Goal: Task Accomplishment & Management: Manage account settings

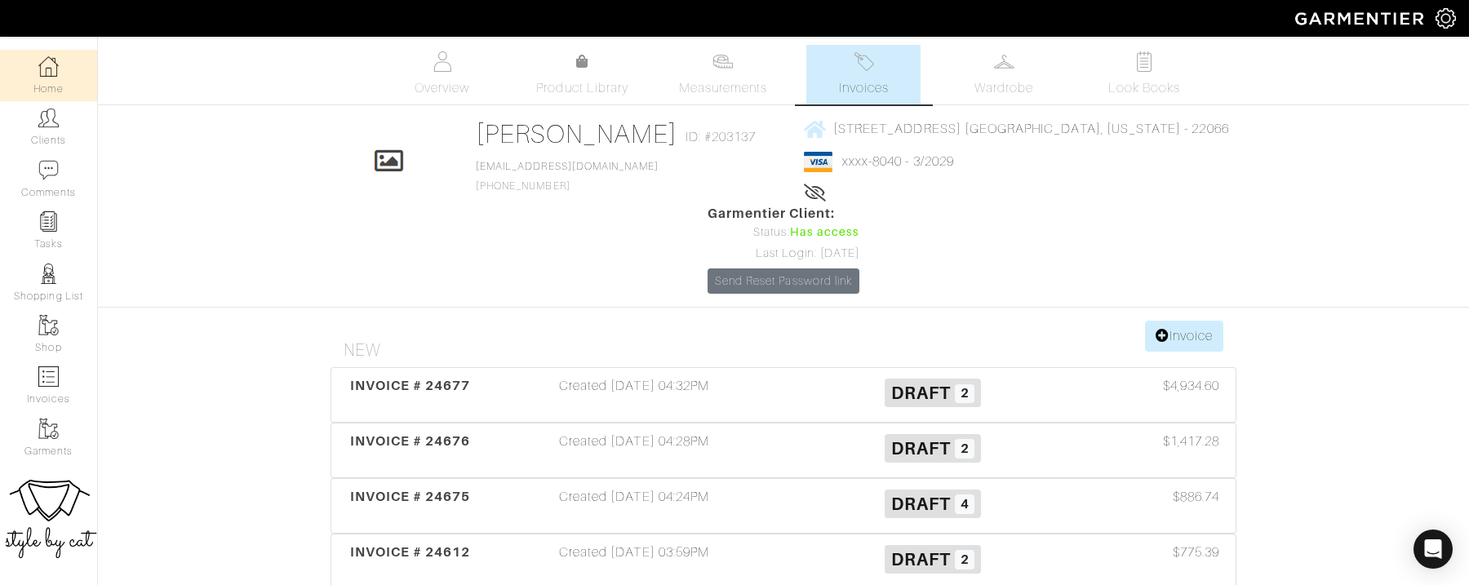
click at [54, 69] on img at bounding box center [48, 66] width 20 height 20
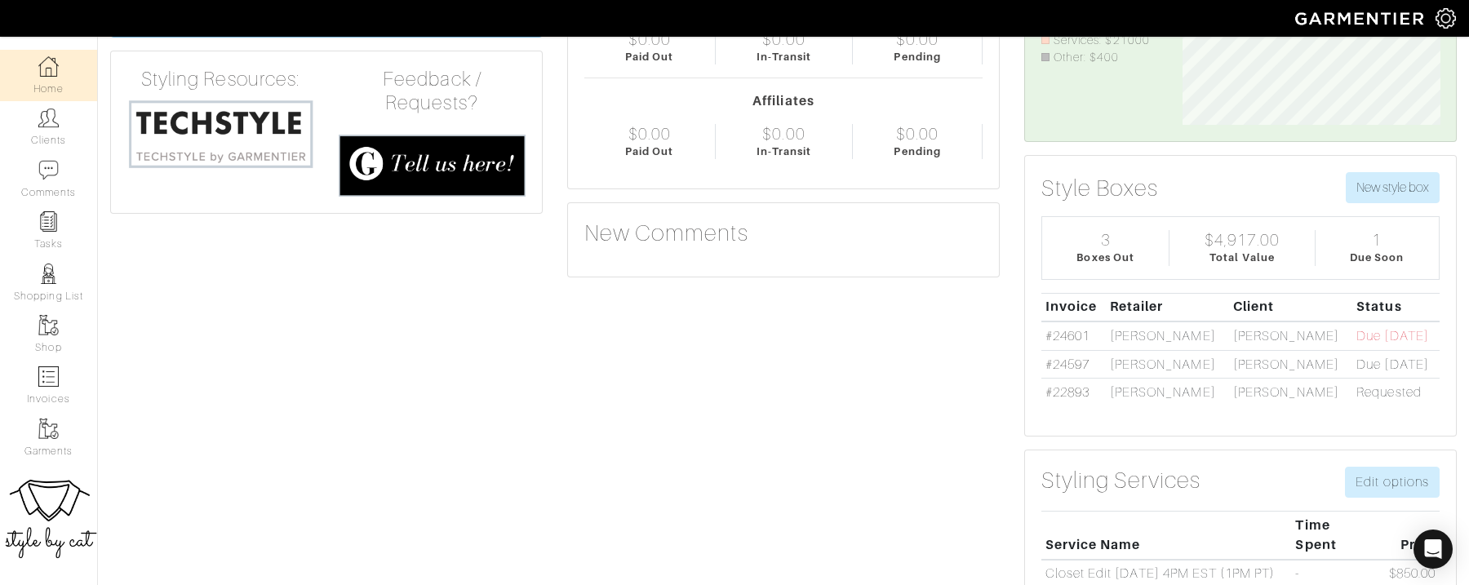
scroll to position [185, 0]
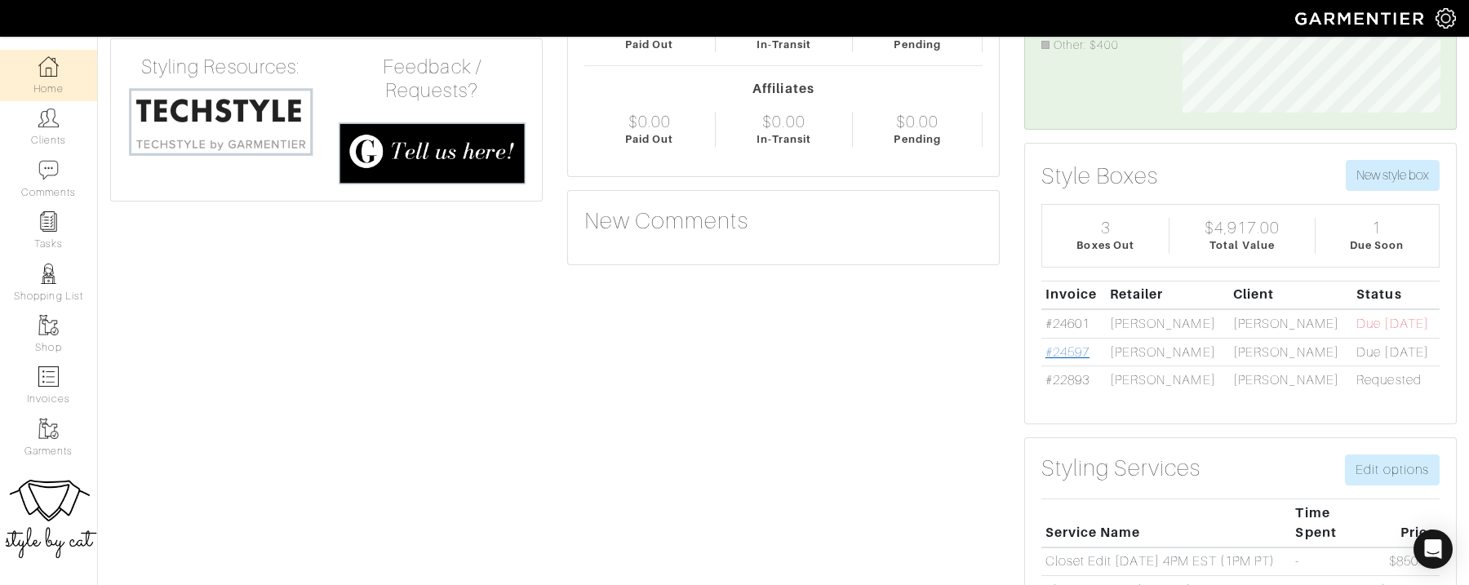
click at [1067, 345] on link "#24597" at bounding box center [1068, 352] width 44 height 15
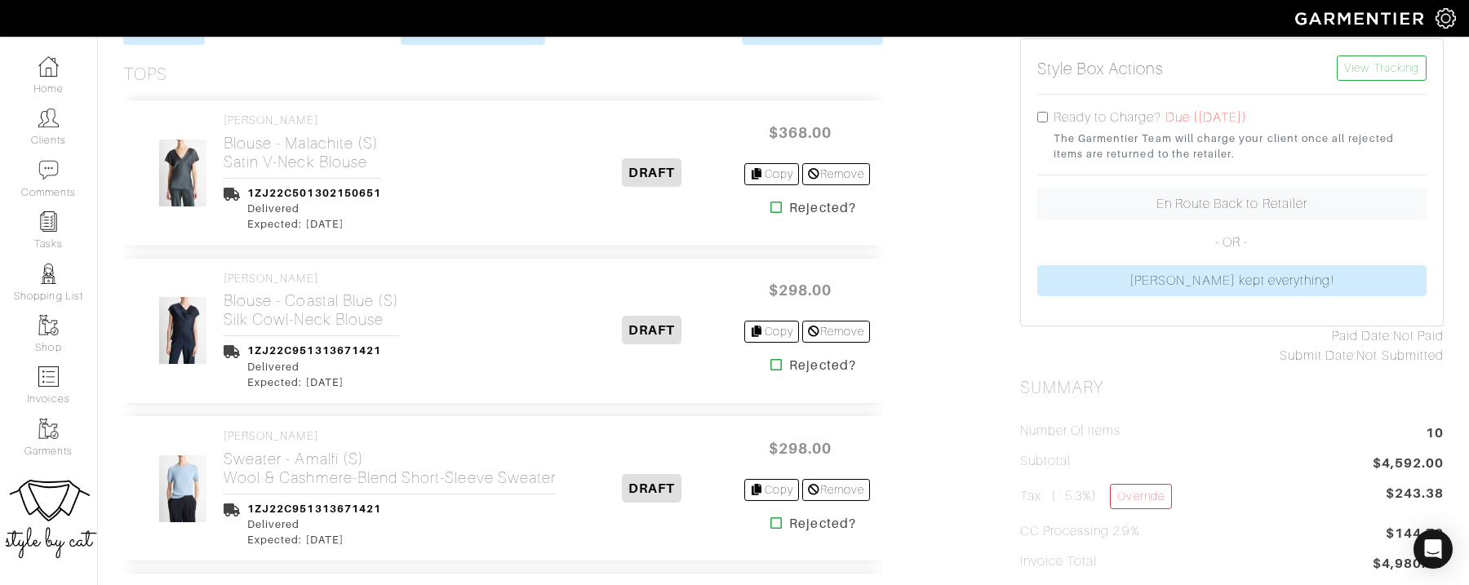
scroll to position [356, 0]
click at [771, 209] on icon at bounding box center [777, 208] width 12 height 13
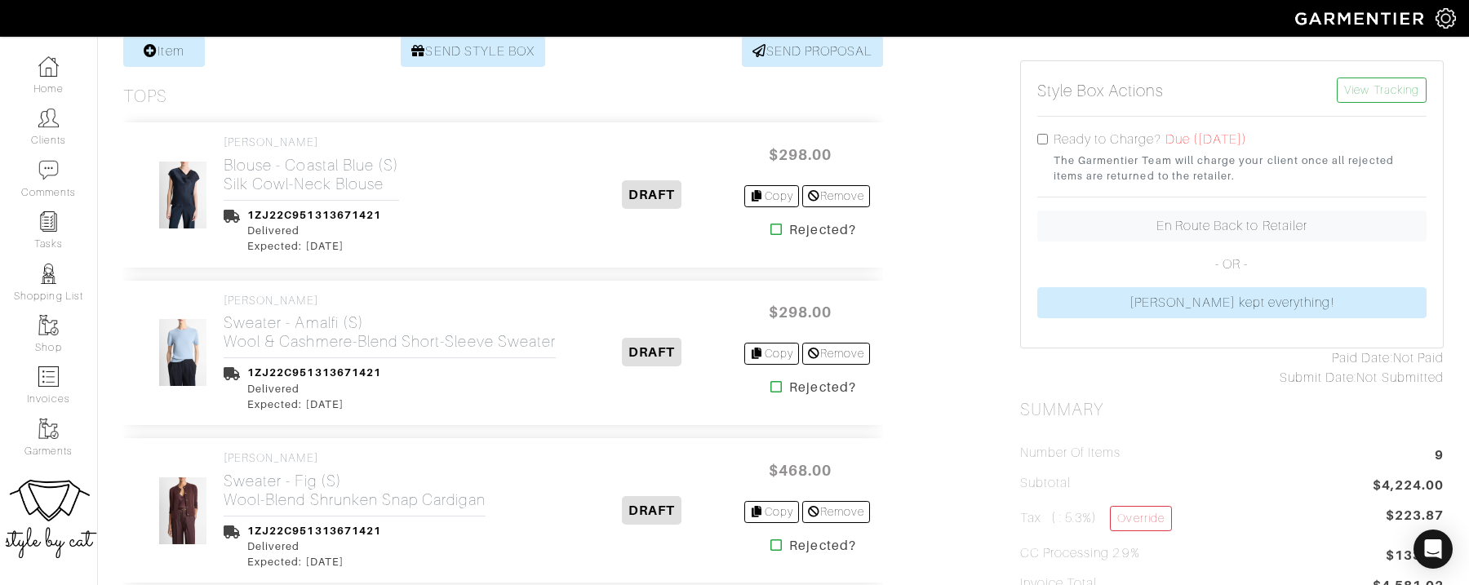
scroll to position [377, 0]
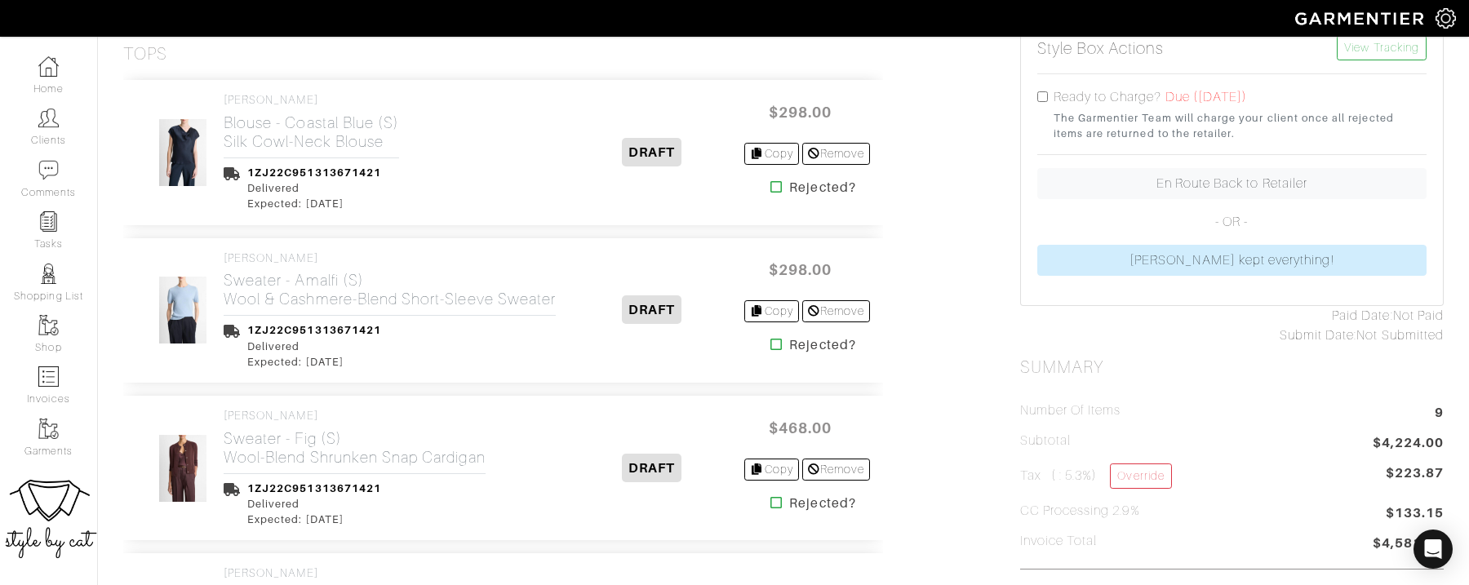
click at [771, 184] on icon at bounding box center [777, 186] width 12 height 13
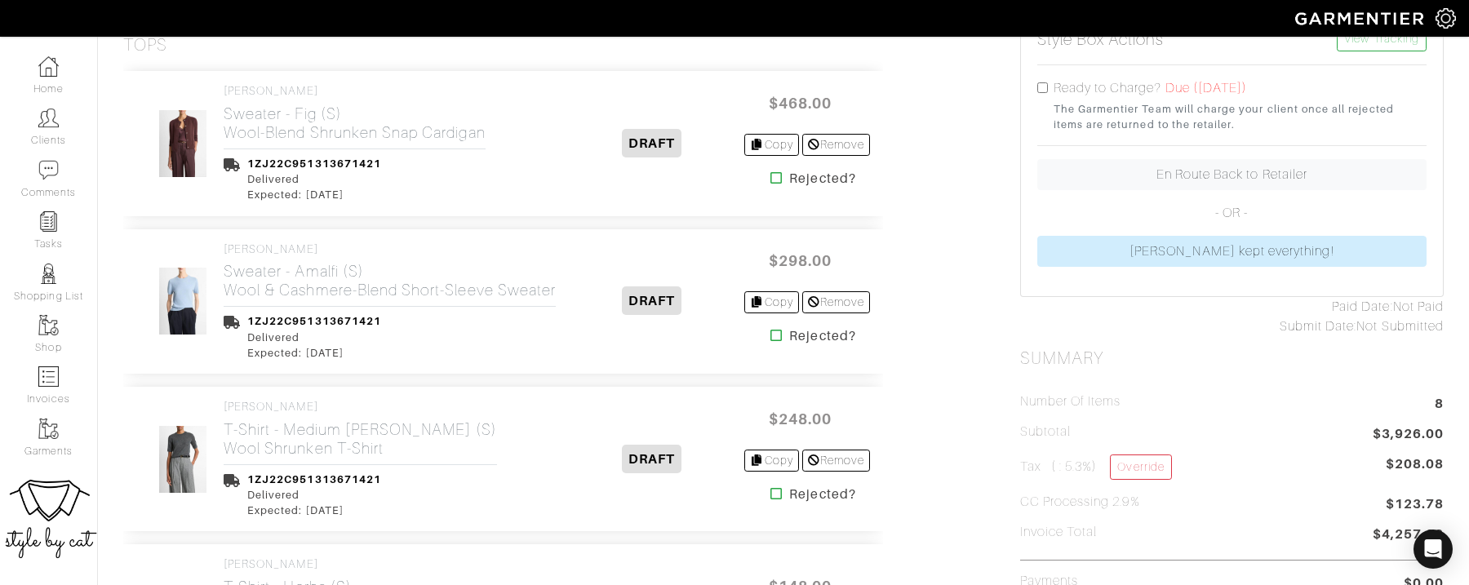
scroll to position [382, 0]
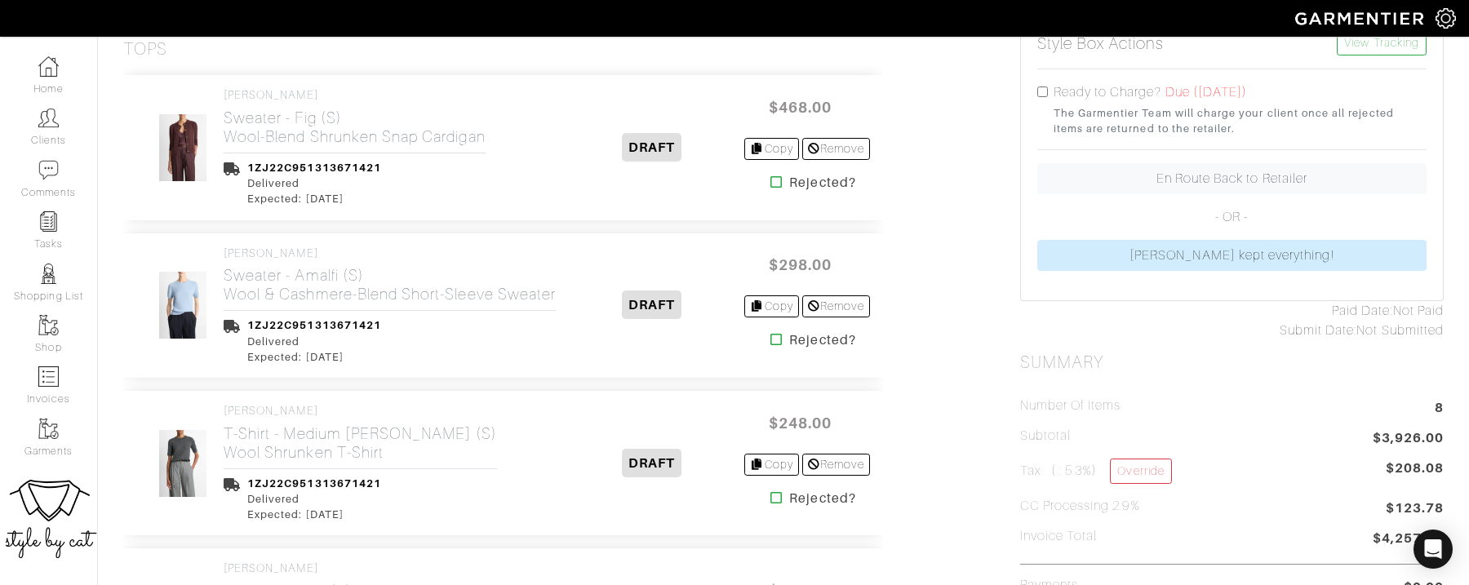
click at [775, 176] on icon at bounding box center [777, 182] width 12 height 13
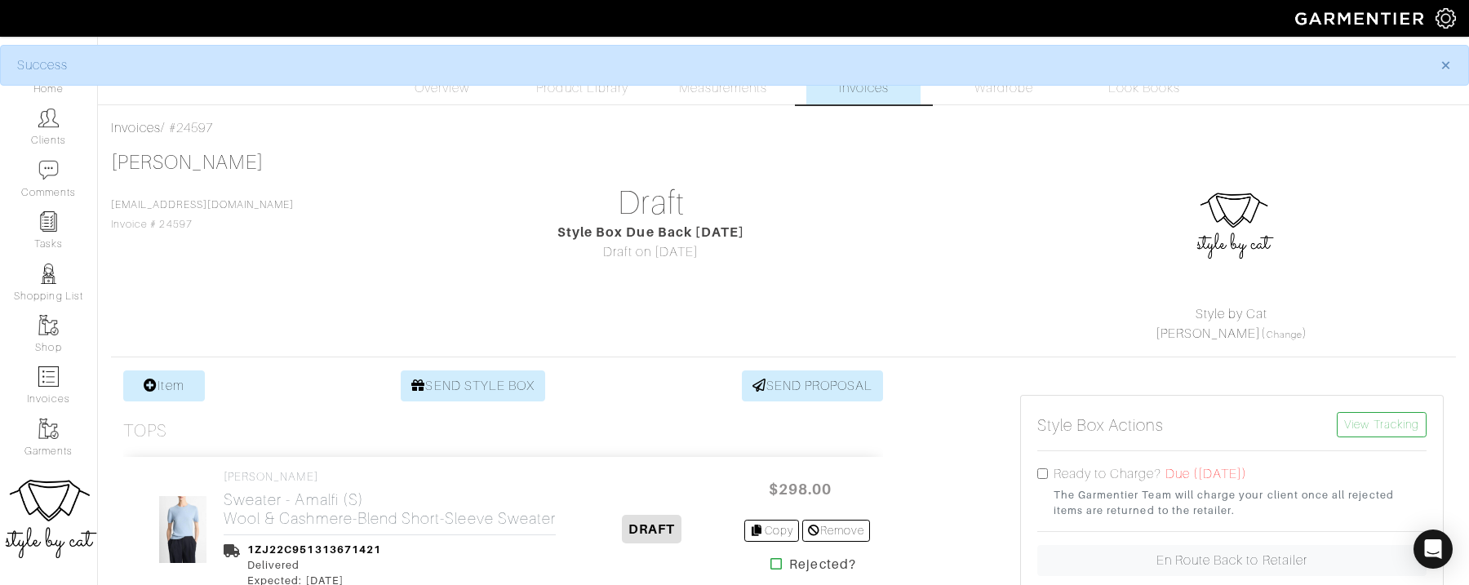
scroll to position [374, 0]
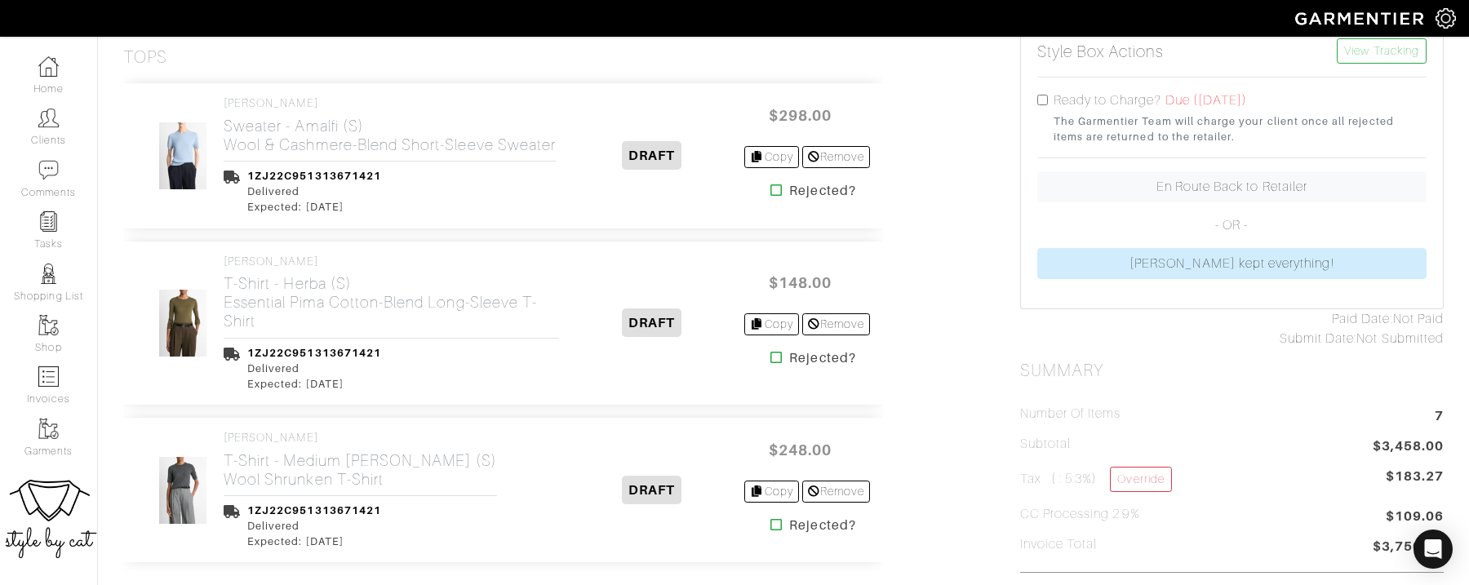
click at [771, 364] on icon at bounding box center [777, 357] width 12 height 13
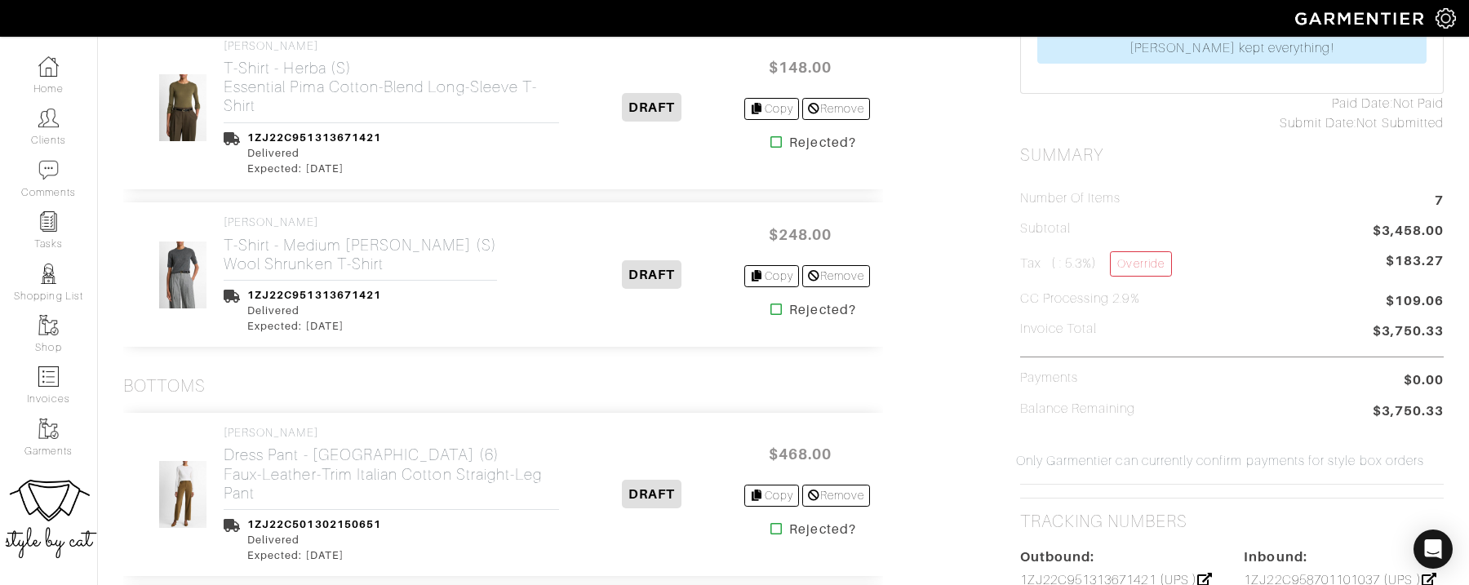
scroll to position [590, 0]
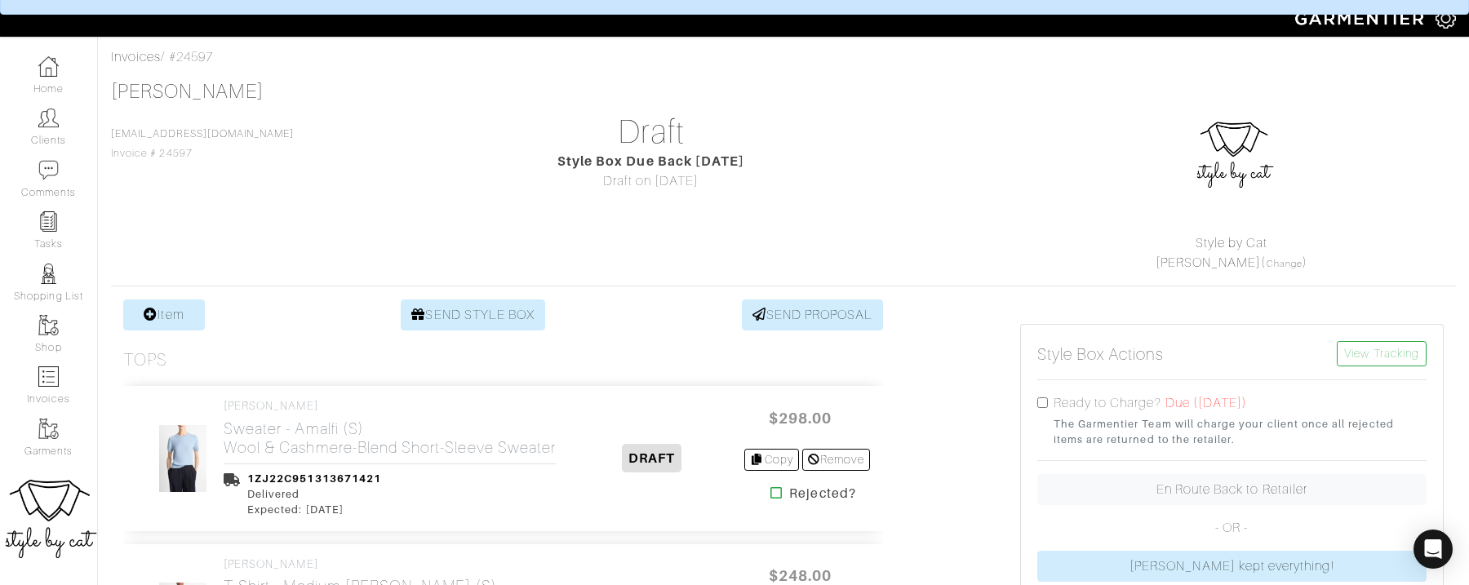
scroll to position [374, 0]
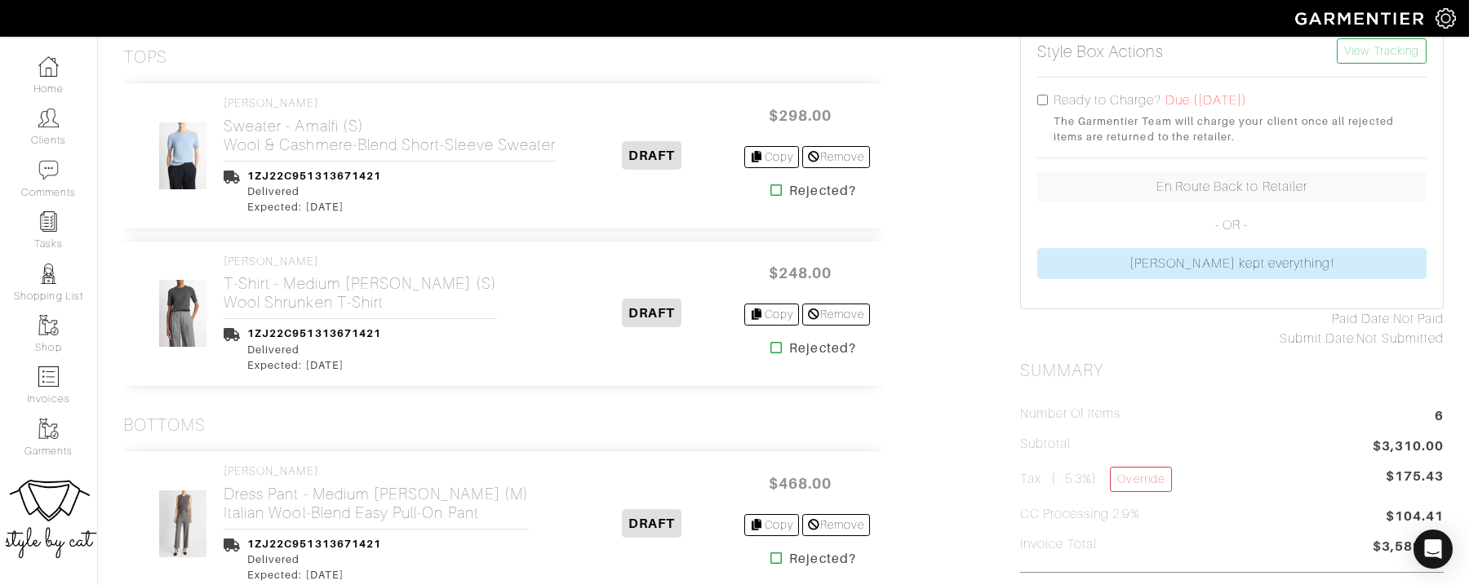
click at [771, 354] on icon at bounding box center [777, 347] width 12 height 13
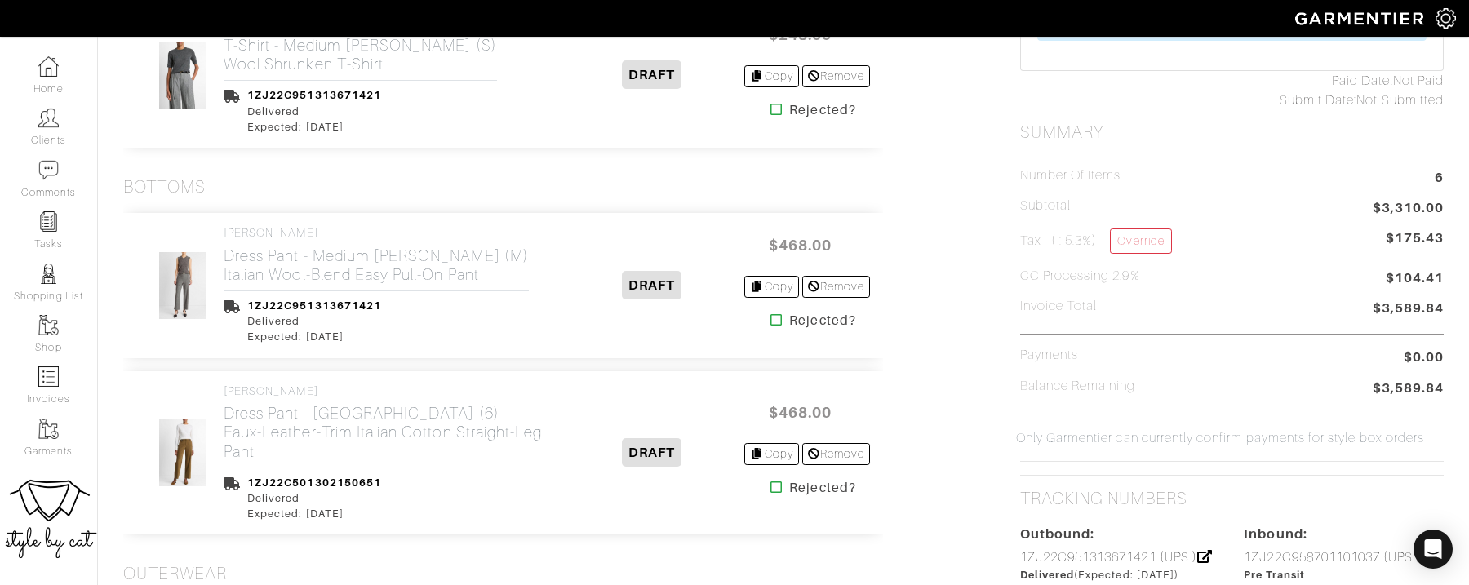
scroll to position [619, 0]
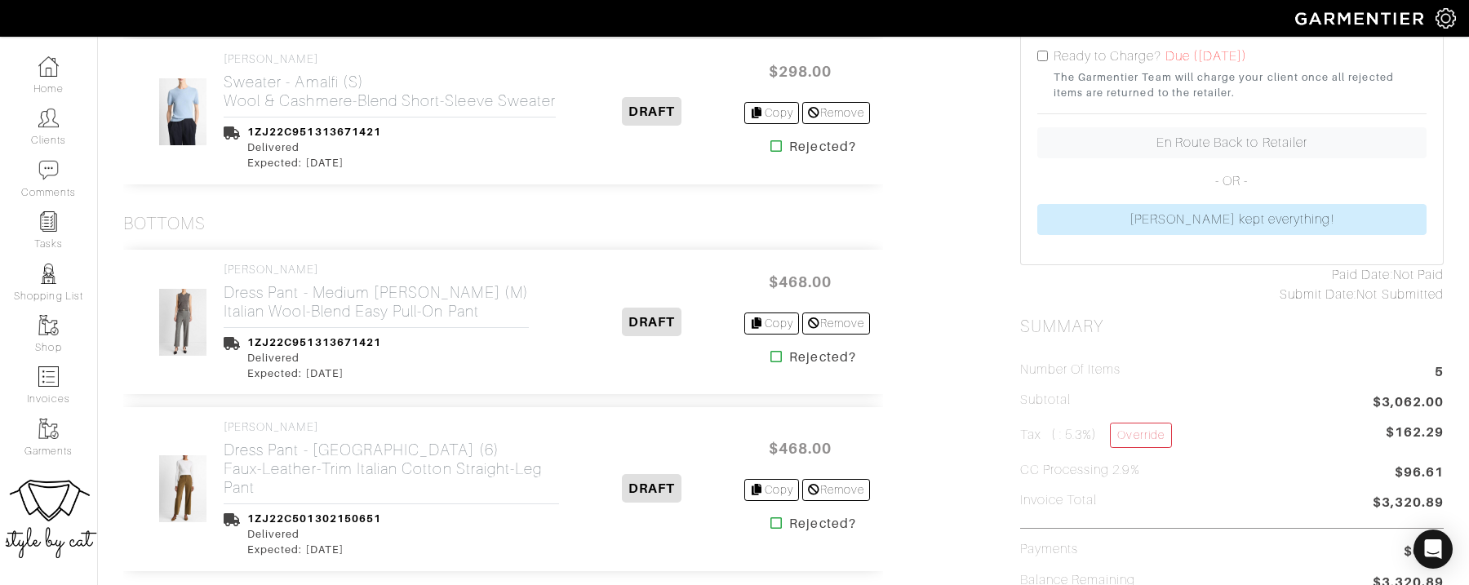
scroll to position [435, 0]
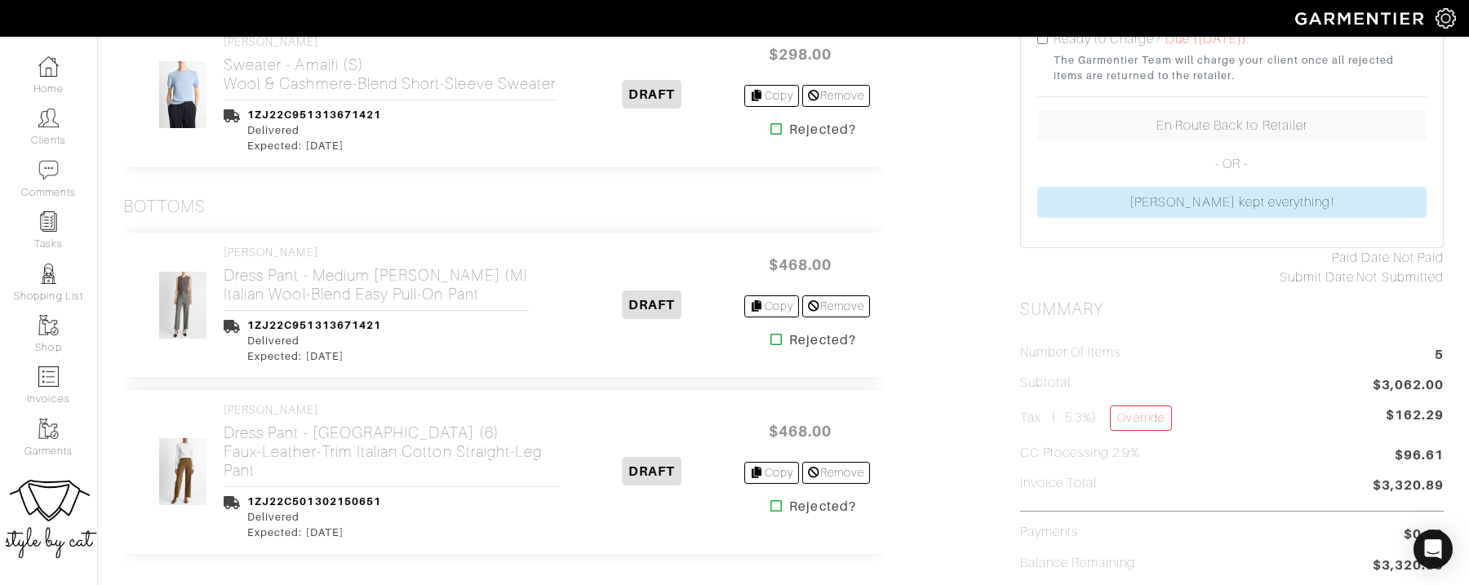
click at [773, 346] on icon at bounding box center [777, 339] width 12 height 13
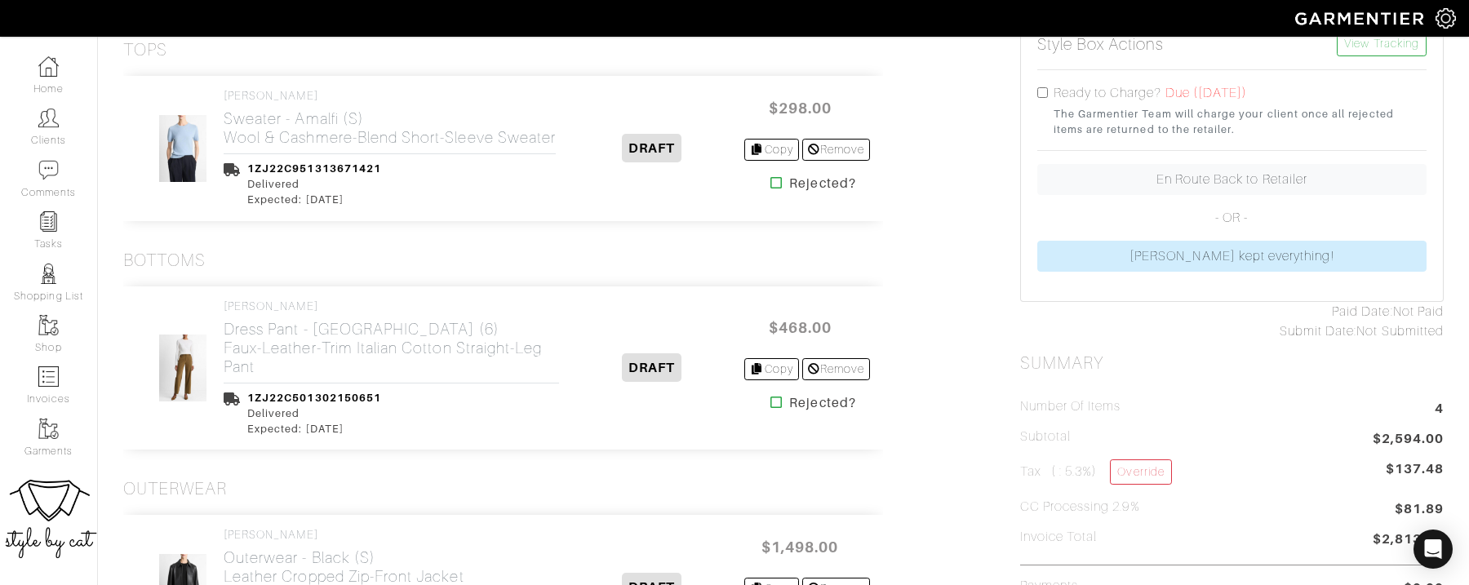
scroll to position [382, 0]
click at [771, 408] on icon at bounding box center [777, 401] width 12 height 13
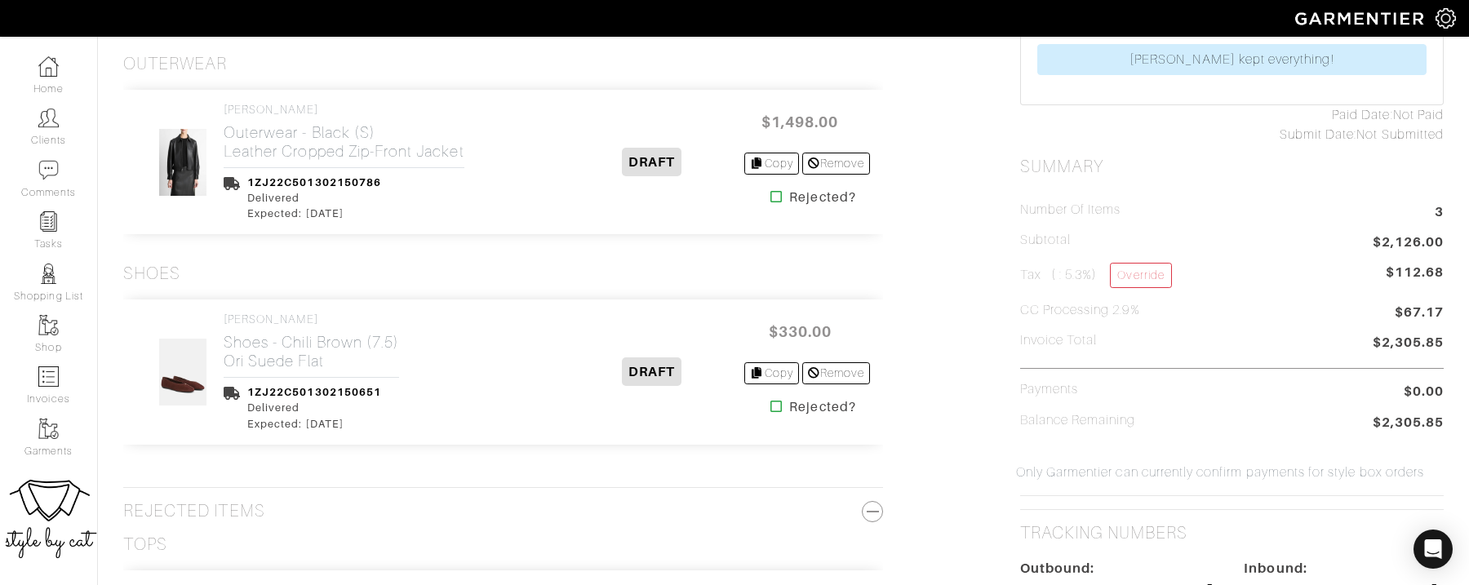
scroll to position [580, 0]
click at [771, 201] on icon at bounding box center [777, 194] width 12 height 13
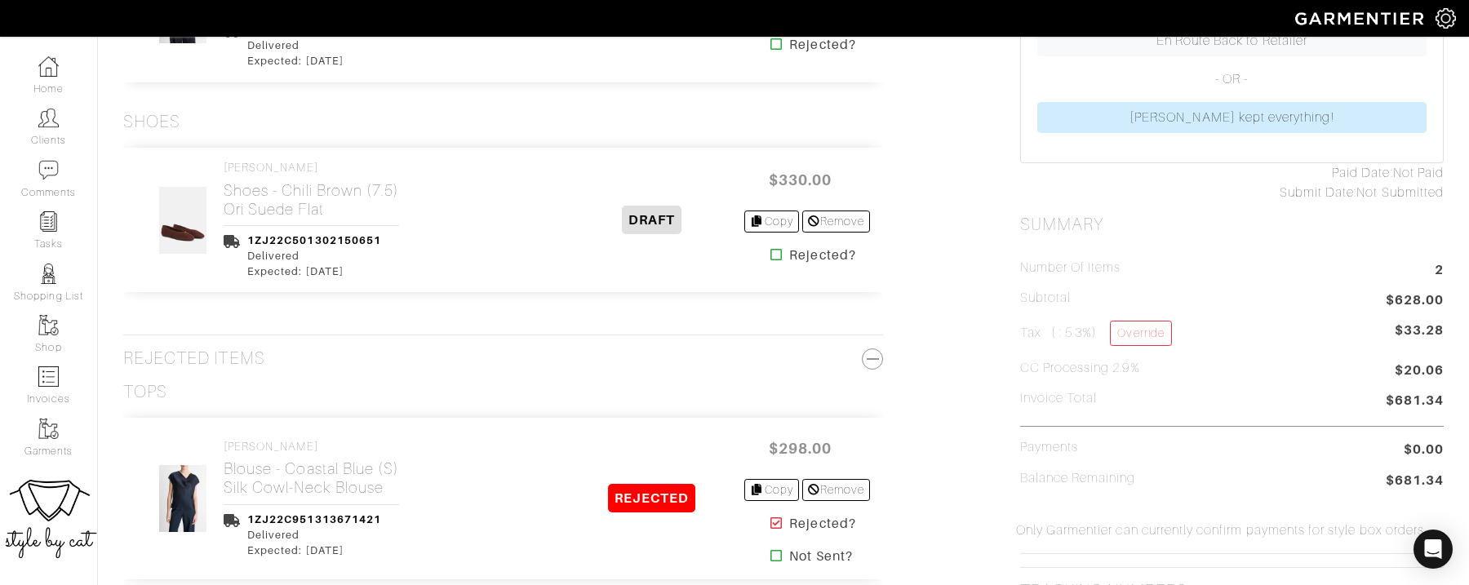
scroll to position [521, 0]
click at [771, 260] on icon at bounding box center [777, 253] width 12 height 13
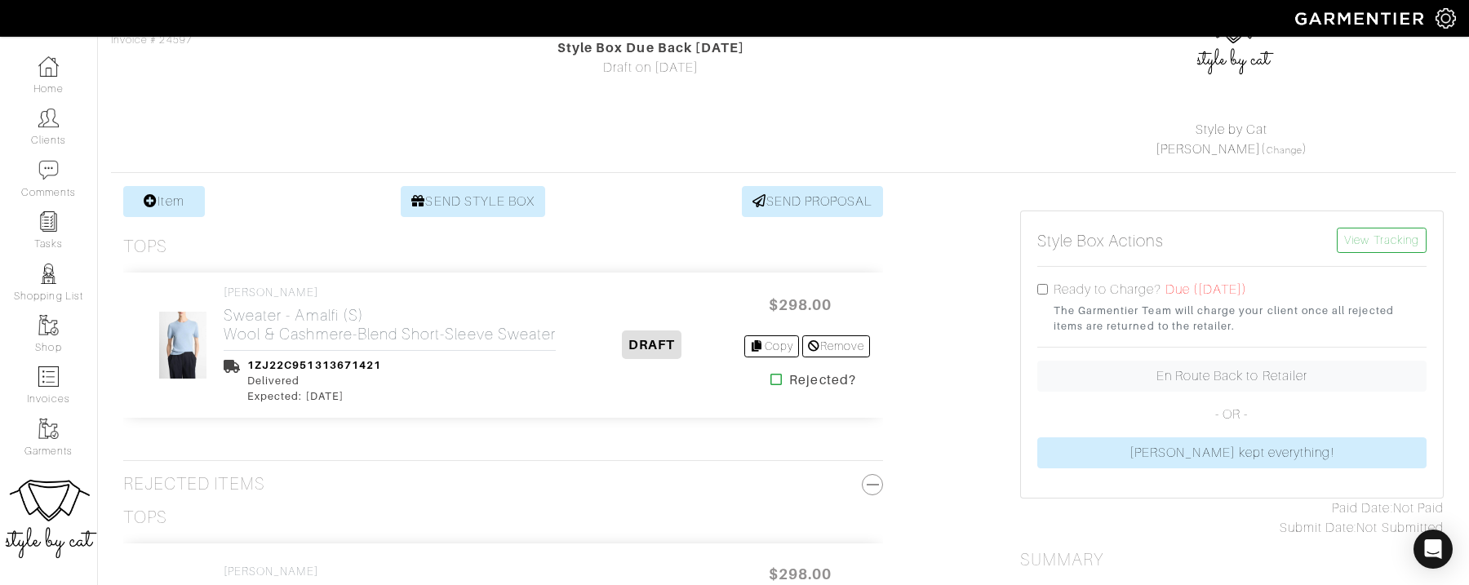
scroll to position [182, 0]
click at [1043, 287] on input "checkbox" at bounding box center [1043, 292] width 11 height 11
checkbox input "true"
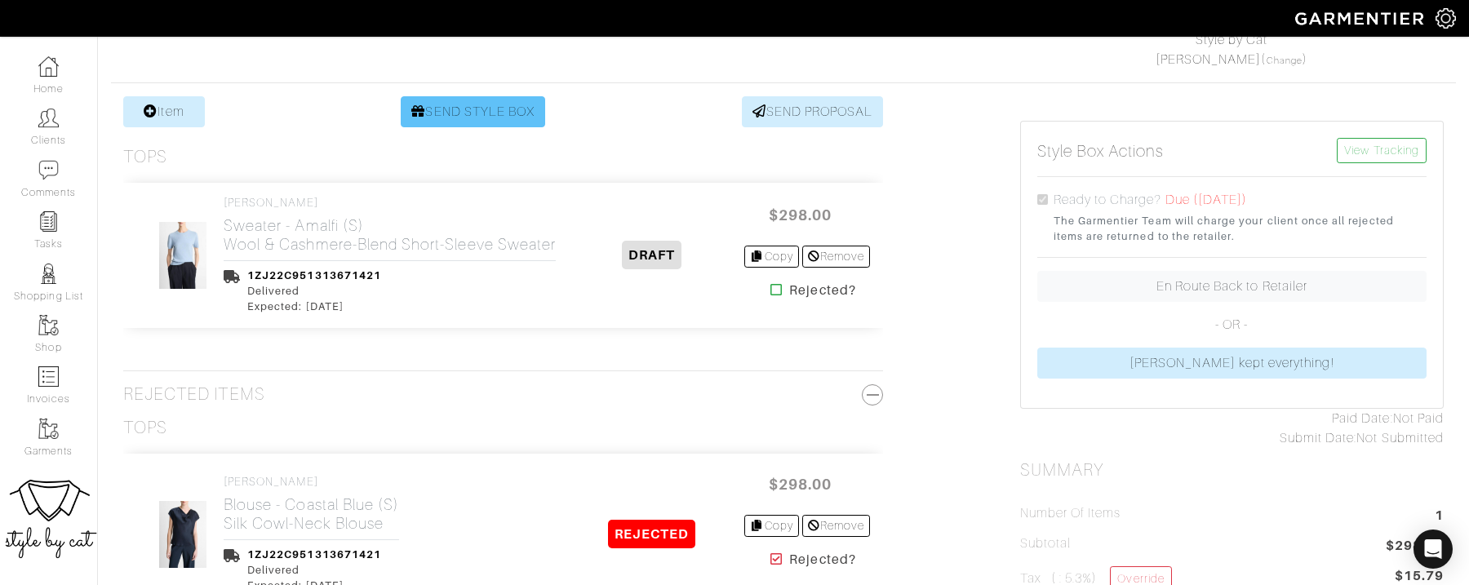
scroll to position [0, 0]
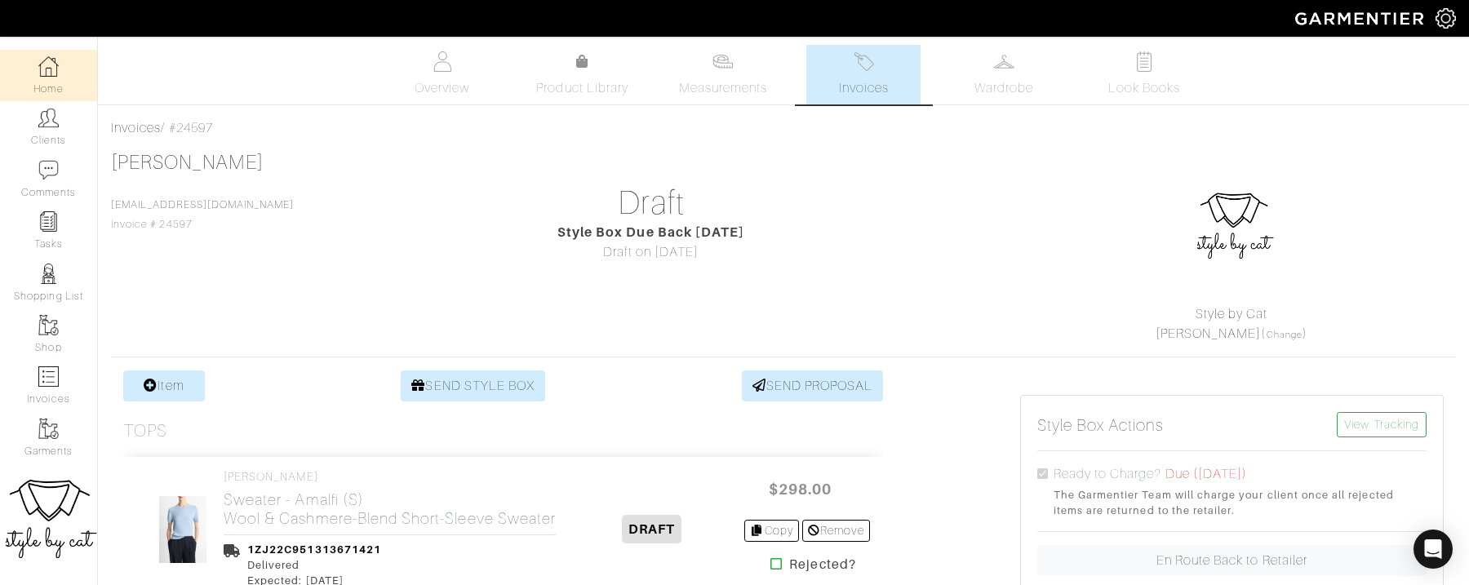
click at [56, 85] on link "Home" at bounding box center [48, 75] width 97 height 51
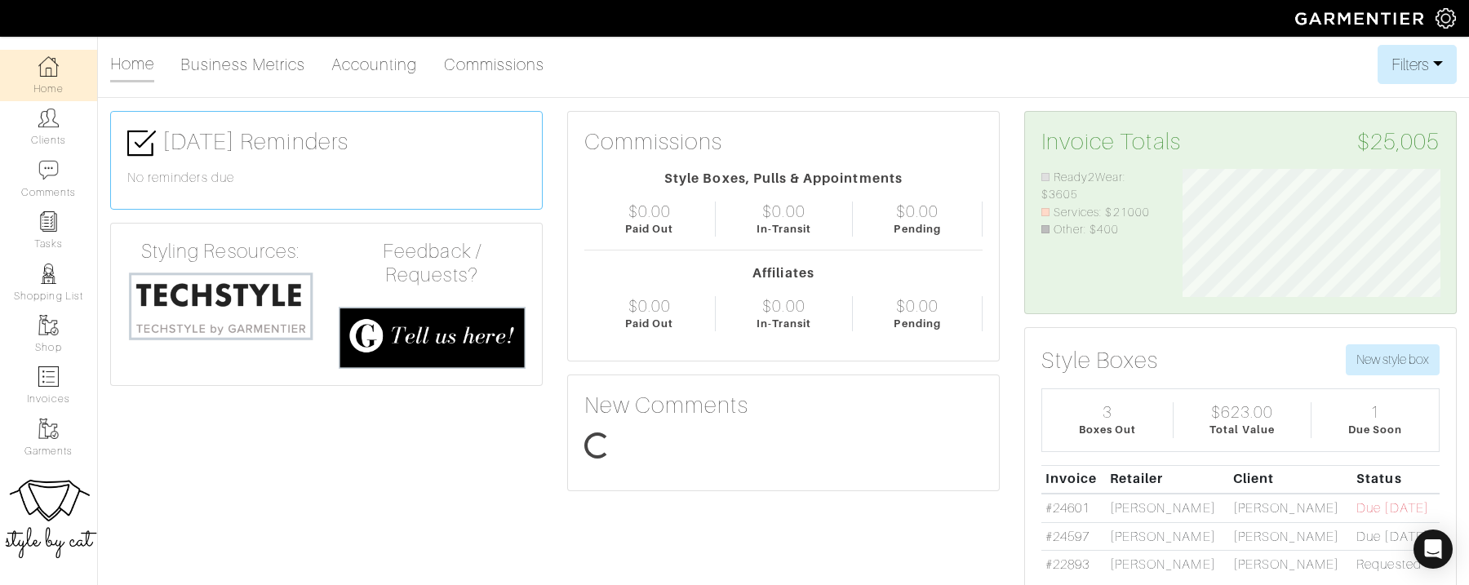
scroll to position [129, 282]
click at [47, 72] on img at bounding box center [48, 66] width 20 height 20
click at [62, 110] on link "Clients" at bounding box center [48, 126] width 97 height 51
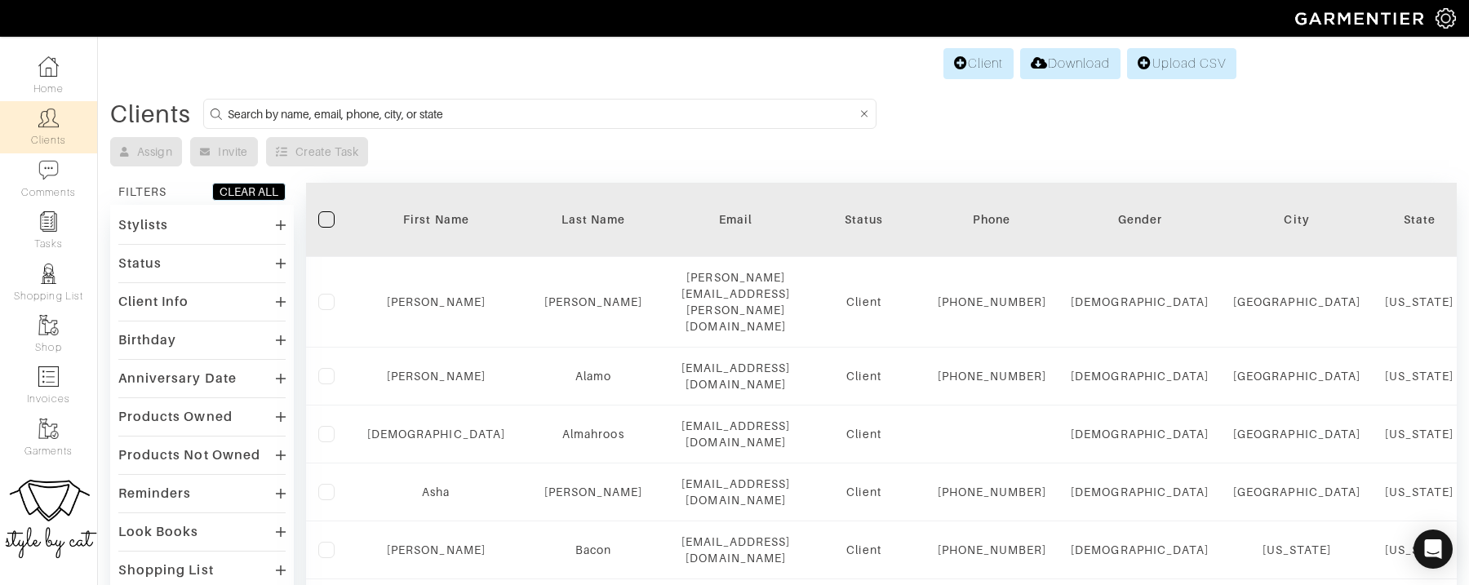
click at [331, 106] on input at bounding box center [542, 114] width 629 height 20
type input "victoria"
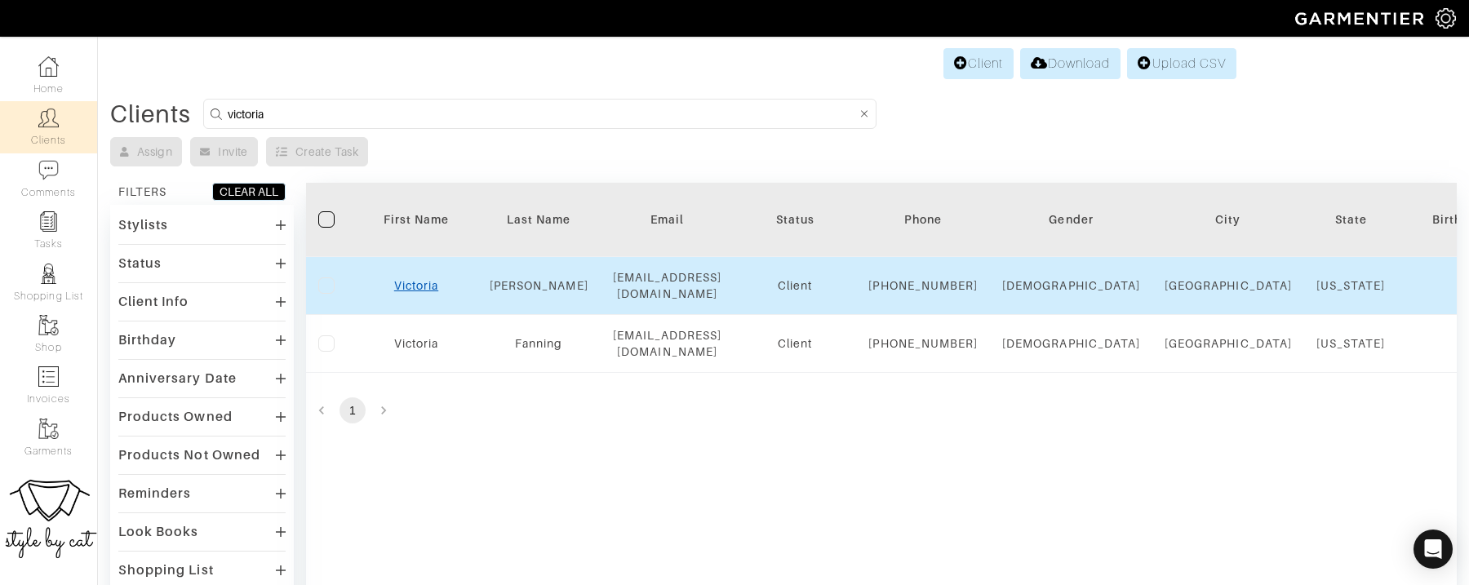
click at [414, 289] on link "Victoria" at bounding box center [416, 285] width 44 height 13
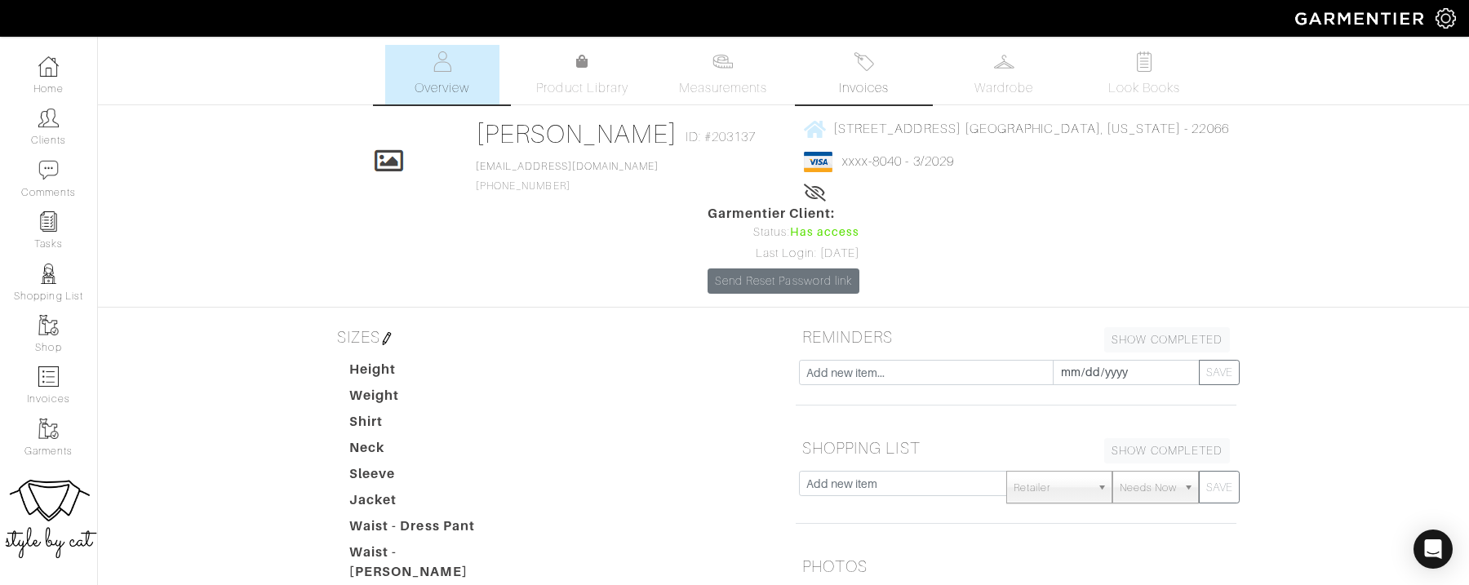
click at [864, 73] on link "Invoices" at bounding box center [864, 75] width 114 height 60
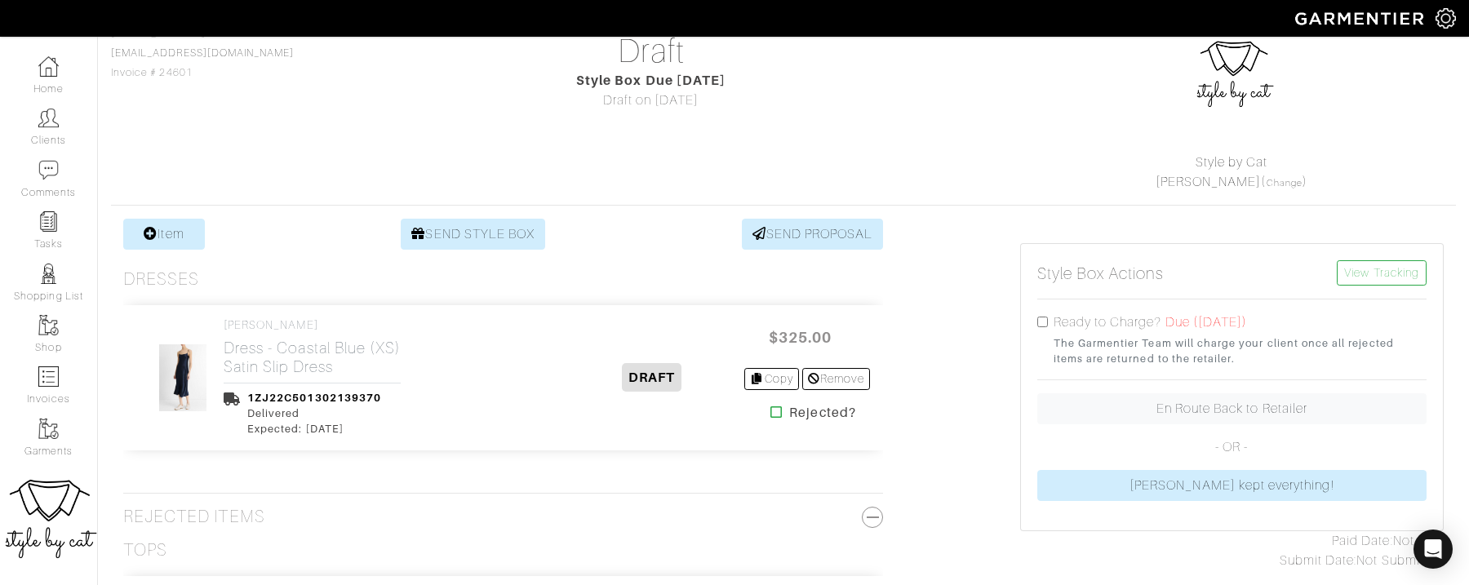
scroll to position [323, 0]
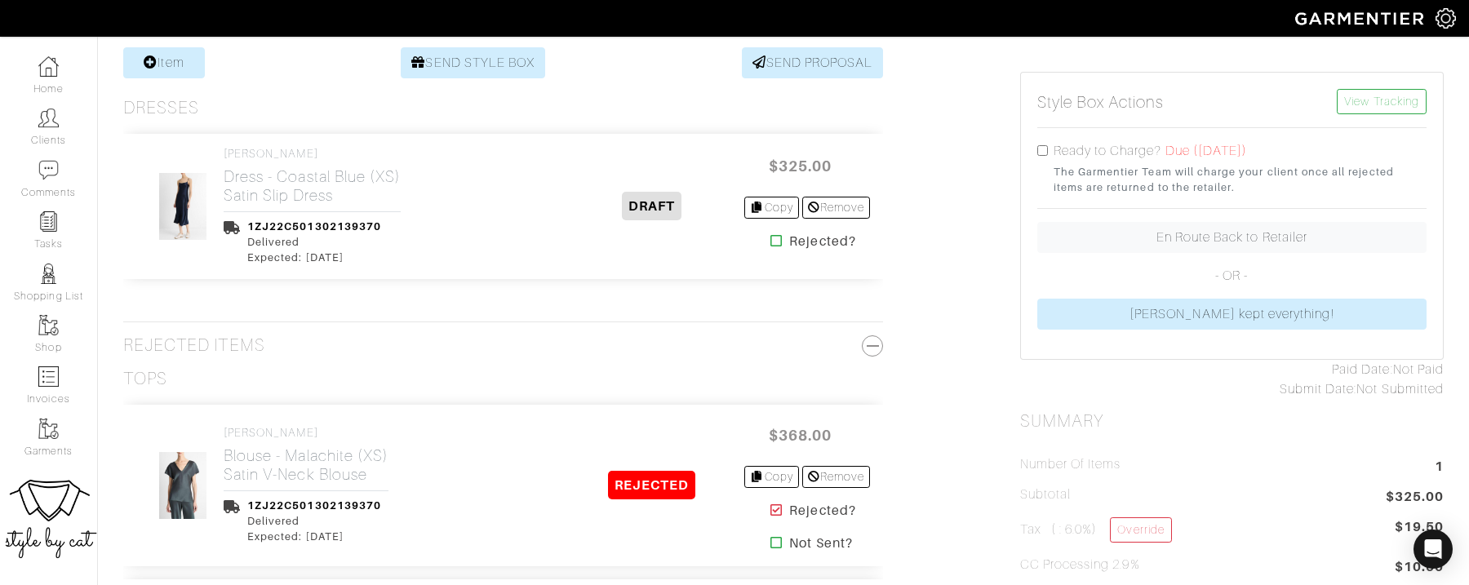
click at [1039, 149] on input "checkbox" at bounding box center [1043, 150] width 11 height 11
checkbox input "true"
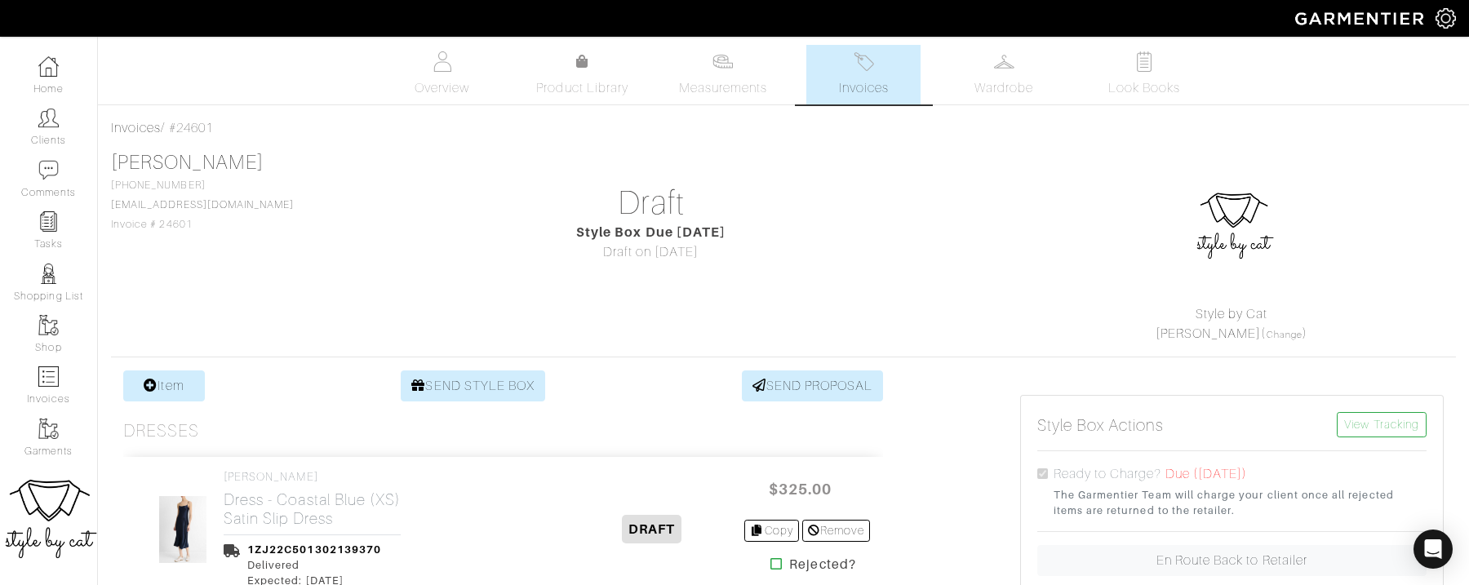
click at [840, 73] on link "Invoices" at bounding box center [864, 75] width 114 height 60
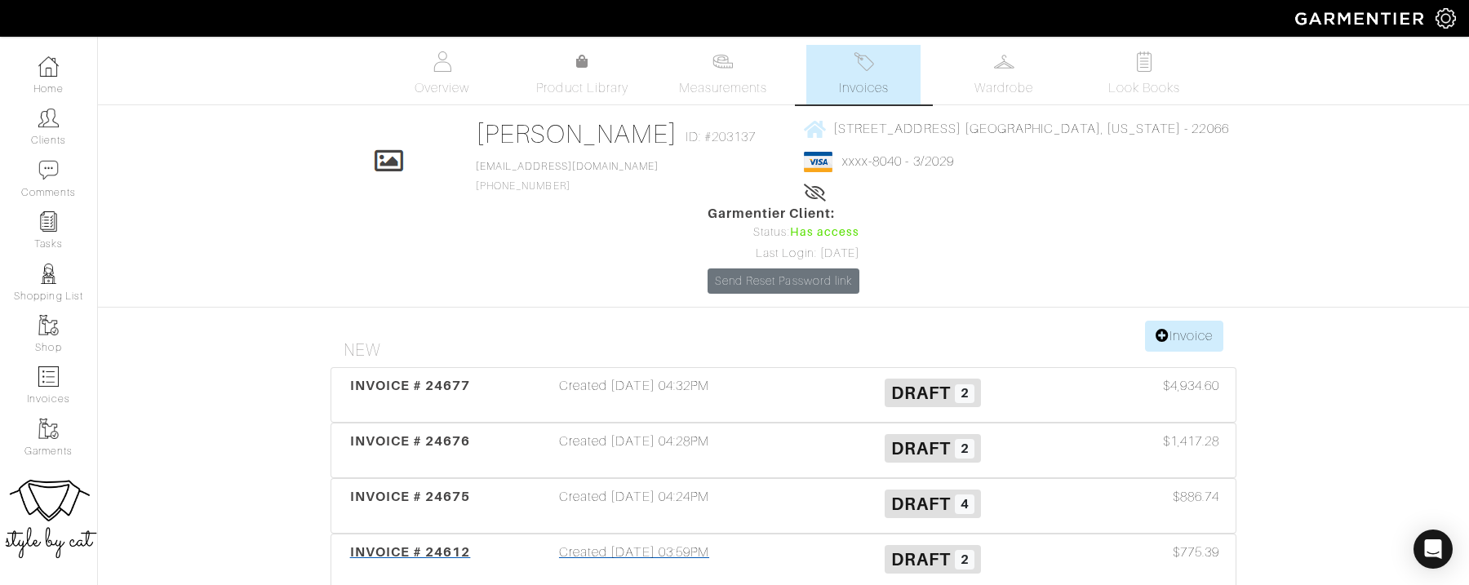
click at [364, 545] on span "INVOICE # 24612" at bounding box center [410, 553] width 121 height 16
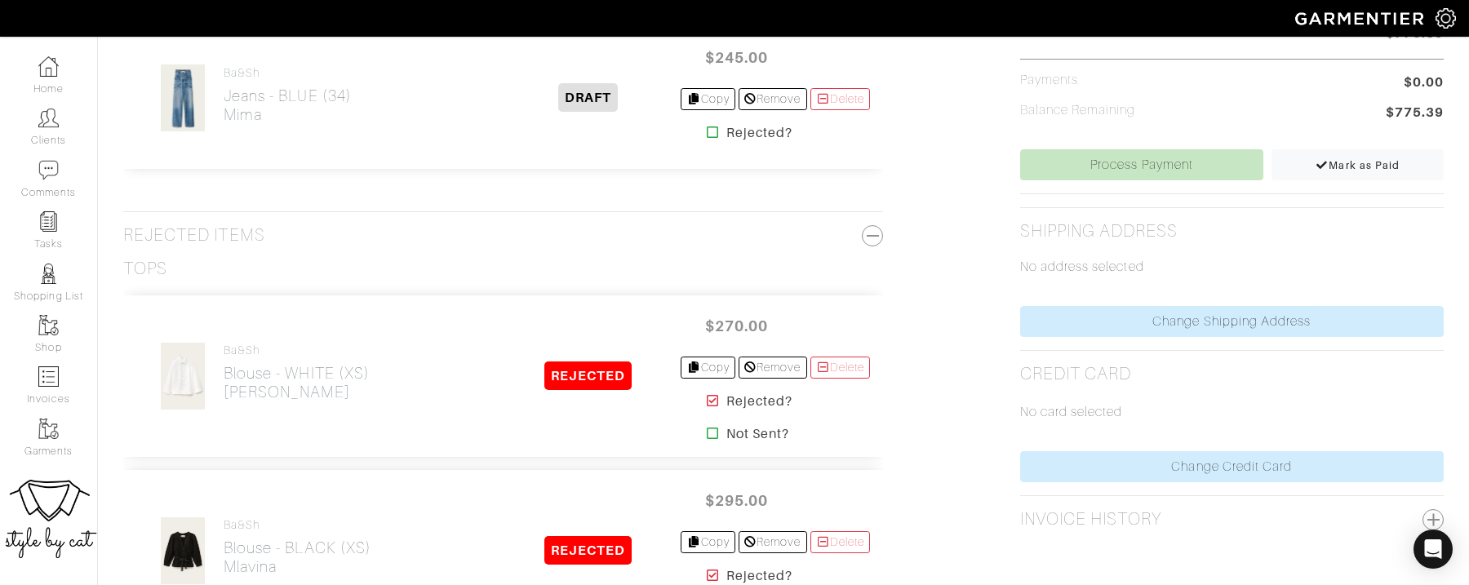
scroll to position [638, 0]
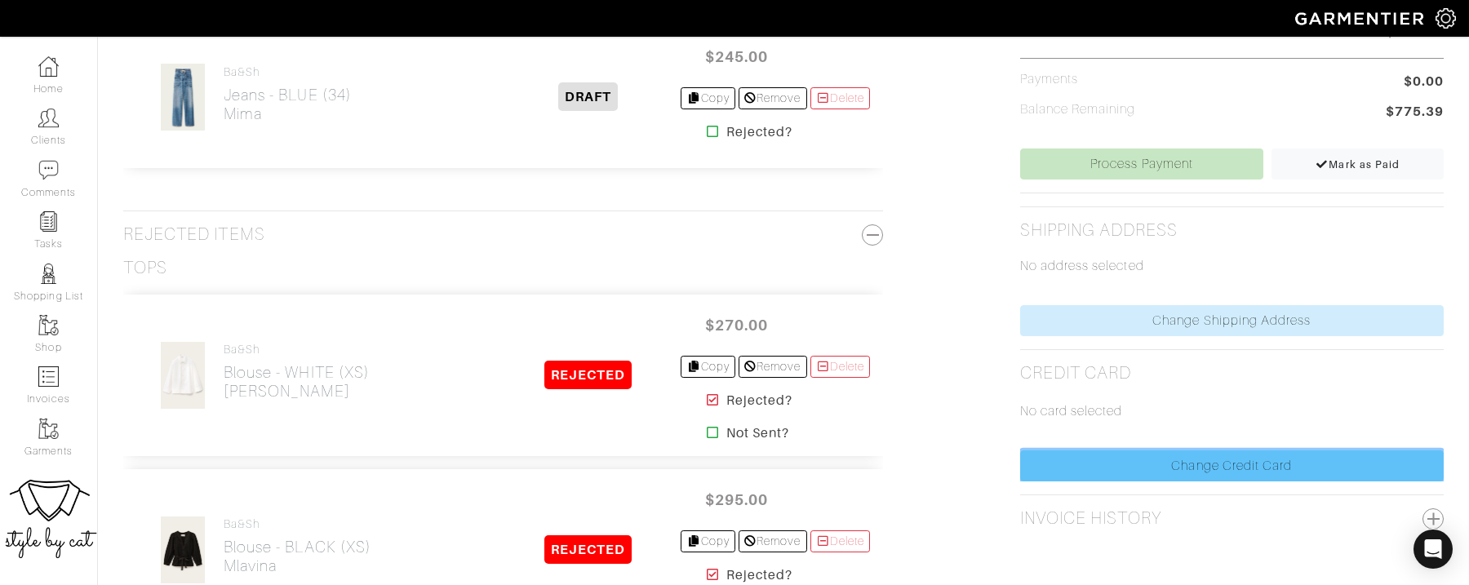
click at [1225, 457] on link "Change Credit Card" at bounding box center [1232, 466] width 424 height 31
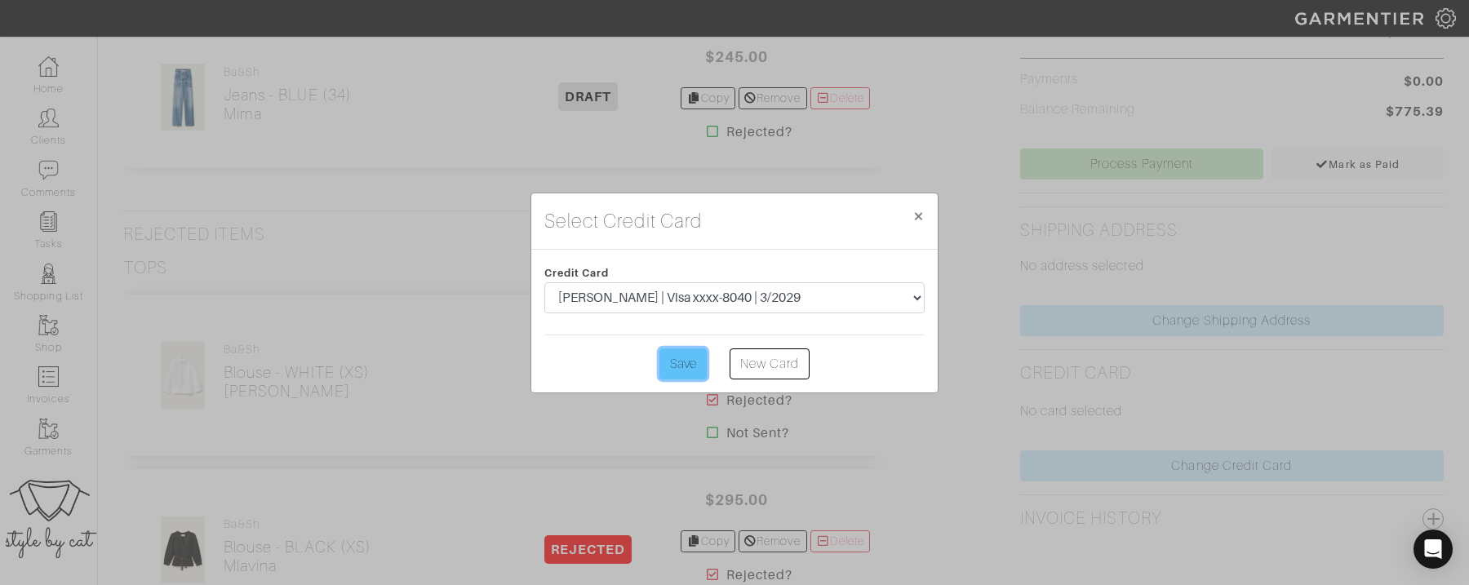
click at [676, 358] on input "Save" at bounding box center [683, 364] width 47 height 31
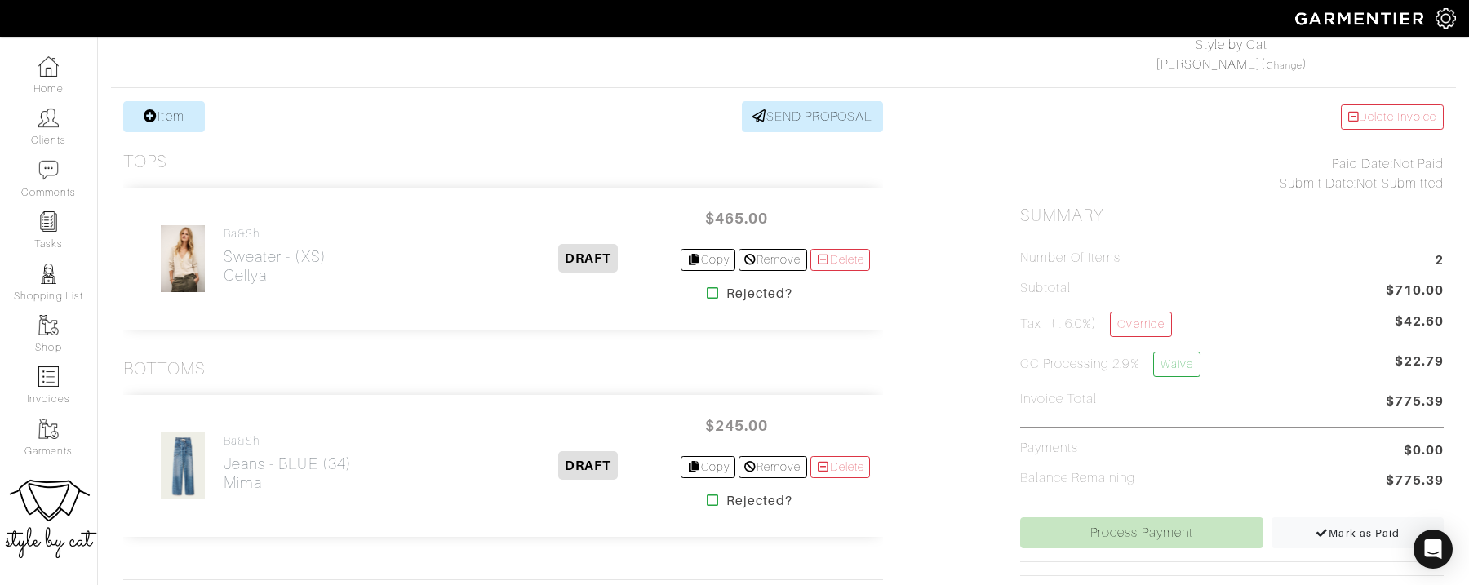
scroll to position [393, 0]
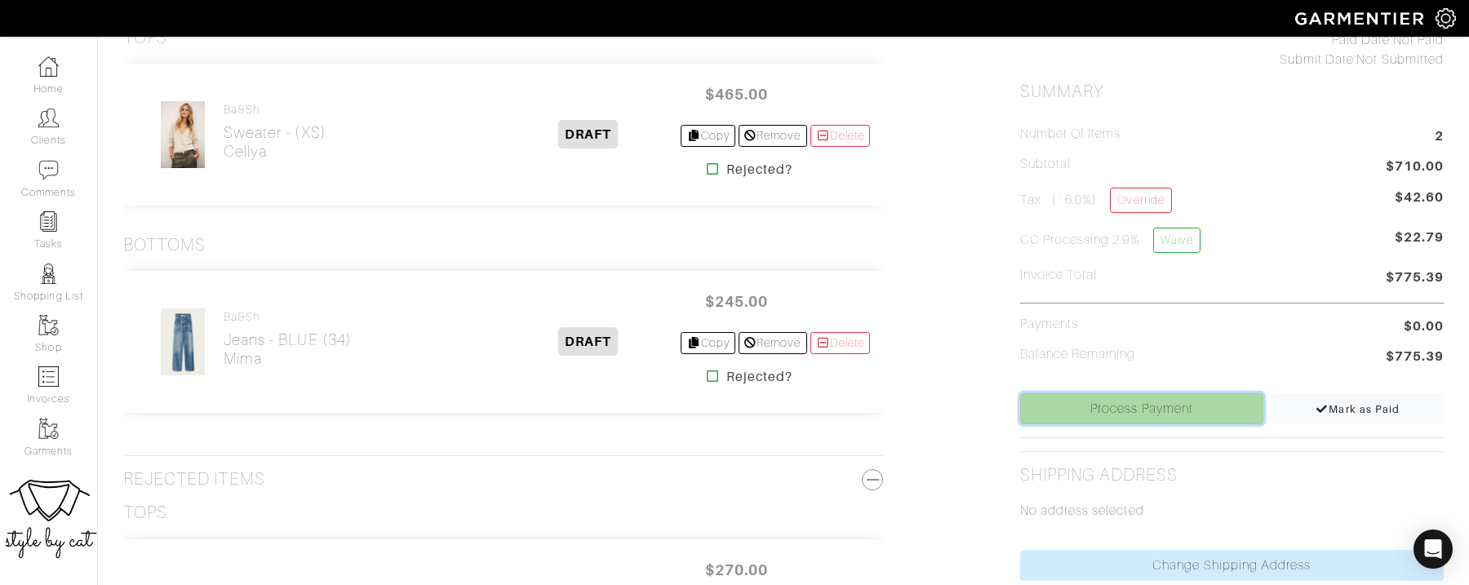
click at [1130, 407] on link "Process Payment" at bounding box center [1142, 408] width 244 height 31
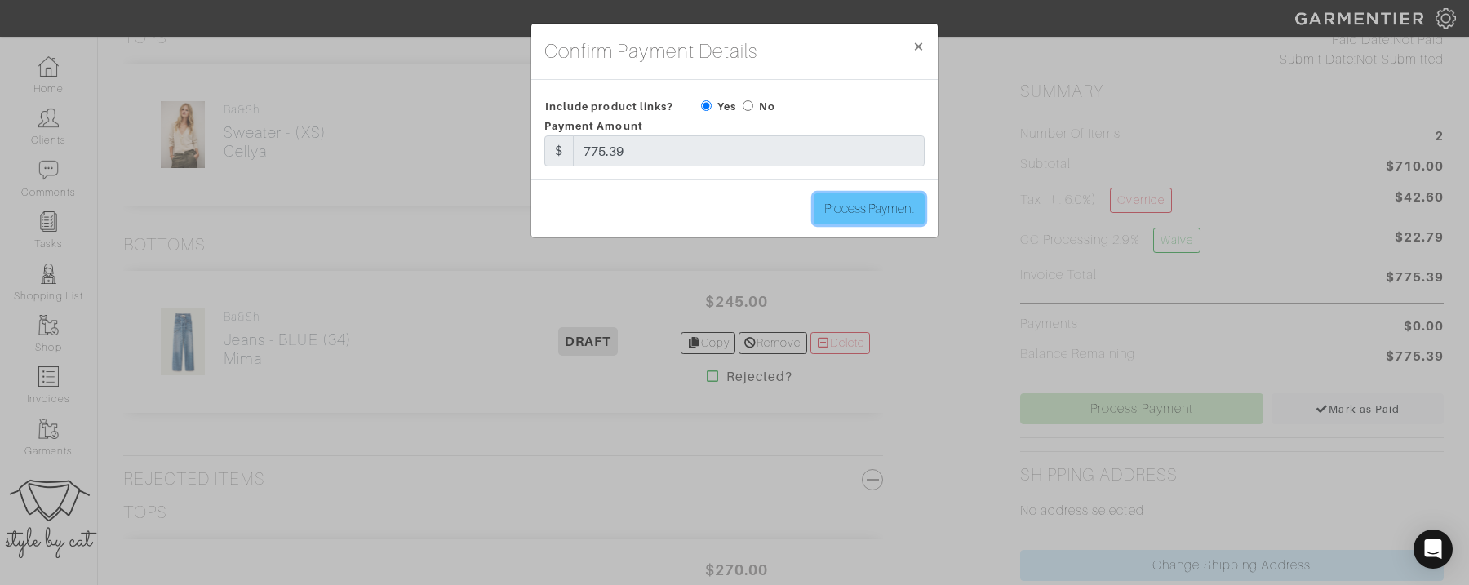
click at [867, 200] on input "Process Payment" at bounding box center [869, 208] width 111 height 31
type input "Process Payment"
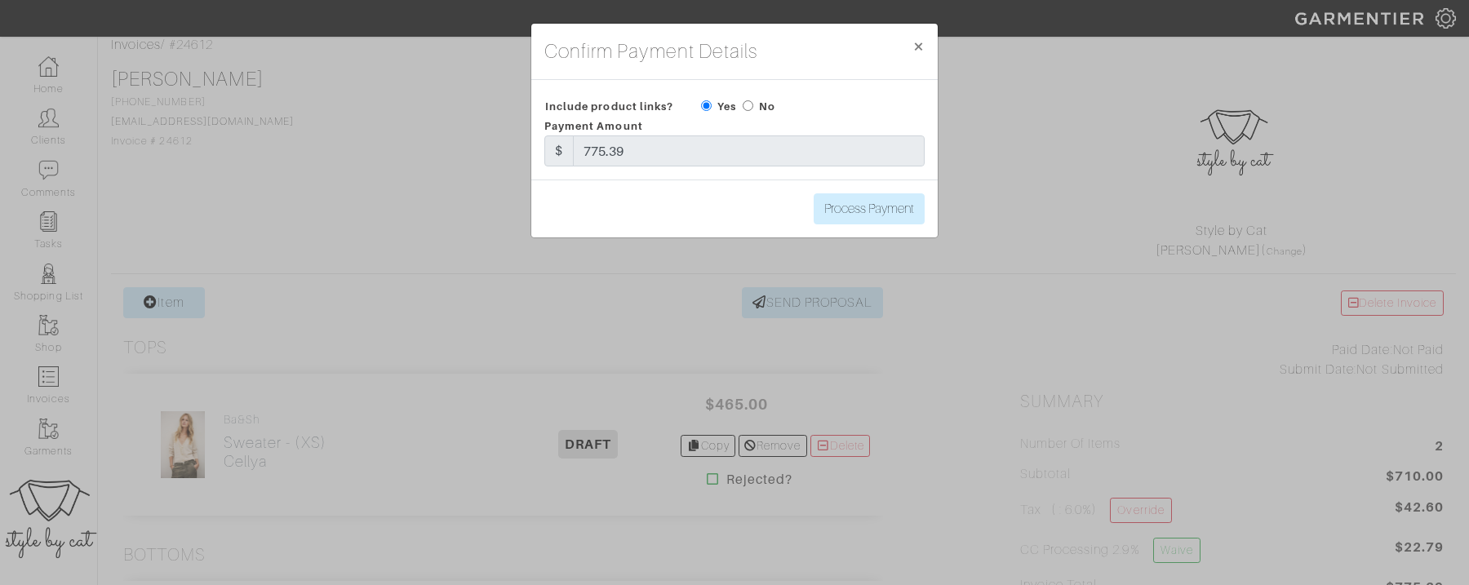
scroll to position [0, 0]
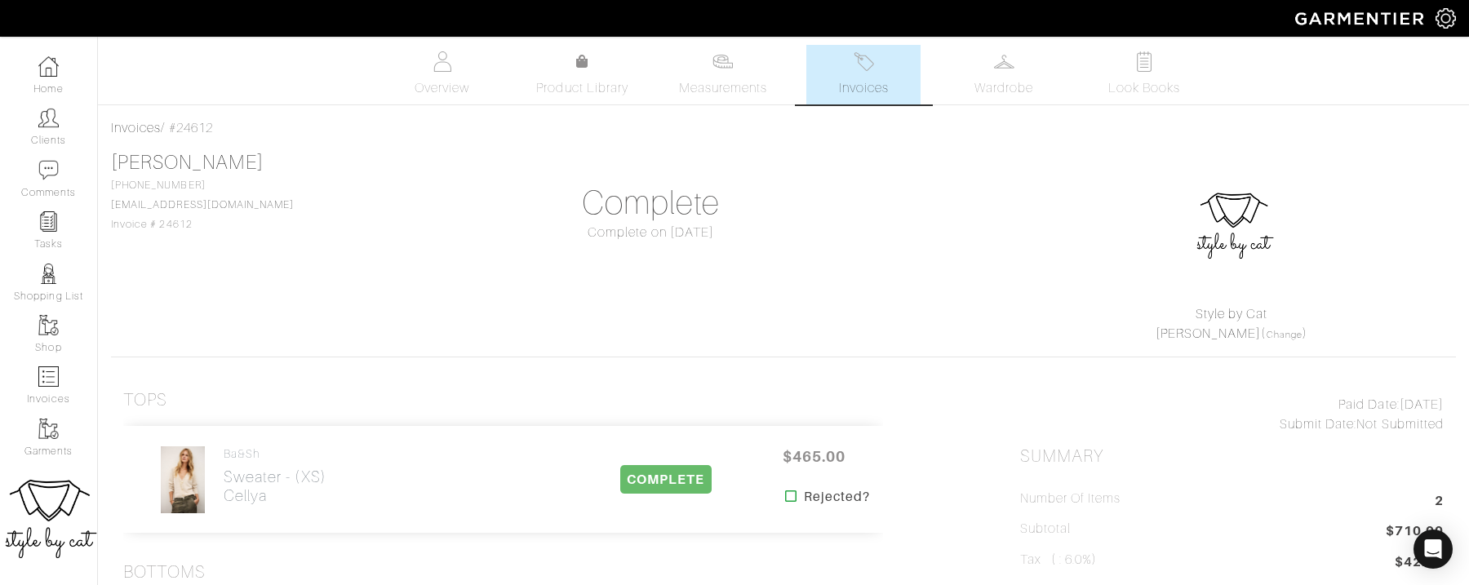
click at [865, 80] on span "Invoices" at bounding box center [864, 88] width 50 height 20
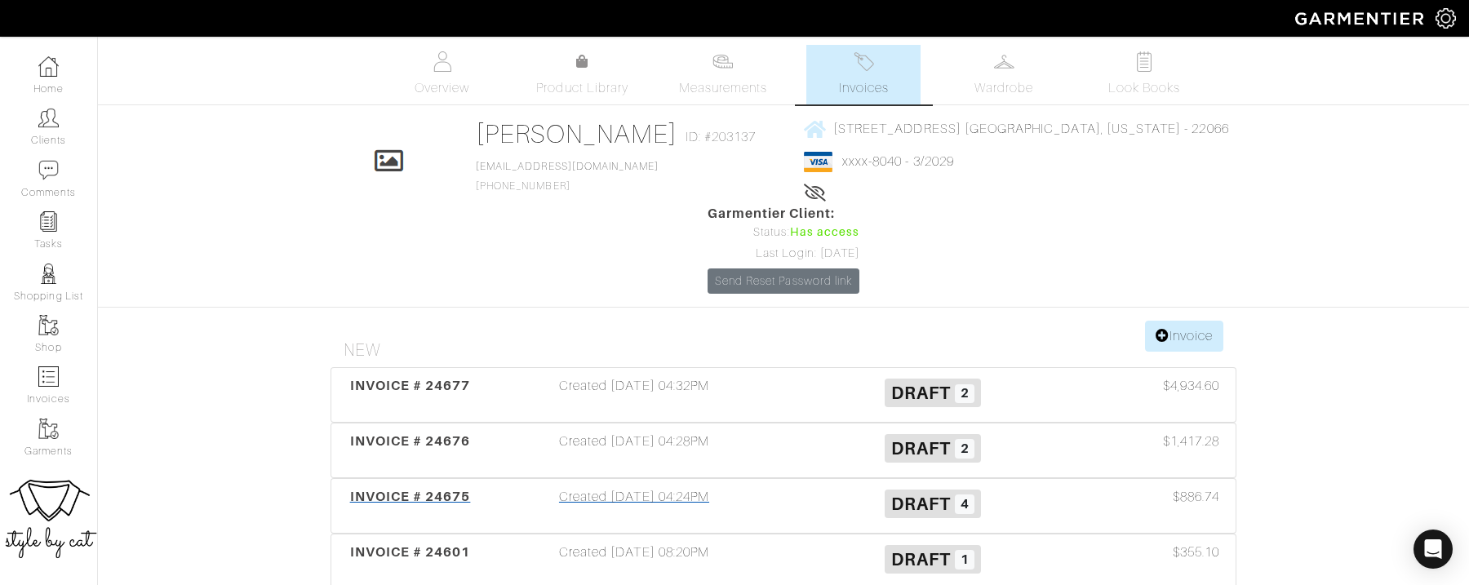
click at [389, 489] on span "INVOICE # 24675" at bounding box center [410, 497] width 121 height 16
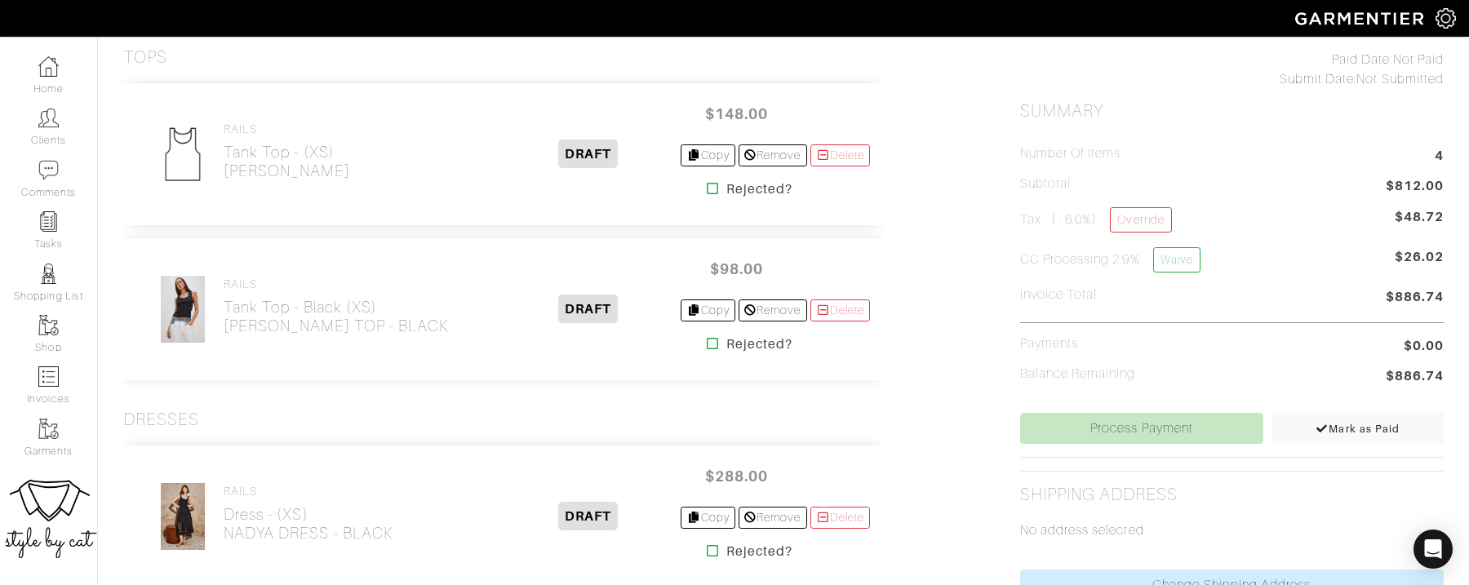
scroll to position [372, 0]
click at [279, 149] on h2 "Tank Top - (XS) Paola" at bounding box center [287, 163] width 127 height 38
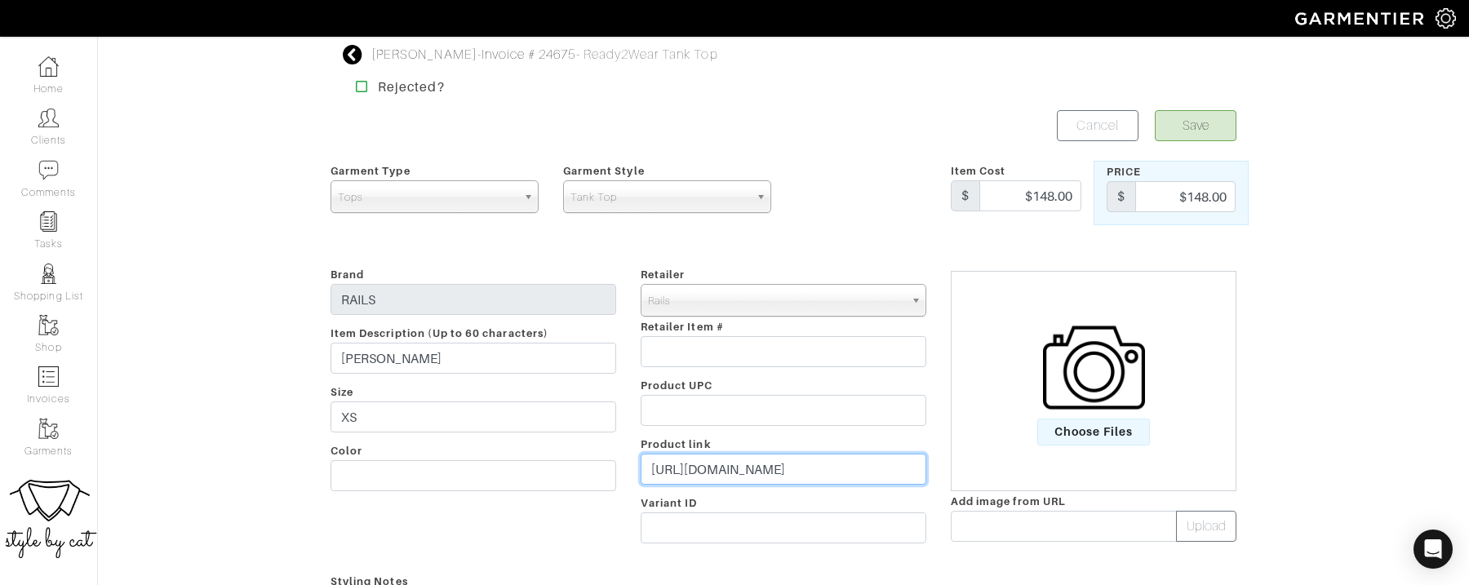
click at [855, 464] on input "https://www.rails.com/products/paola-top-clearwater?variant=43515192967337" at bounding box center [784, 469] width 286 height 31
click at [1074, 450] on div "Choose Files" at bounding box center [1094, 381] width 286 height 220
click at [1120, 430] on span "Choose Files" at bounding box center [1094, 432] width 113 height 27
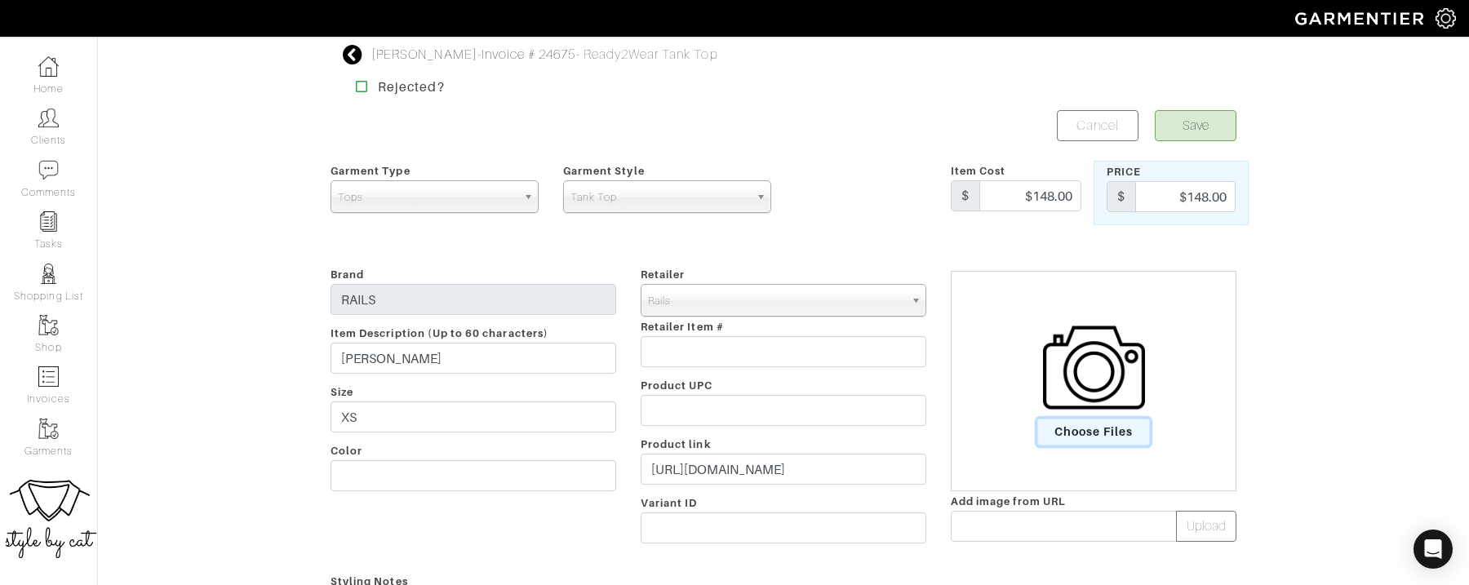
click at [0, 0] on input "Choose Files" at bounding box center [0, 0] width 0 height 0
click at [1194, 119] on button "Save" at bounding box center [1196, 125] width 82 height 31
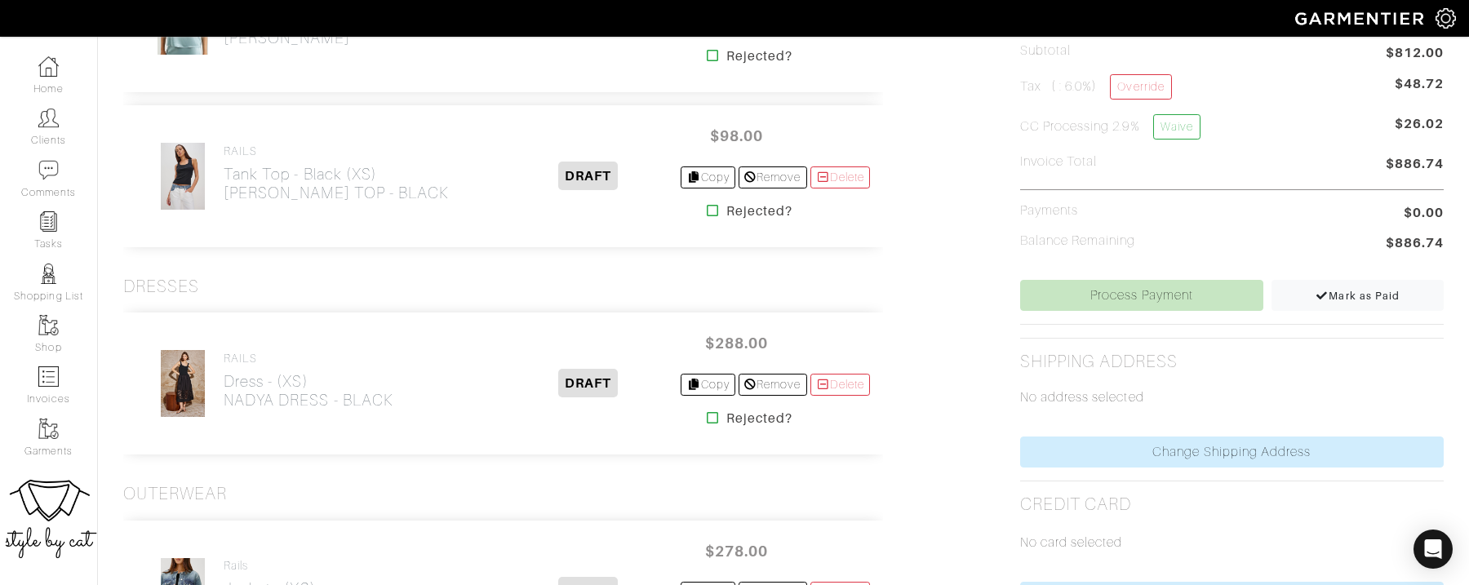
scroll to position [491, 0]
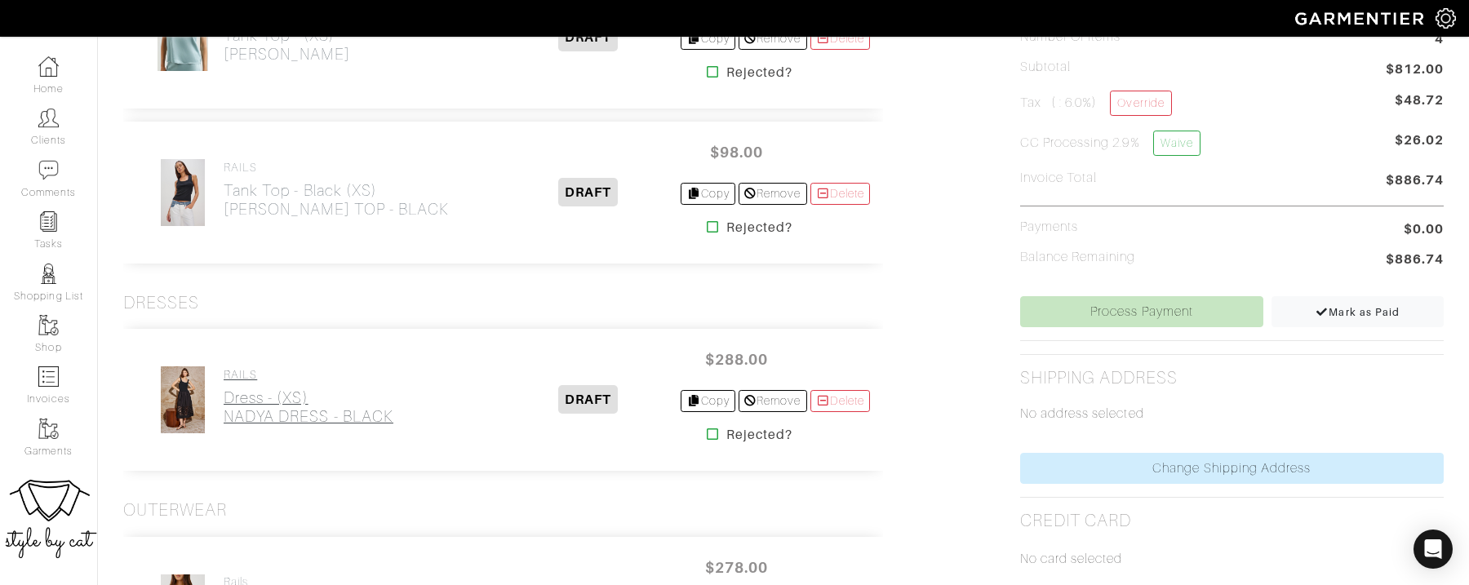
click at [269, 416] on h2 "Dress - (XS) NADYA DRESS - BLACK" at bounding box center [309, 408] width 170 height 38
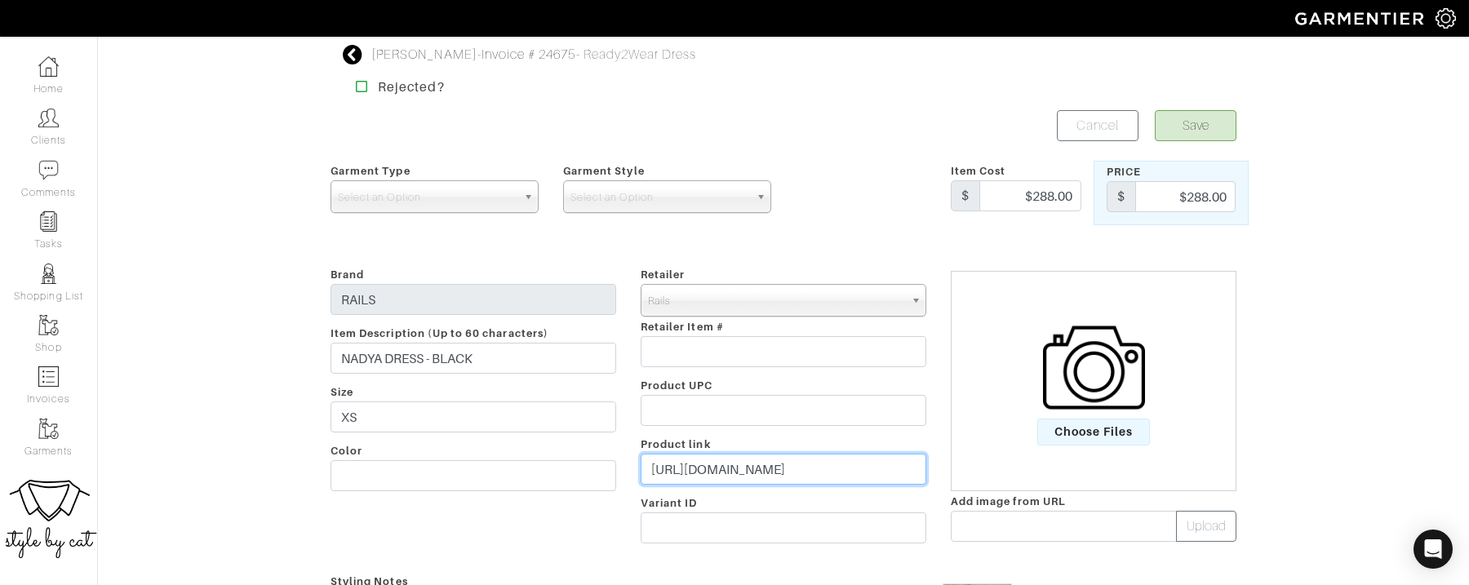
click at [834, 473] on input "[URL][DOMAIN_NAME]" at bounding box center [784, 469] width 286 height 31
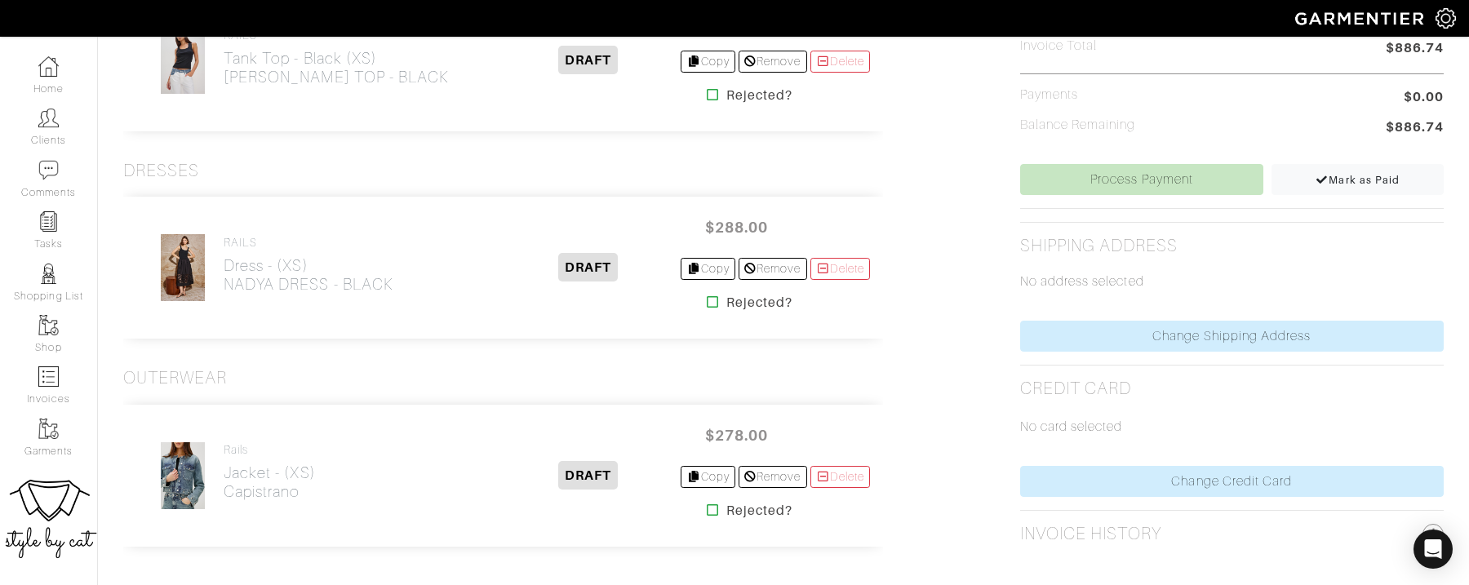
scroll to position [633, 0]
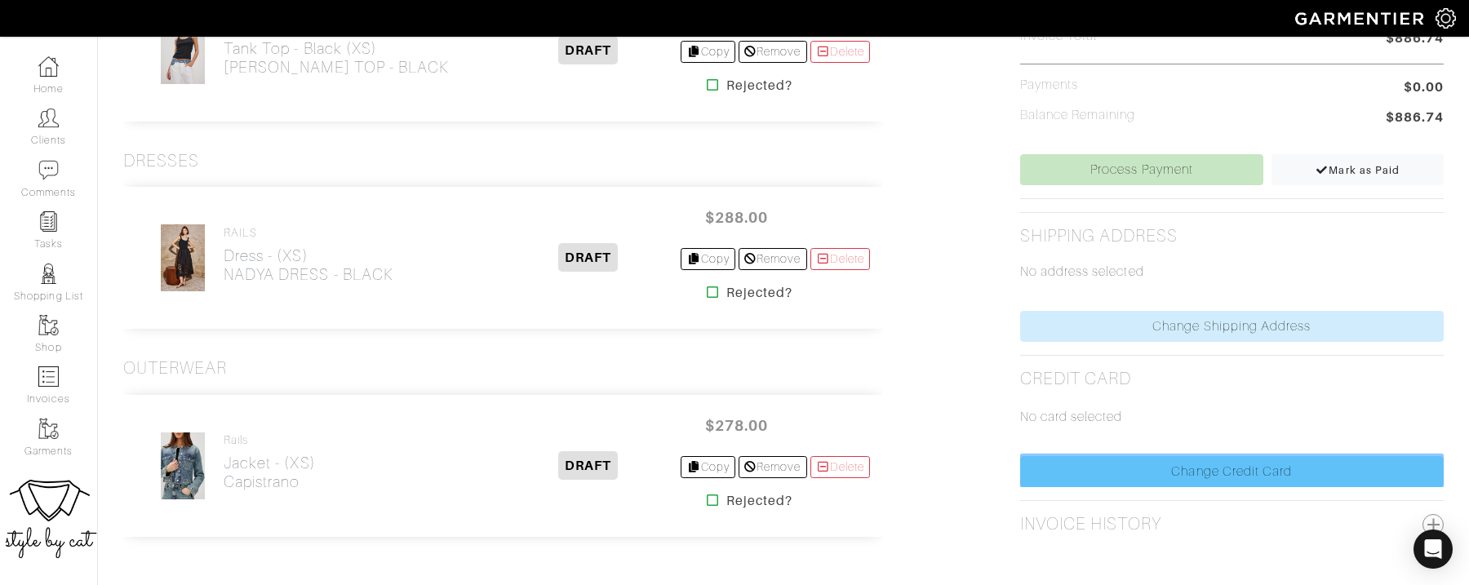
click at [1125, 470] on link "Change Credit Card" at bounding box center [1232, 471] width 424 height 31
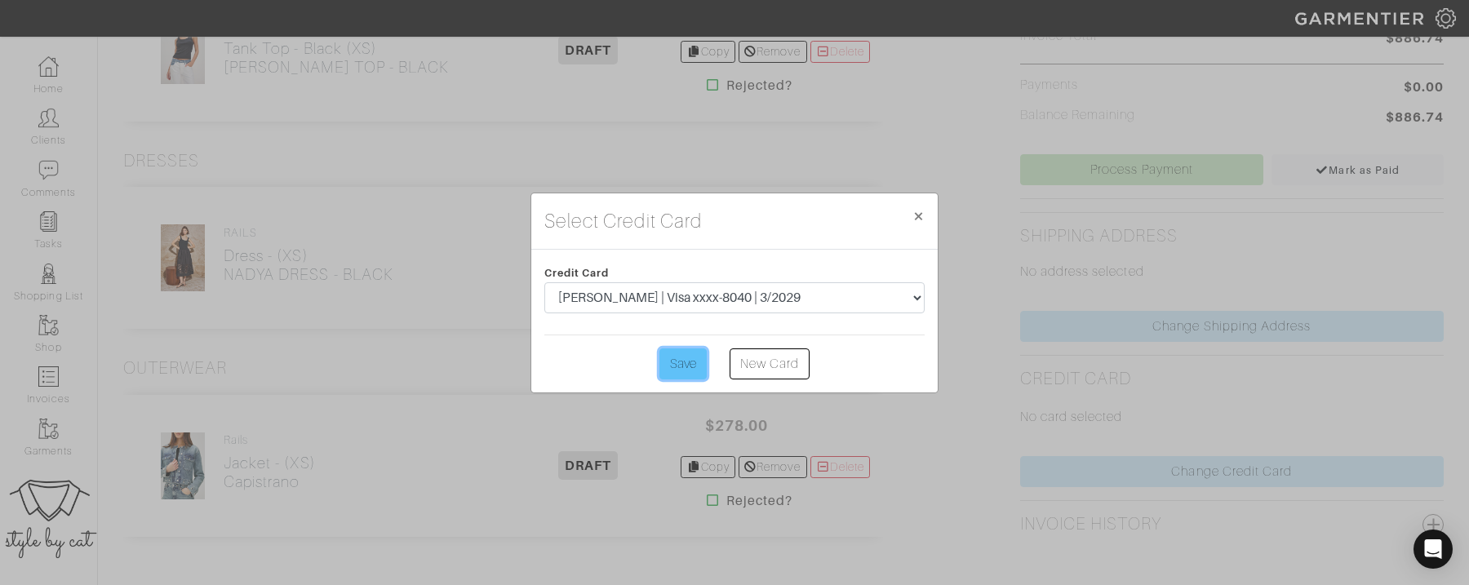
click at [676, 373] on input "Save" at bounding box center [683, 364] width 47 height 31
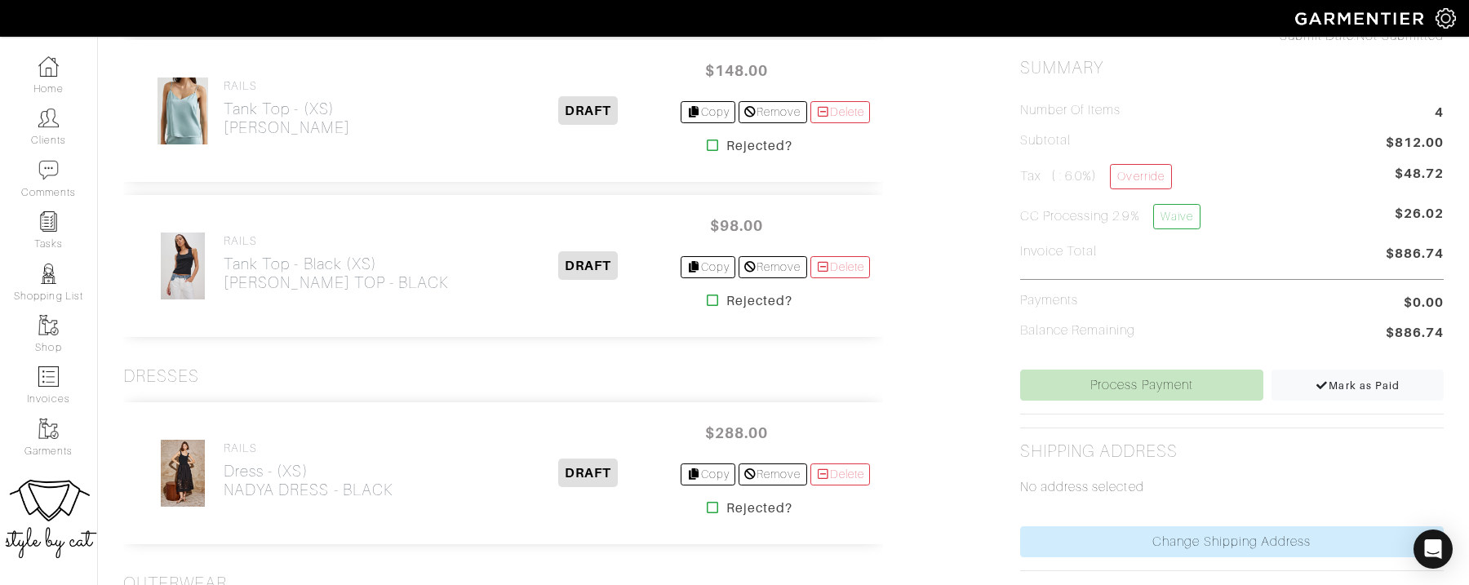
scroll to position [419, 0]
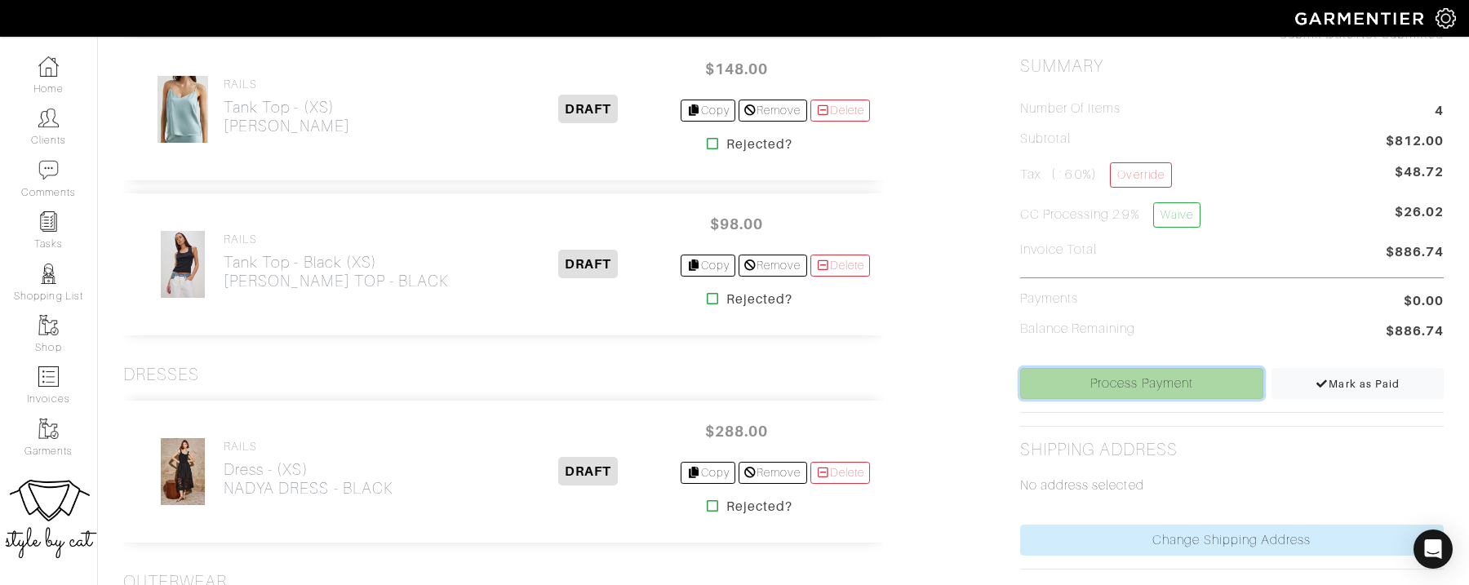
click at [1067, 372] on link "Process Payment" at bounding box center [1142, 383] width 244 height 31
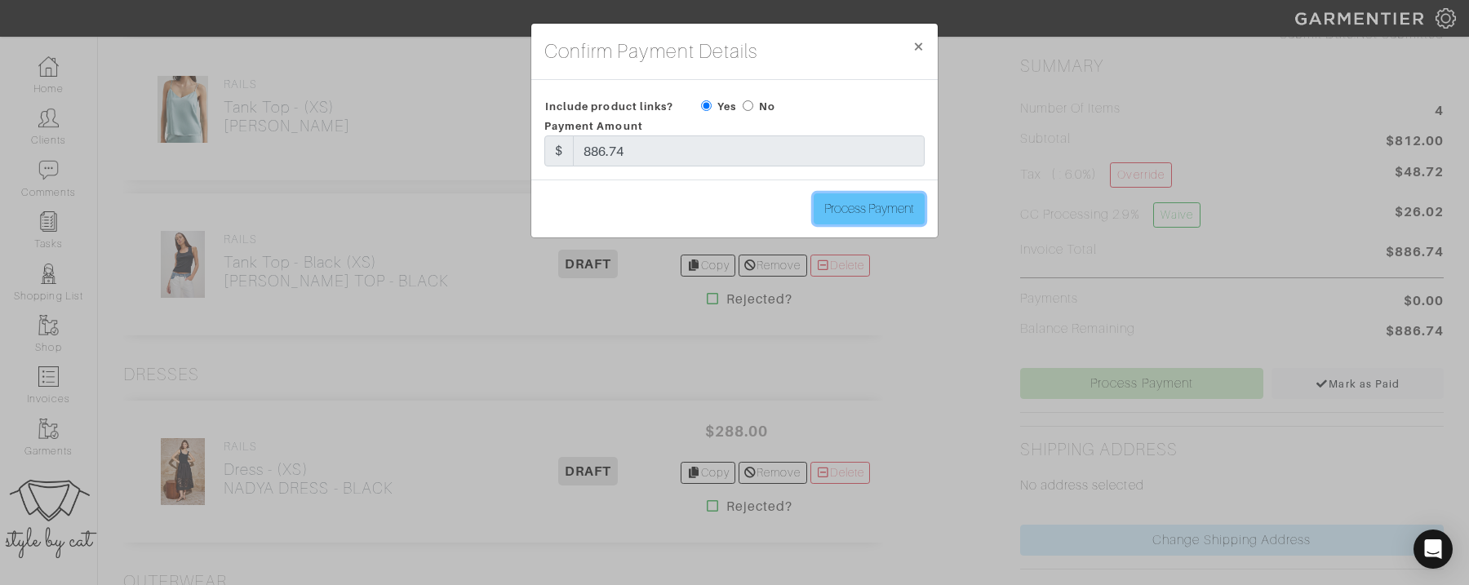
click at [834, 205] on input "Process Payment" at bounding box center [869, 208] width 111 height 31
type input "Process Payment"
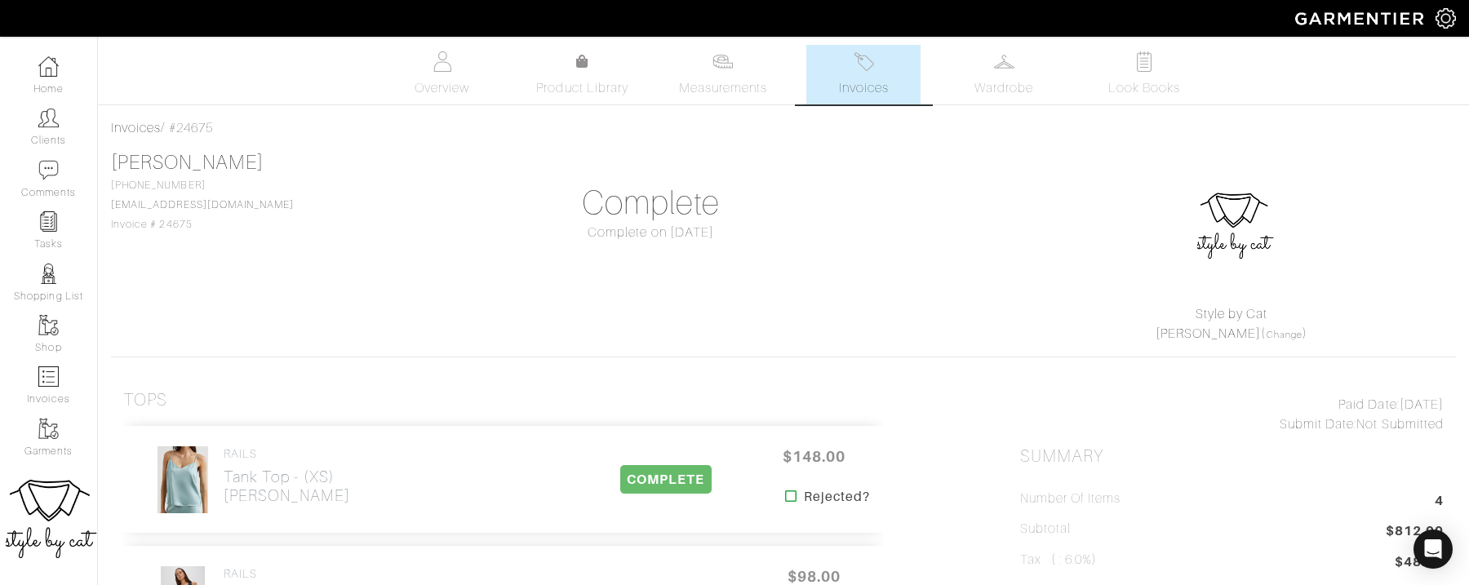
click at [863, 82] on span "Invoices" at bounding box center [864, 88] width 50 height 20
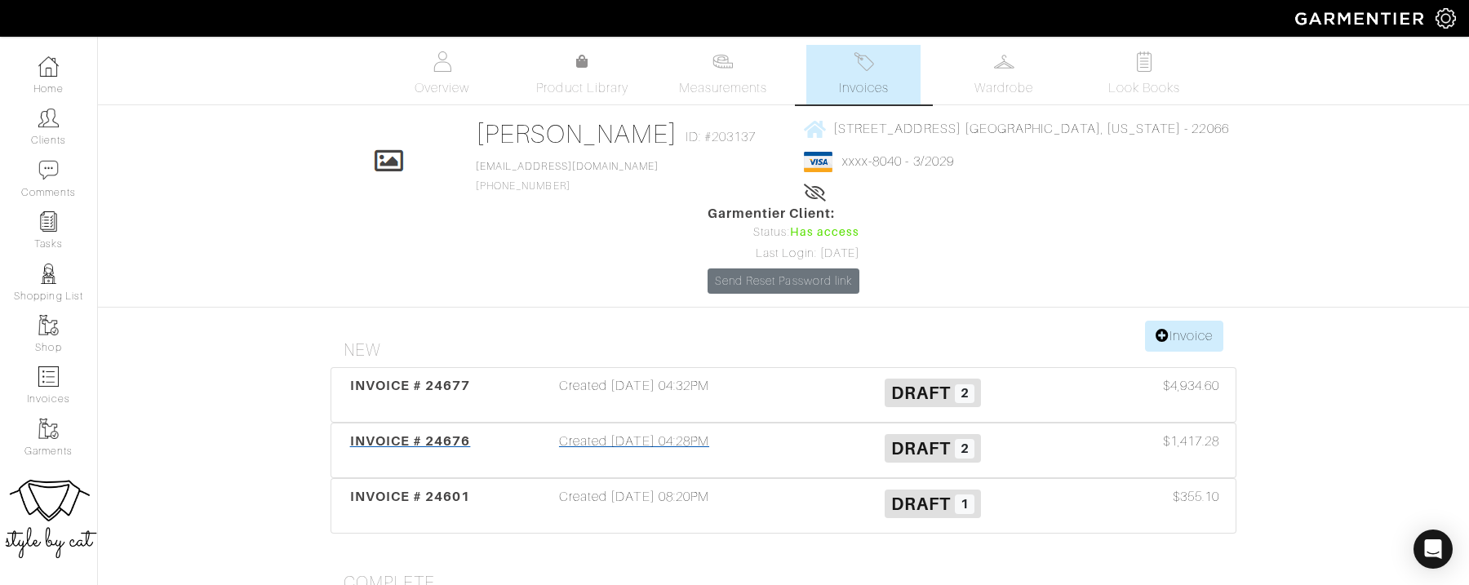
click at [372, 432] on div "INVOICE # 24676" at bounding box center [410, 451] width 149 height 38
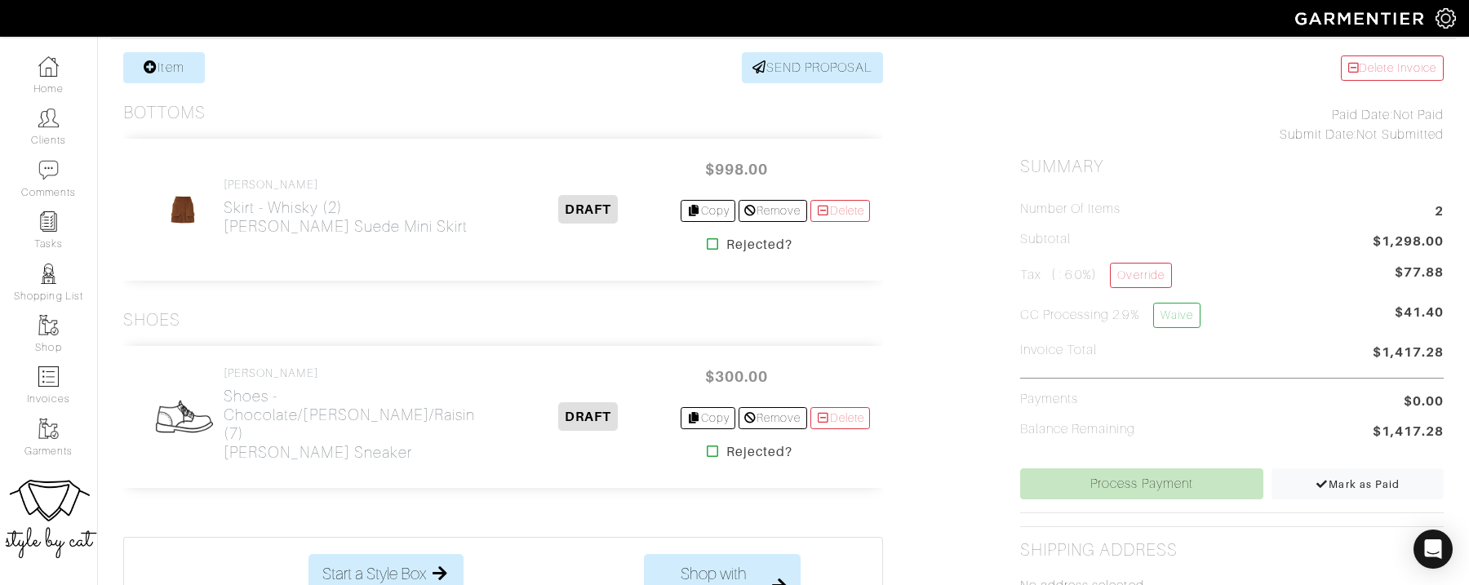
scroll to position [329, 0]
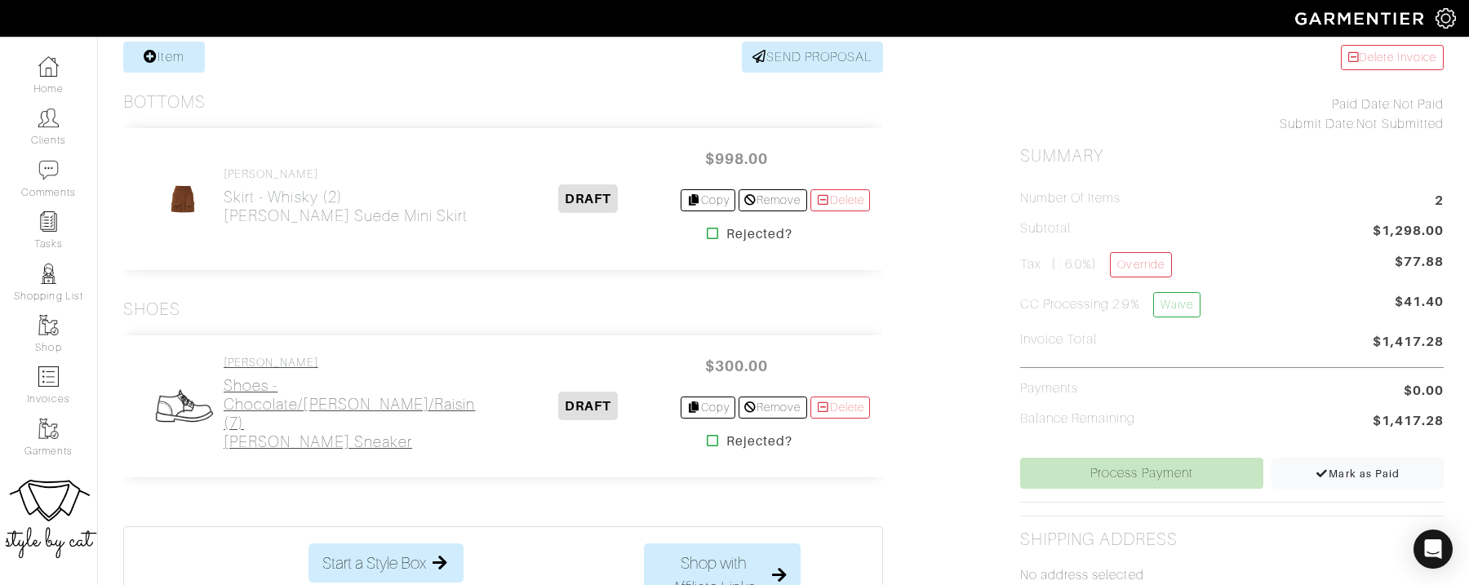
click at [315, 427] on h2 "Shoes - Chocolate/Hazelwood/Raisin (7) Penrose Sneaker" at bounding box center [360, 413] width 272 height 75
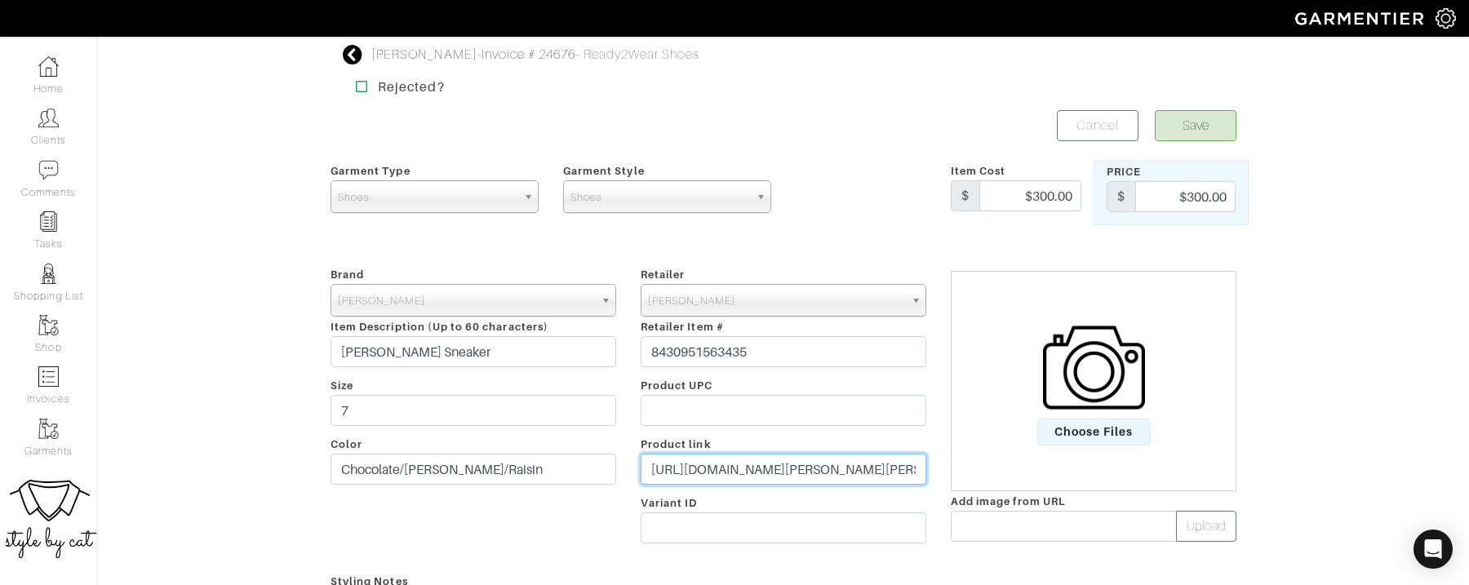
click at [744, 475] on input "https://veronicabeard.com/products/penrose-sneaker-chocolate-hazelwood-raisin?g…" at bounding box center [784, 469] width 286 height 31
click at [1081, 432] on span "Choose Files" at bounding box center [1094, 432] width 113 height 27
click at [0, 0] on input "Choose Files" at bounding box center [0, 0] width 0 height 0
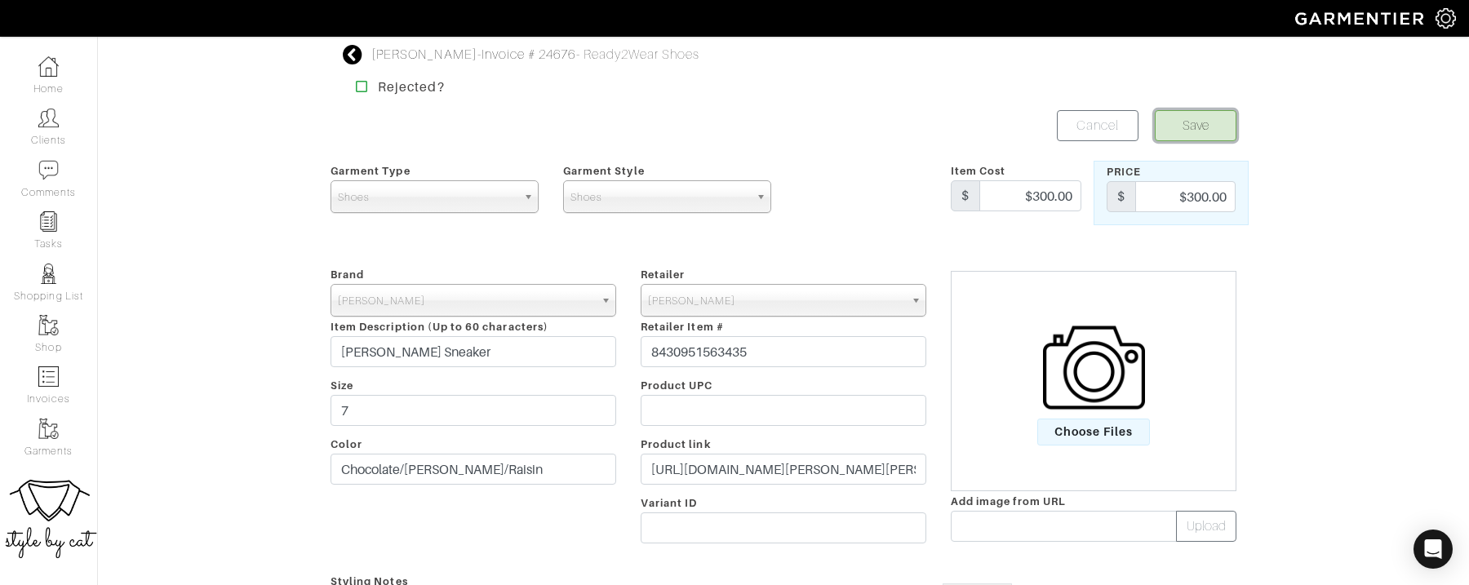
click at [1210, 126] on button "Save" at bounding box center [1196, 125] width 82 height 31
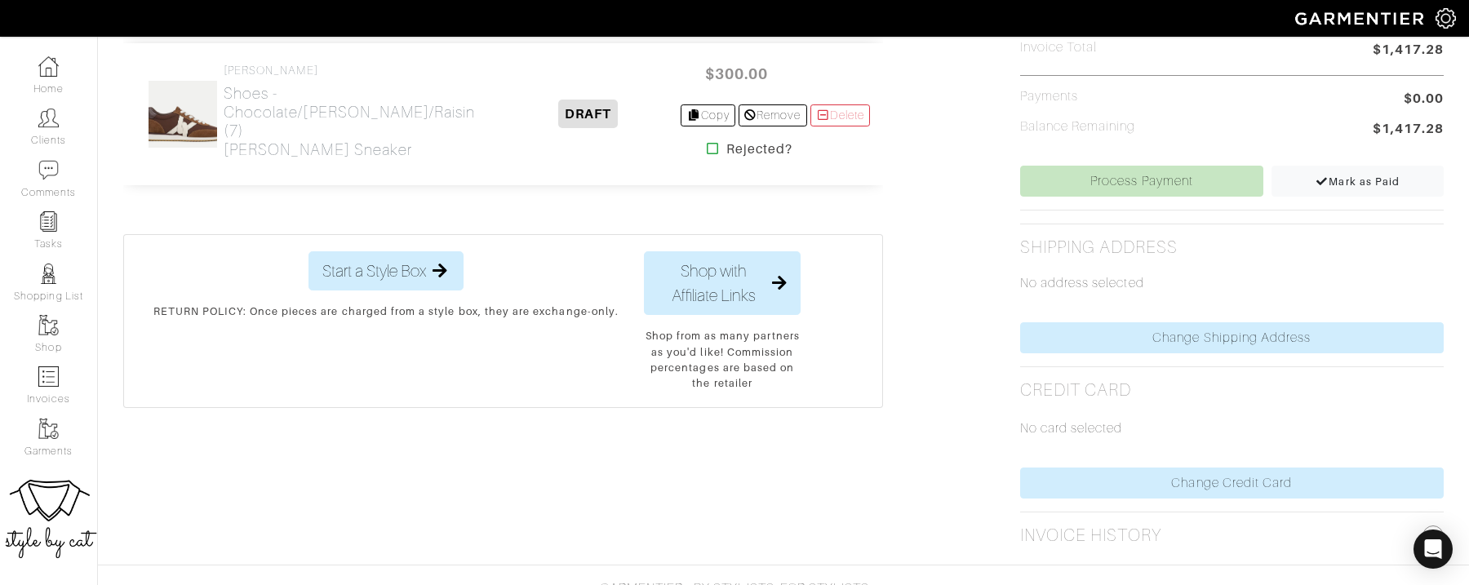
scroll to position [622, 0]
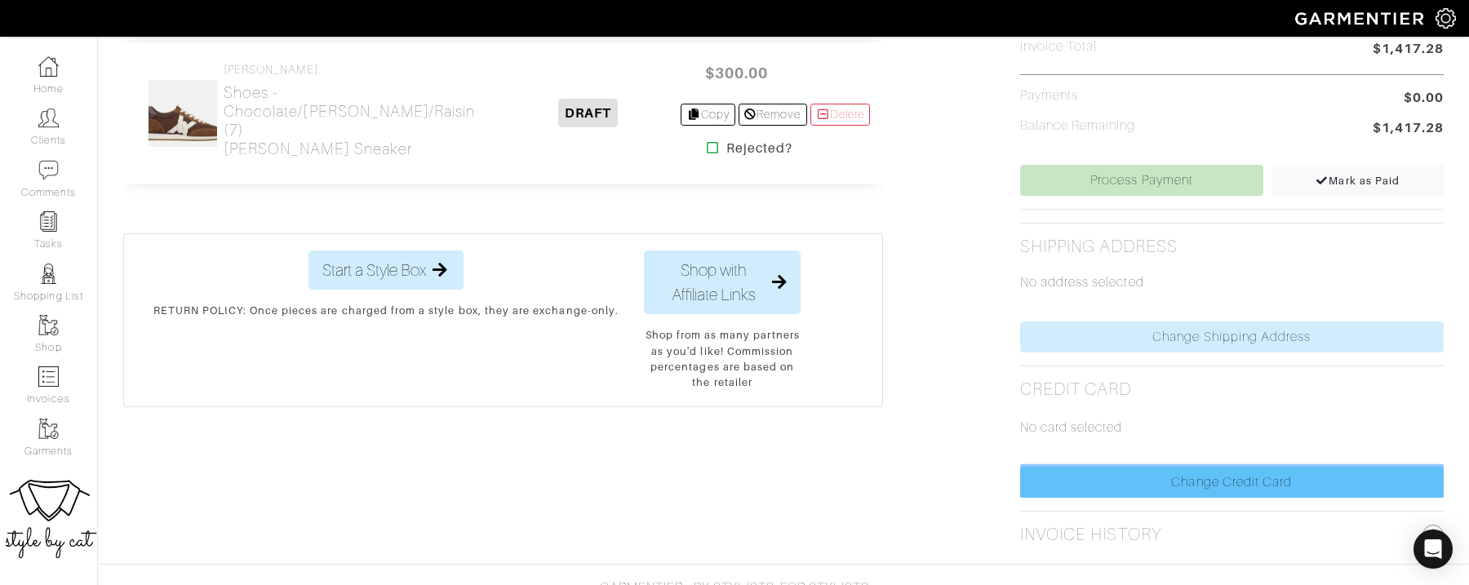
click at [1026, 486] on link "Change Credit Card" at bounding box center [1232, 482] width 424 height 31
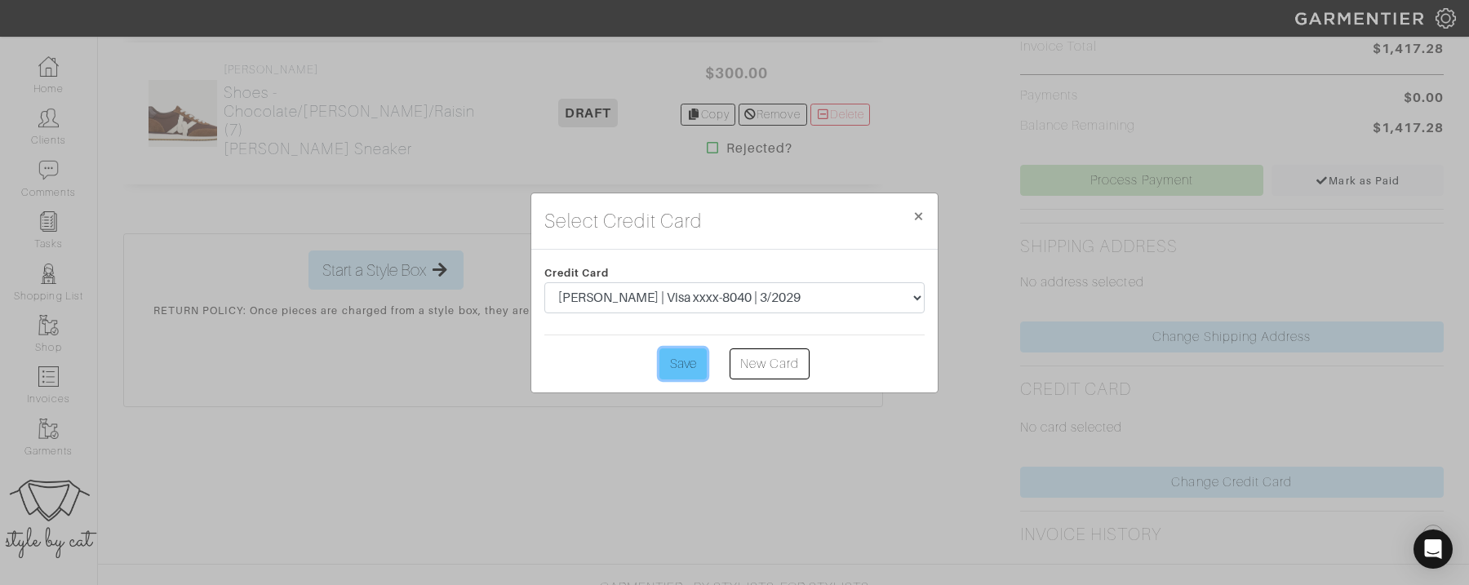
click at [661, 370] on input "Save" at bounding box center [683, 364] width 47 height 31
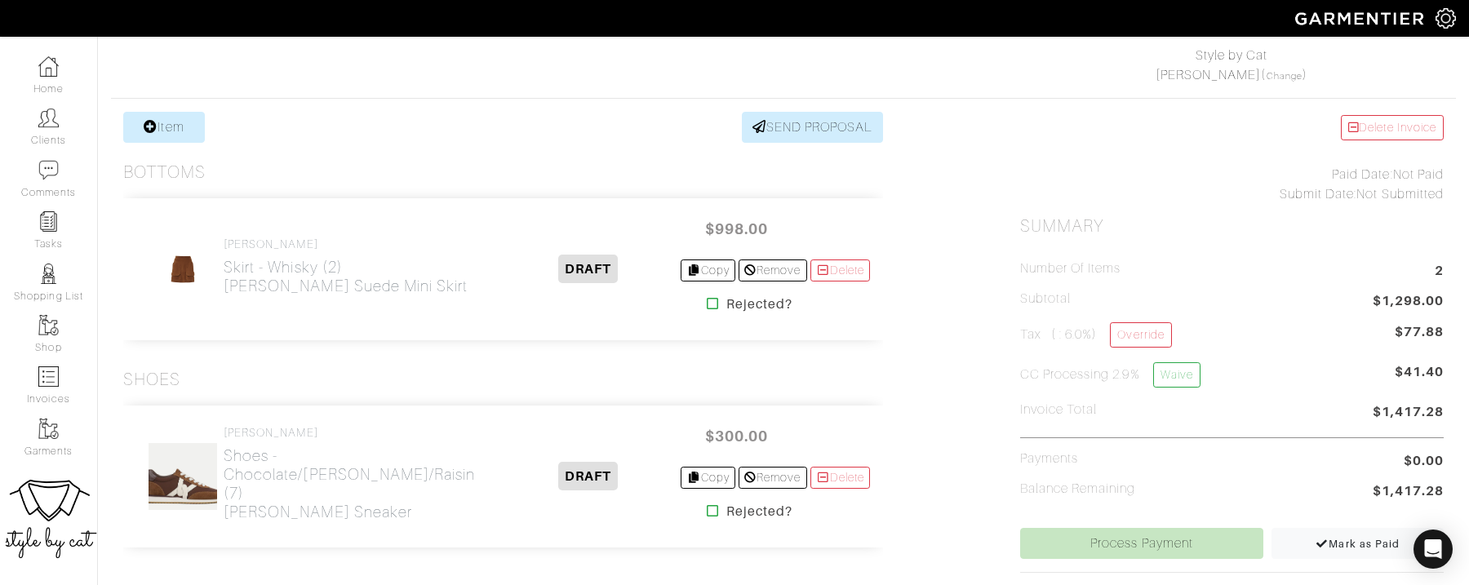
scroll to position [260, 0]
click at [1015, 533] on div "Delete Invoice Paid Date: Not Paid Submit Date: Not Submitted Summary Number of…" at bounding box center [1232, 539] width 448 height 856
click at [1027, 534] on link "Process Payment" at bounding box center [1142, 542] width 244 height 31
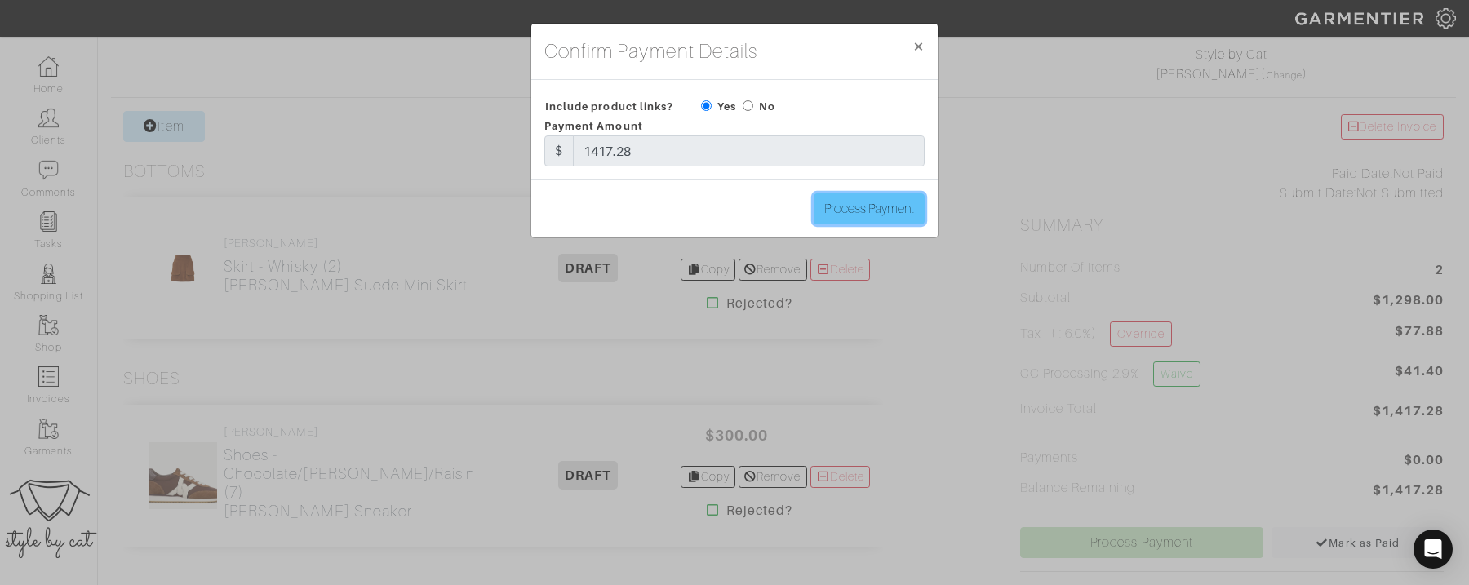
click at [834, 207] on input "Process Payment" at bounding box center [869, 208] width 111 height 31
type input "Process Payment"
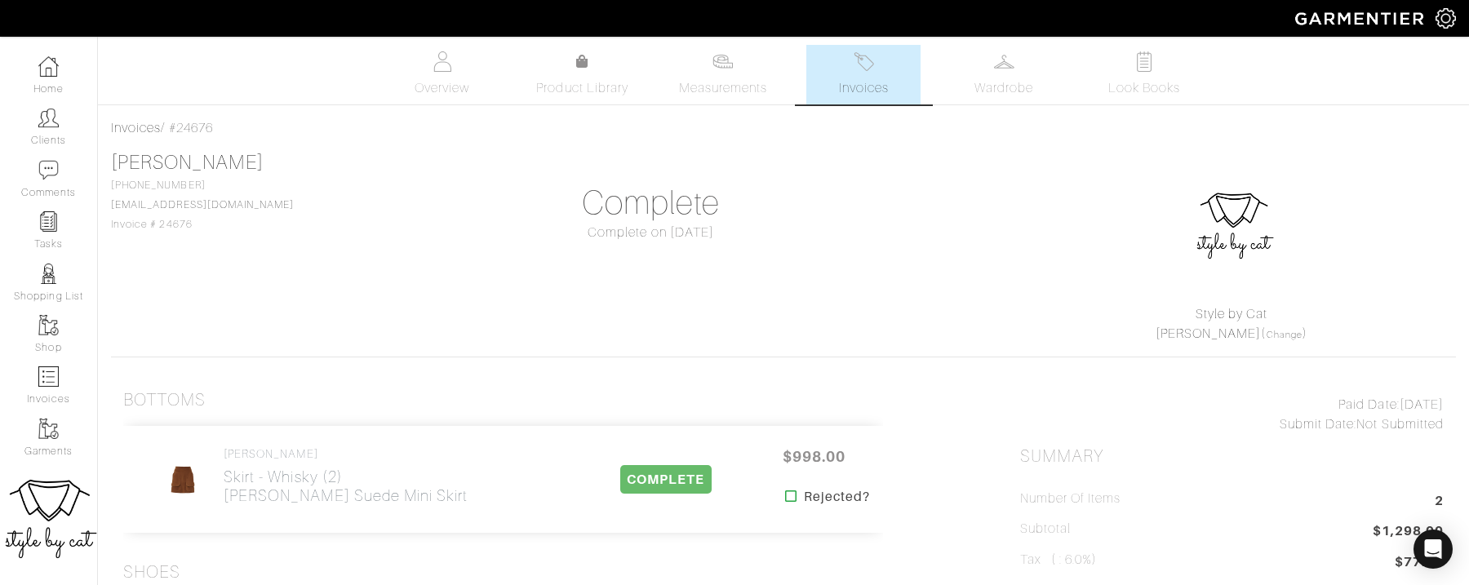
click at [827, 69] on link "Invoices" at bounding box center [864, 75] width 114 height 60
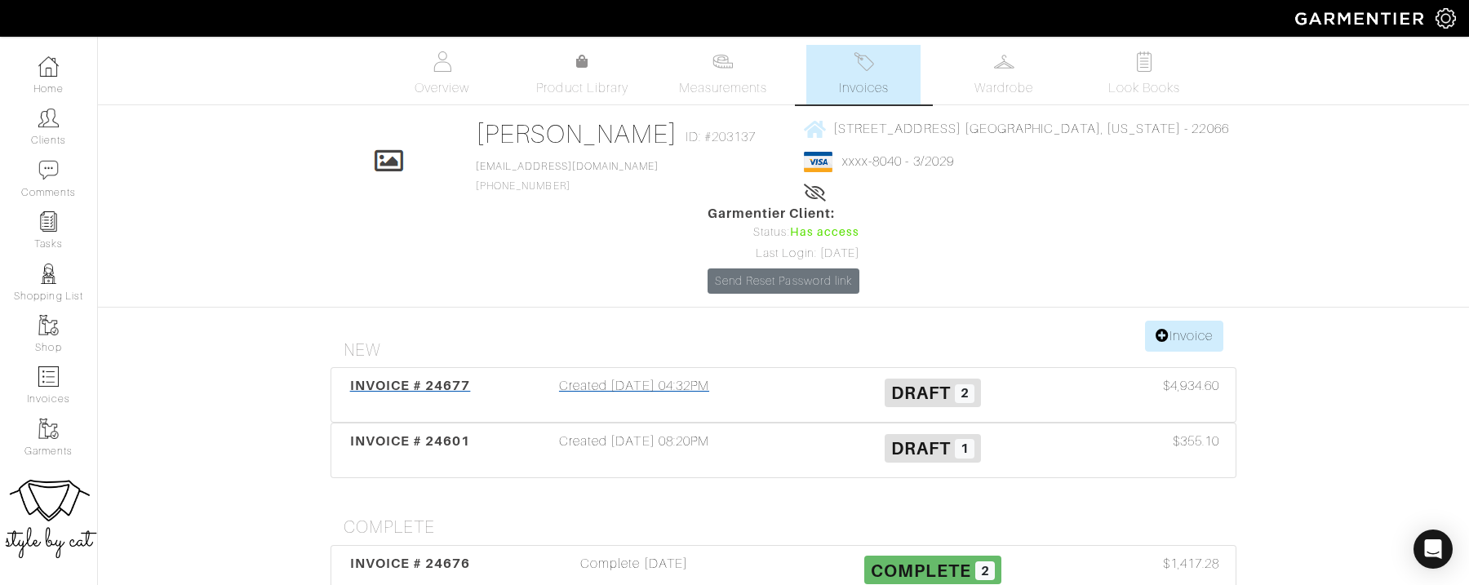
click at [435, 376] on div "INVOICE # 24677" at bounding box center [410, 395] width 149 height 38
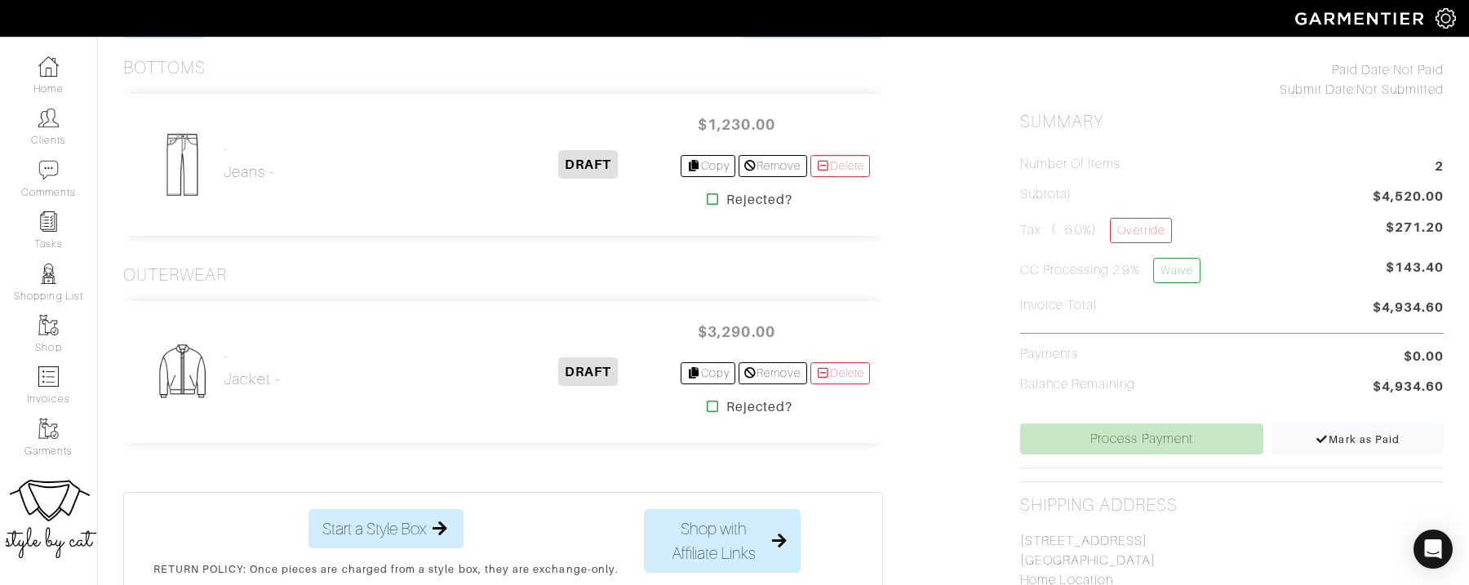
scroll to position [349, 0]
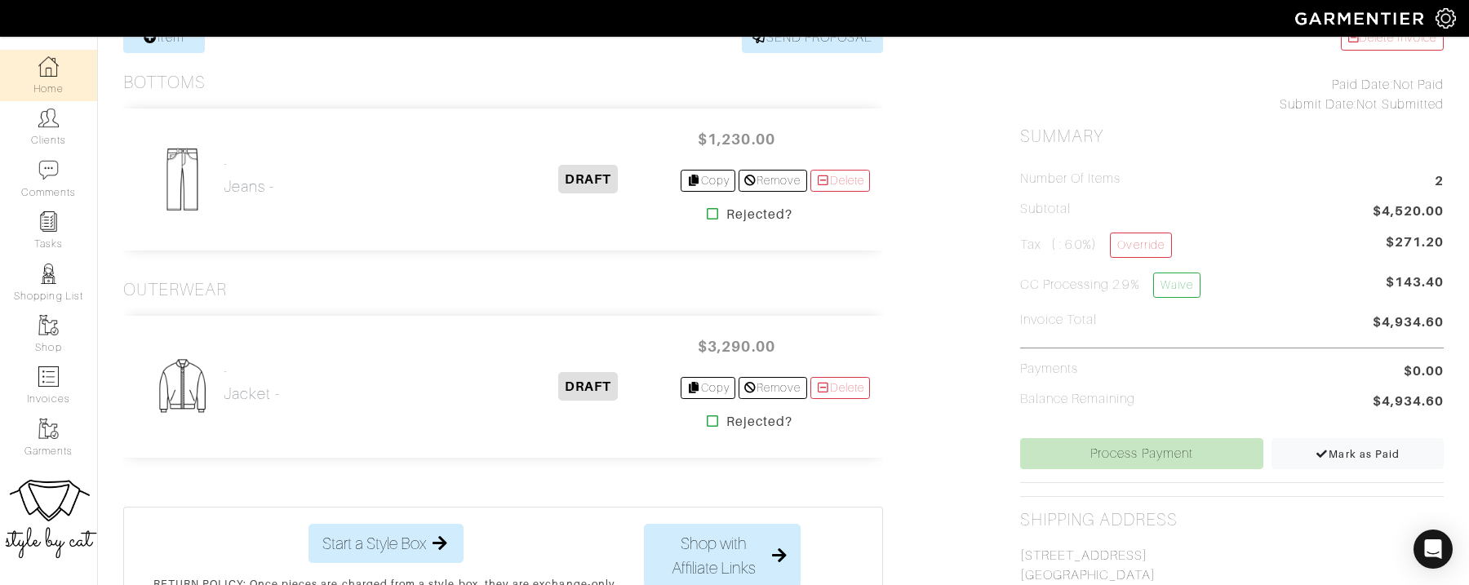
click at [50, 73] on img at bounding box center [48, 66] width 20 height 20
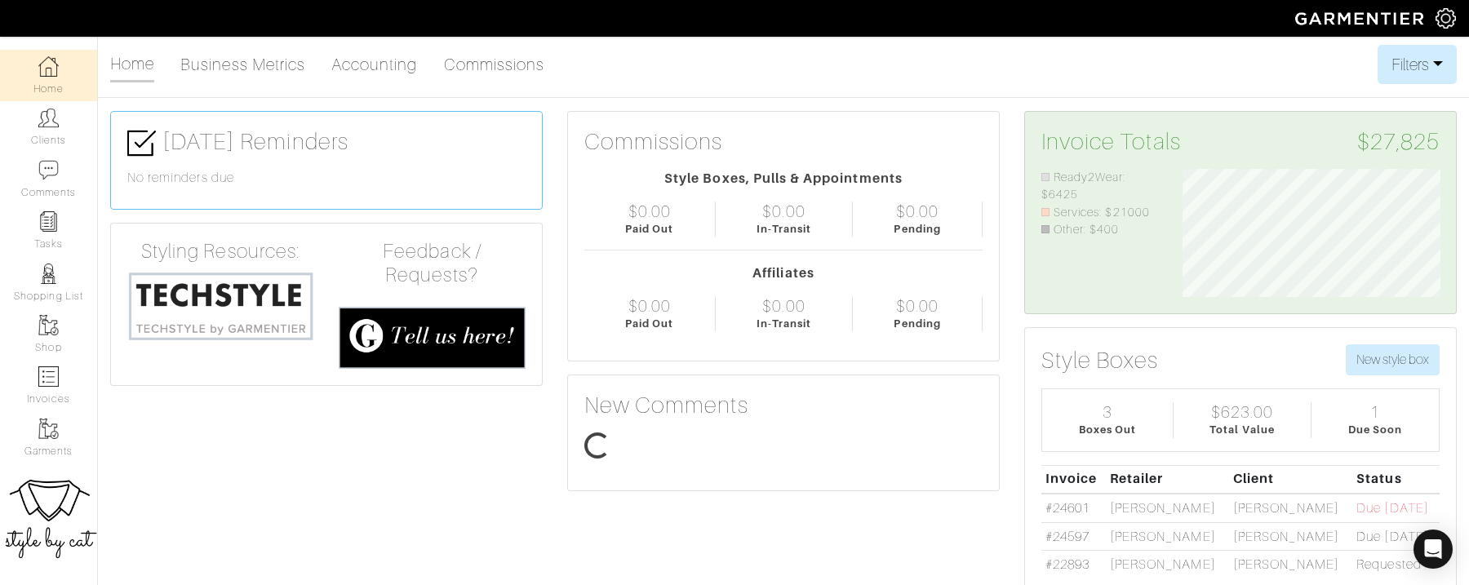
scroll to position [129, 282]
click at [38, 122] on link "Clients" at bounding box center [48, 126] width 97 height 51
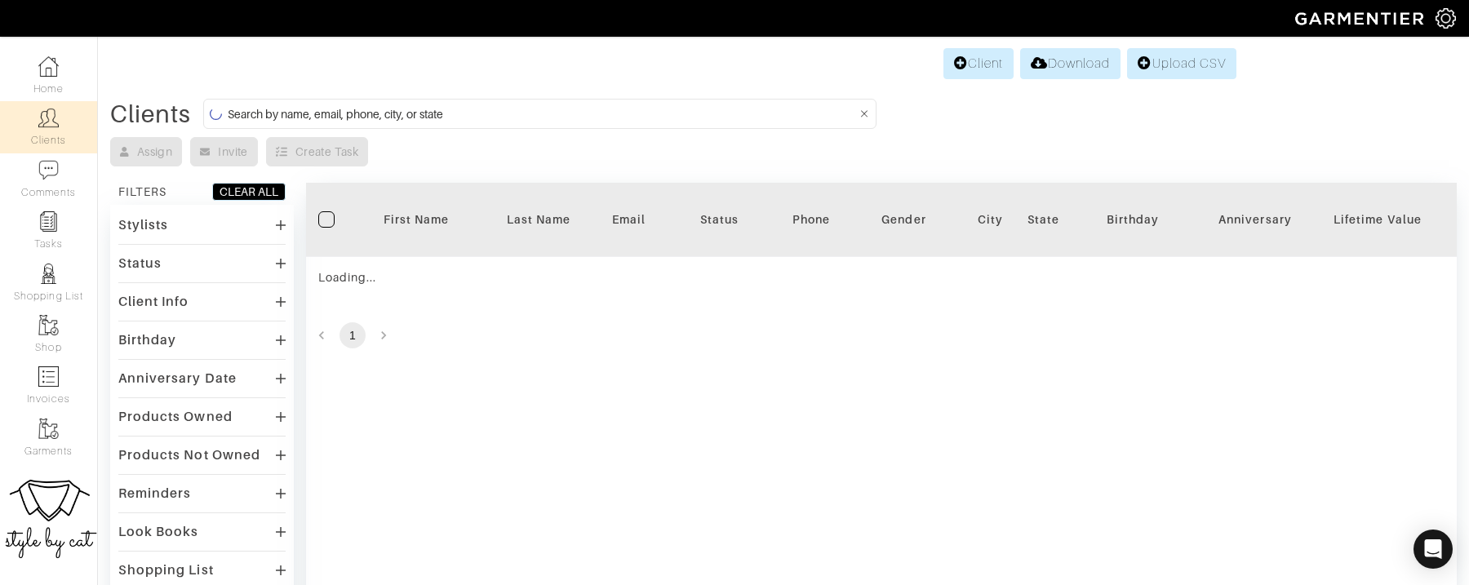
click at [355, 113] on input at bounding box center [542, 114] width 629 height 20
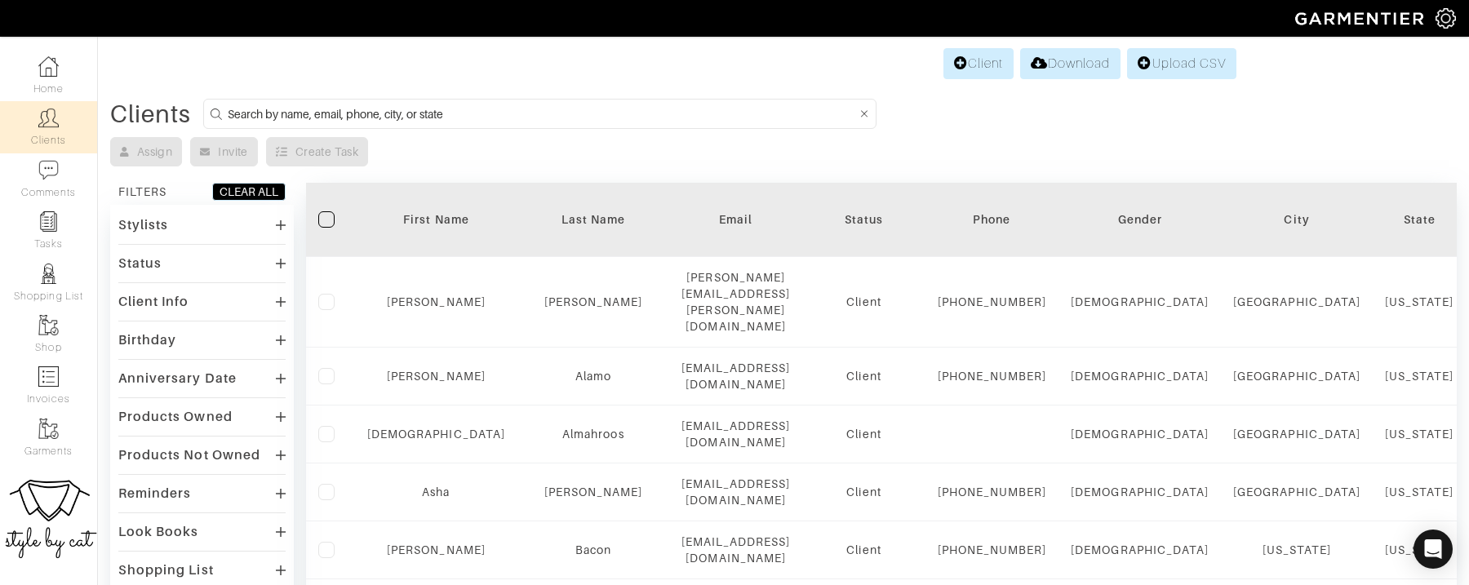
type input "a"
type input "[PERSON_NAME]"
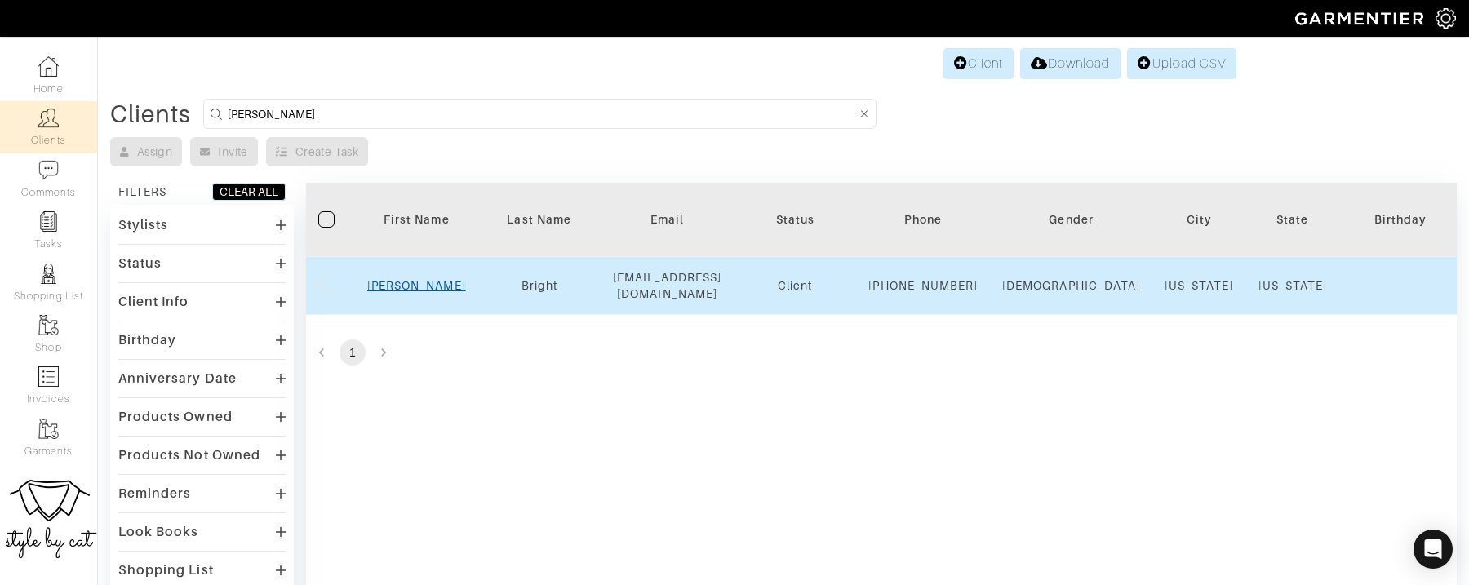
click at [420, 292] on link "[PERSON_NAME]" at bounding box center [416, 285] width 99 height 13
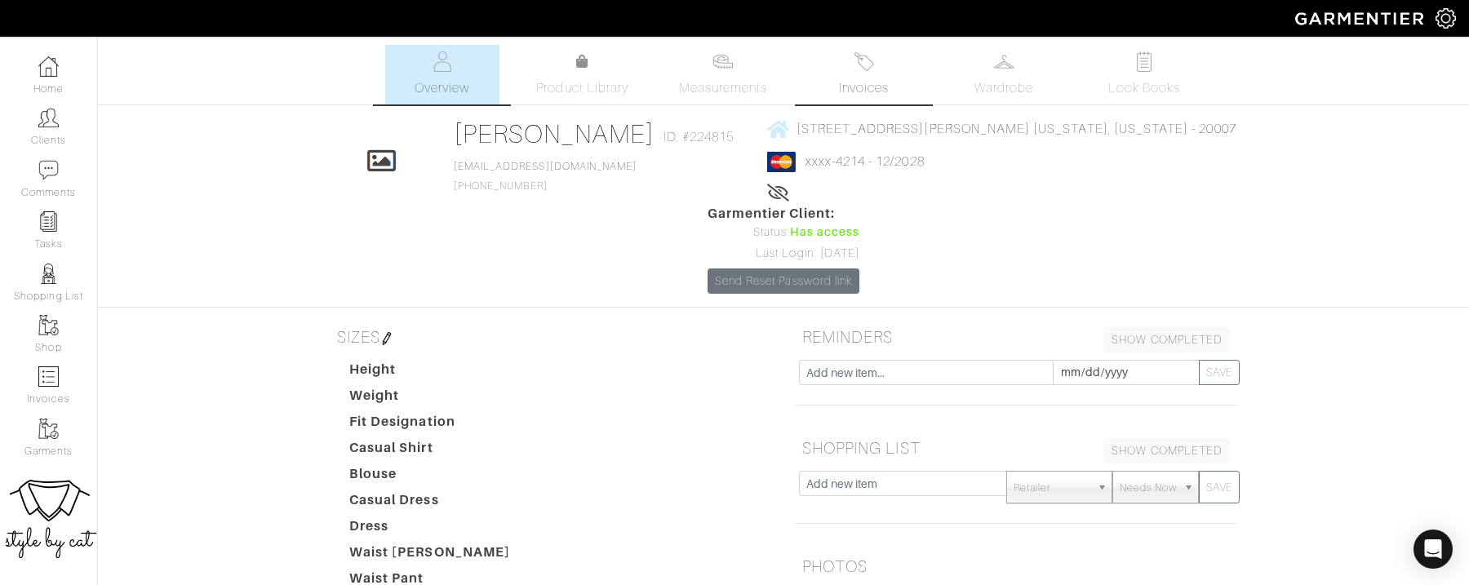
click at [861, 60] on img at bounding box center [864, 61] width 20 height 20
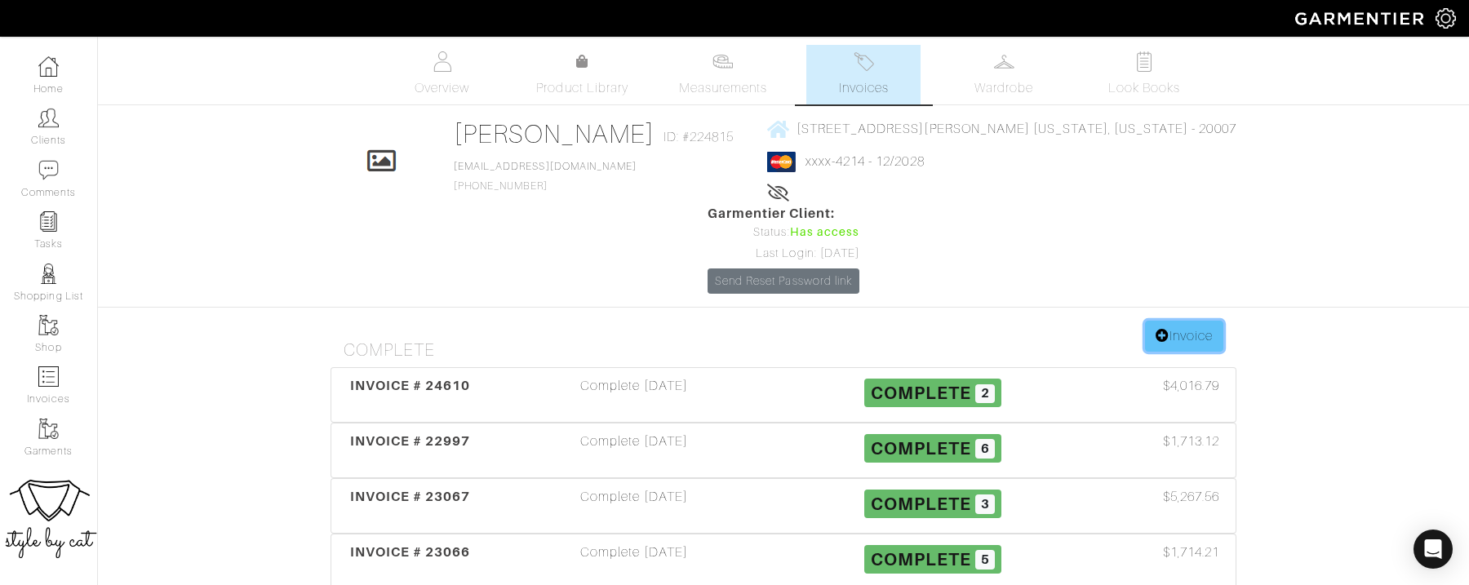
click at [1196, 321] on link "Invoice" at bounding box center [1184, 336] width 78 height 31
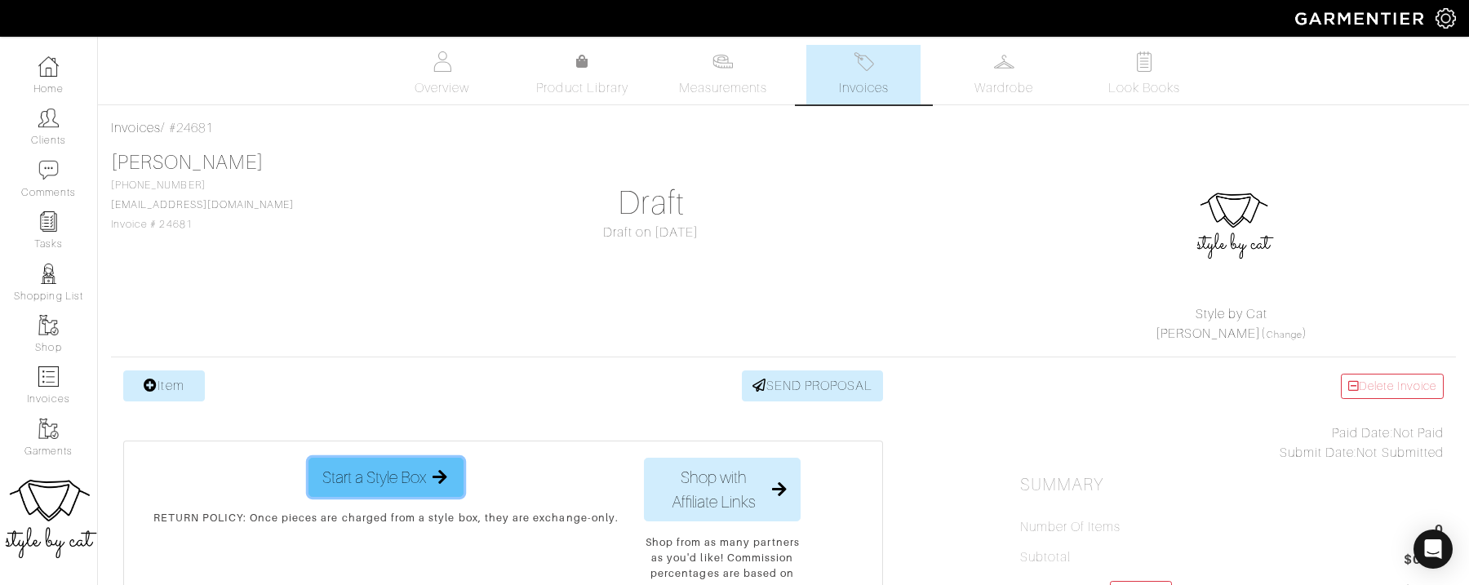
click at [378, 475] on span "Start a Style Box" at bounding box center [374, 477] width 104 height 24
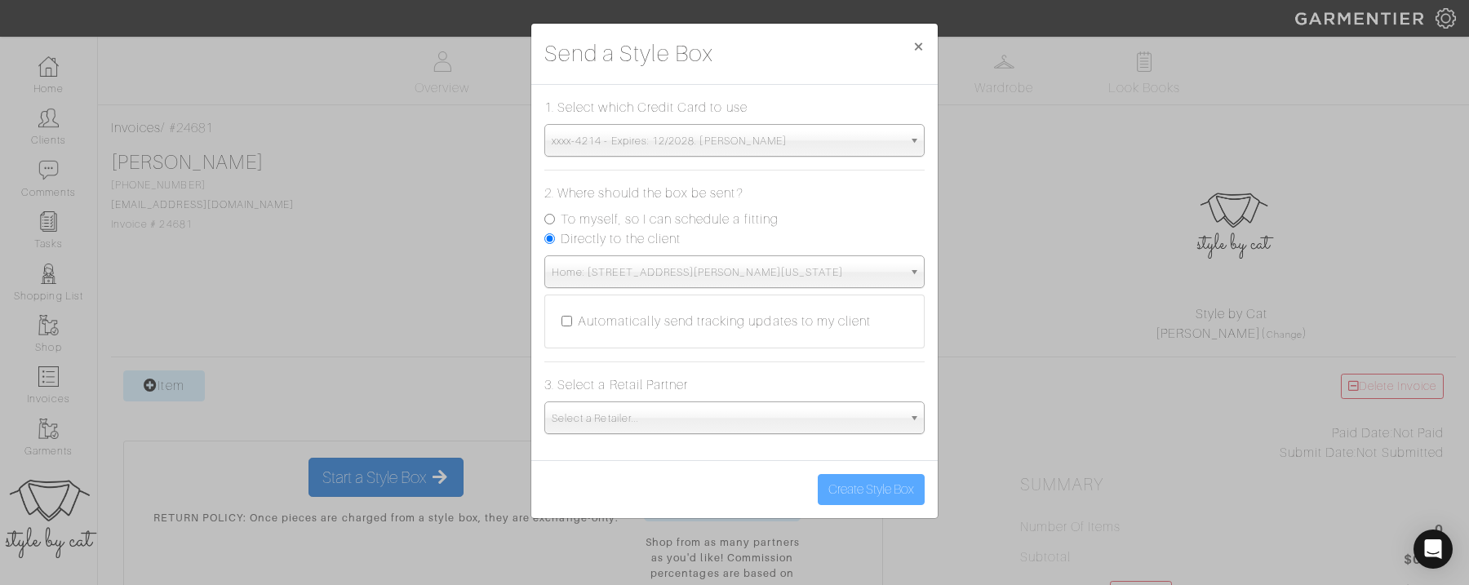
click at [549, 215] on input "To myself, so I can schedule a fitting" at bounding box center [550, 219] width 11 height 11
radio input "true"
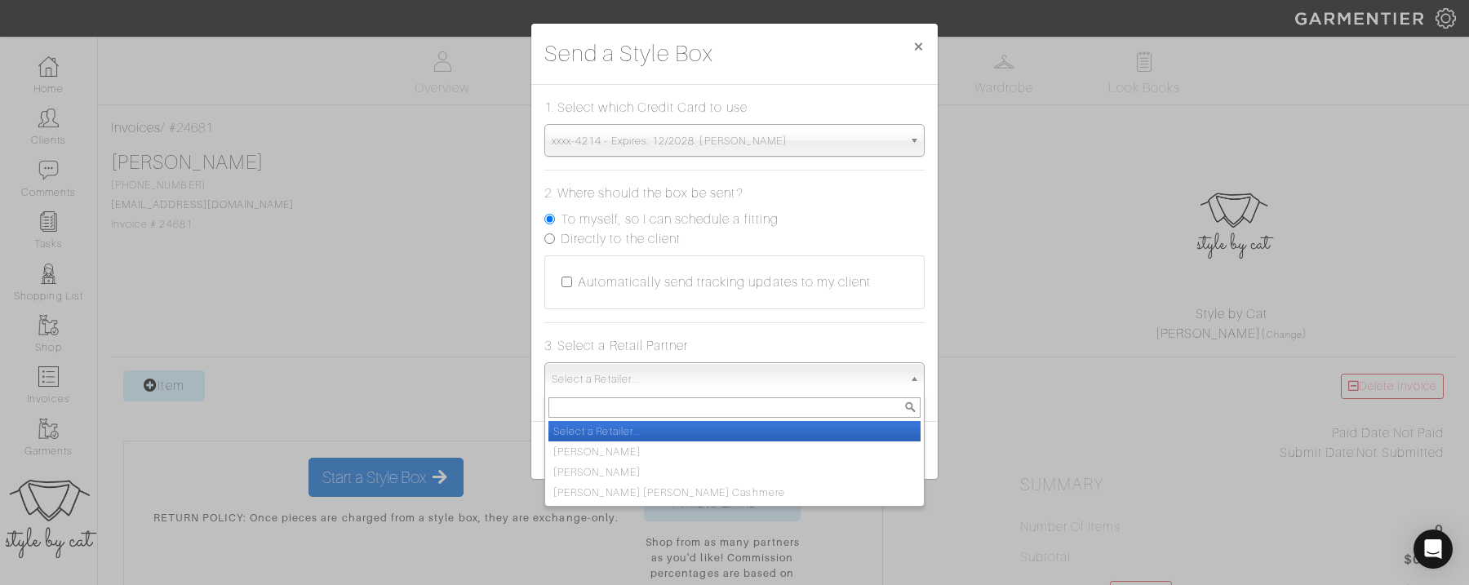
click at [629, 388] on span "Select a Retailer..." at bounding box center [727, 379] width 351 height 33
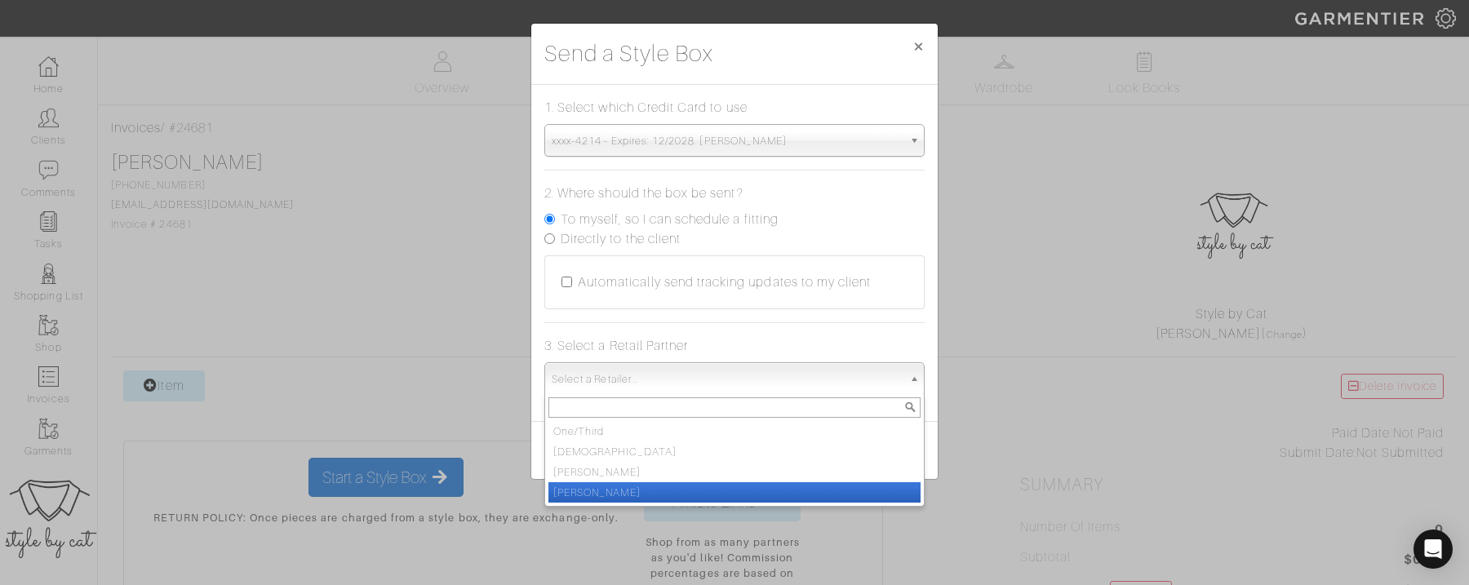
click at [633, 496] on li "[PERSON_NAME]" at bounding box center [735, 492] width 372 height 20
select select "19"
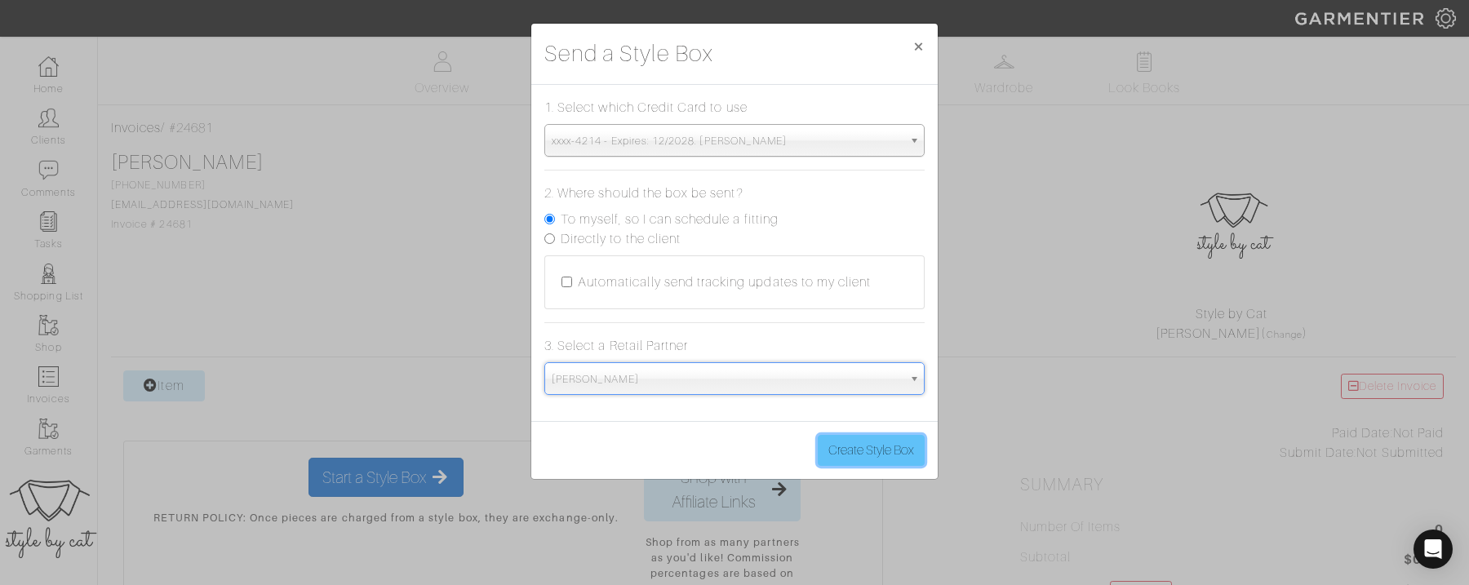
click at [877, 449] on button "Create Style Box" at bounding box center [871, 450] width 107 height 31
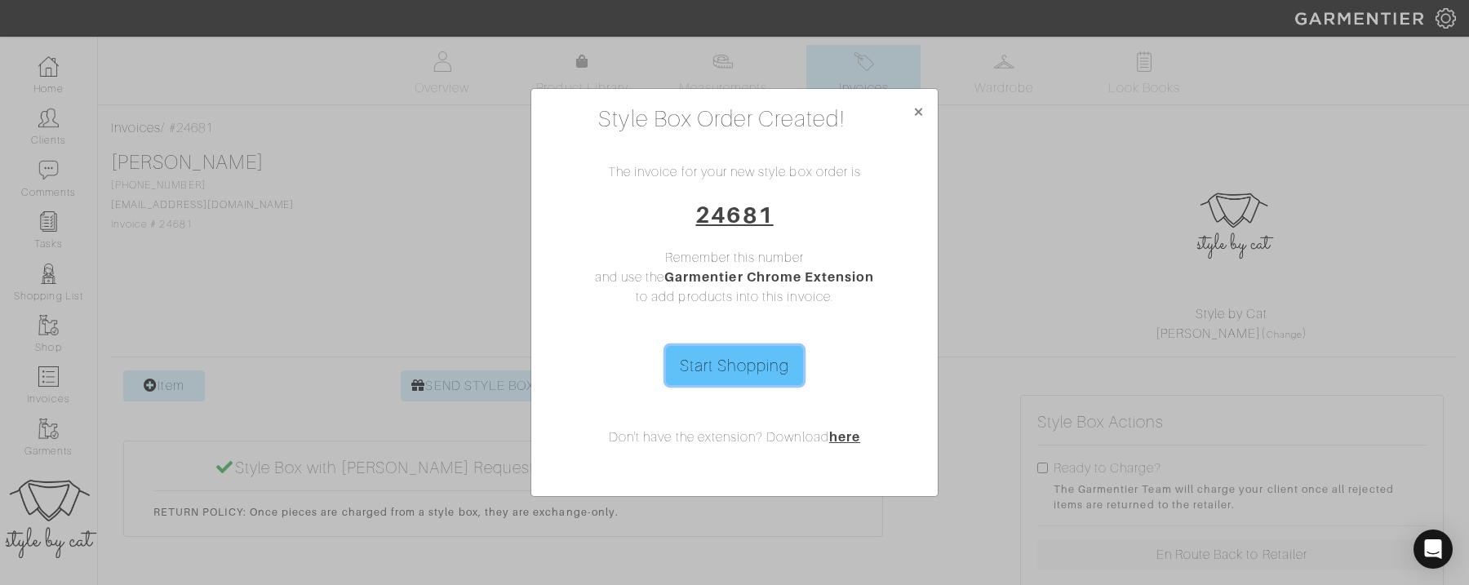
click at [731, 375] on link "Start Shopping" at bounding box center [735, 365] width 138 height 39
click at [917, 122] on span "×" at bounding box center [919, 111] width 12 height 22
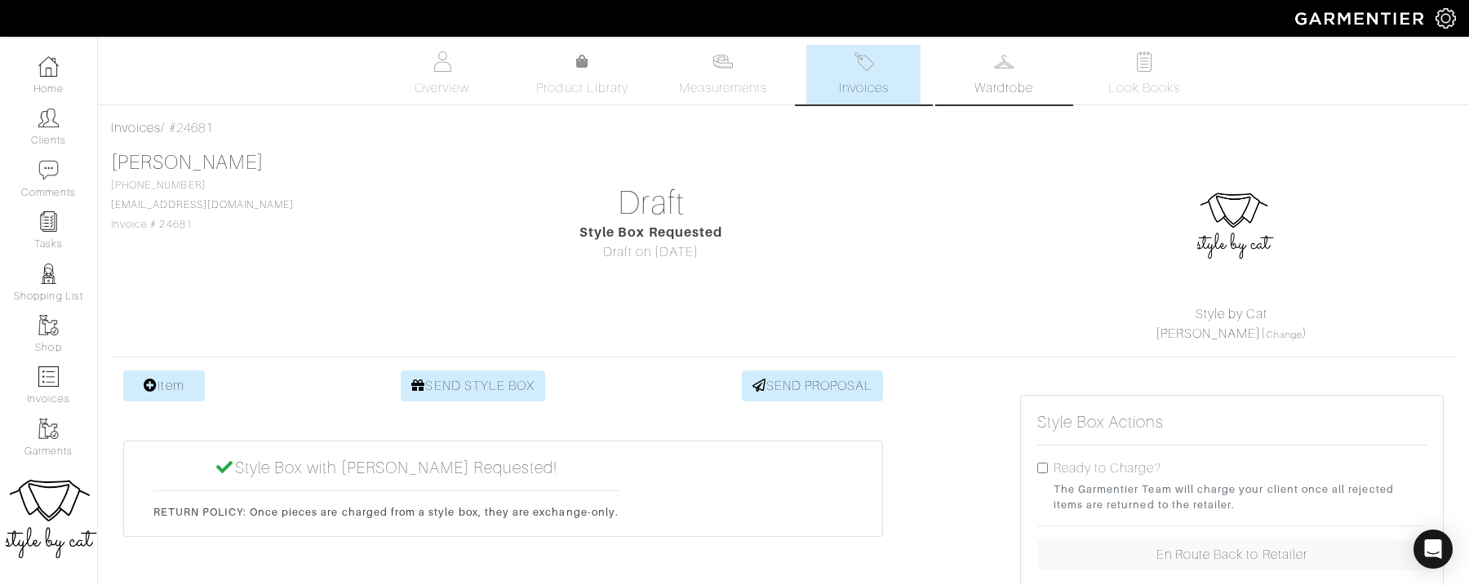
click at [989, 70] on link "Wardrobe" at bounding box center [1004, 75] width 114 height 60
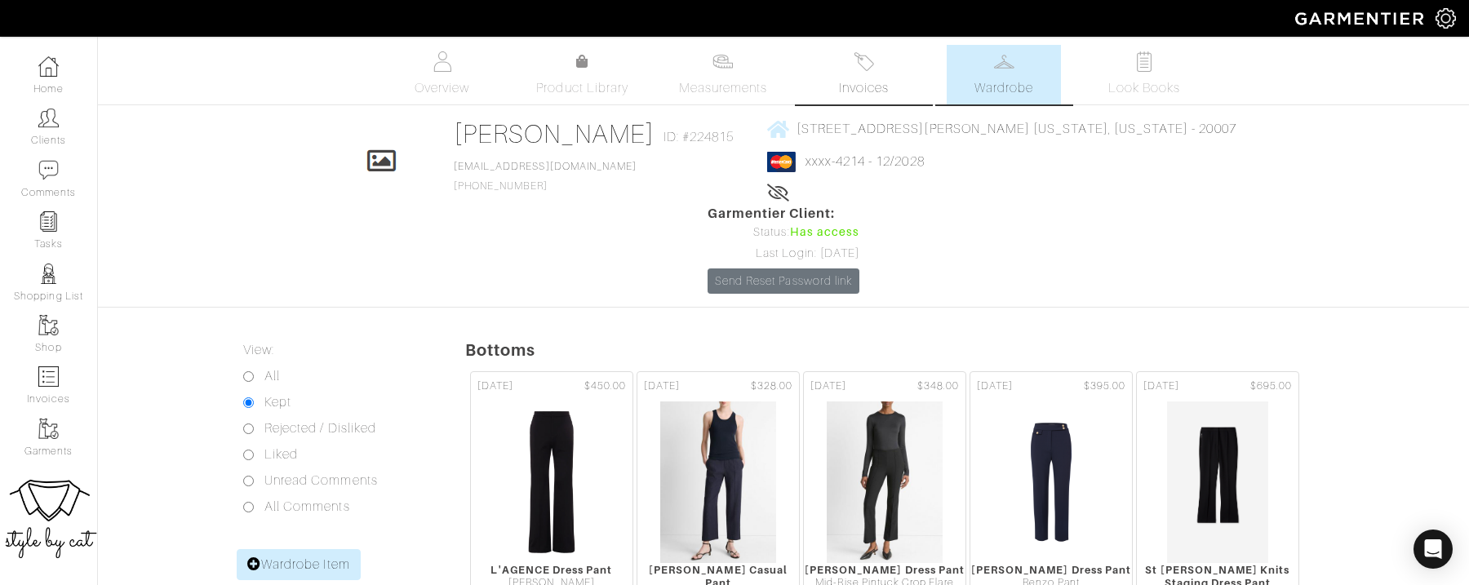
click at [878, 73] on link "Invoices" at bounding box center [864, 75] width 114 height 60
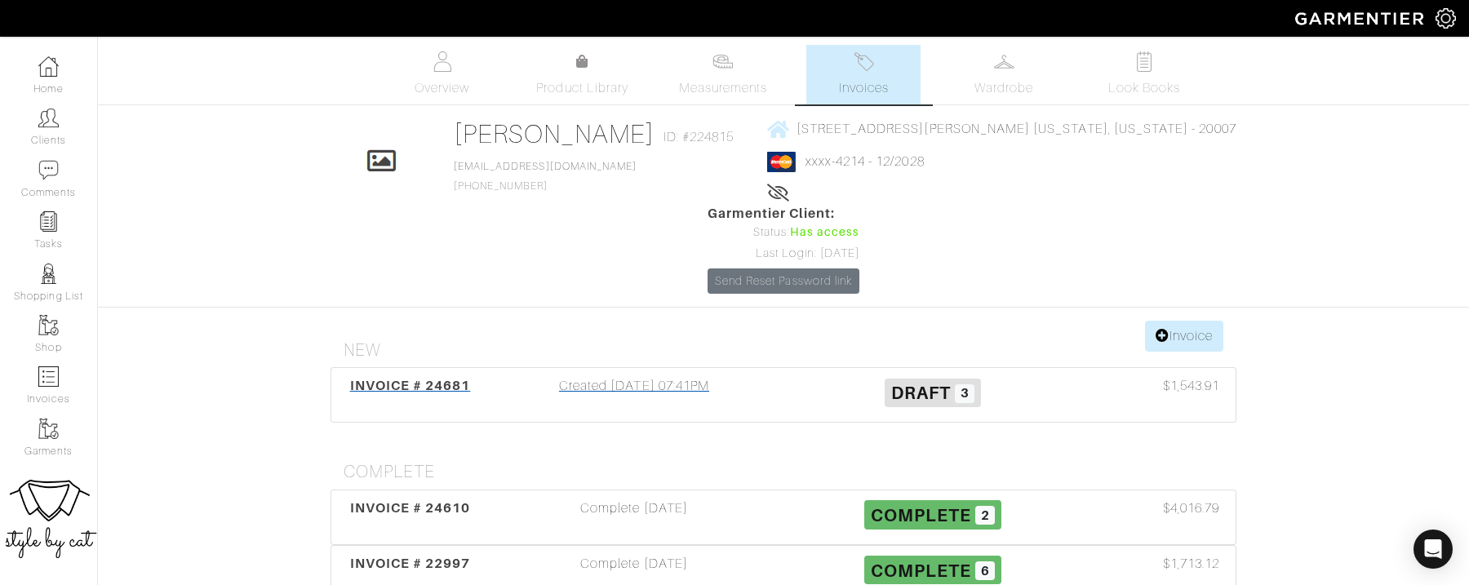
click at [389, 378] on span "INVOICE # 24681" at bounding box center [410, 386] width 121 height 16
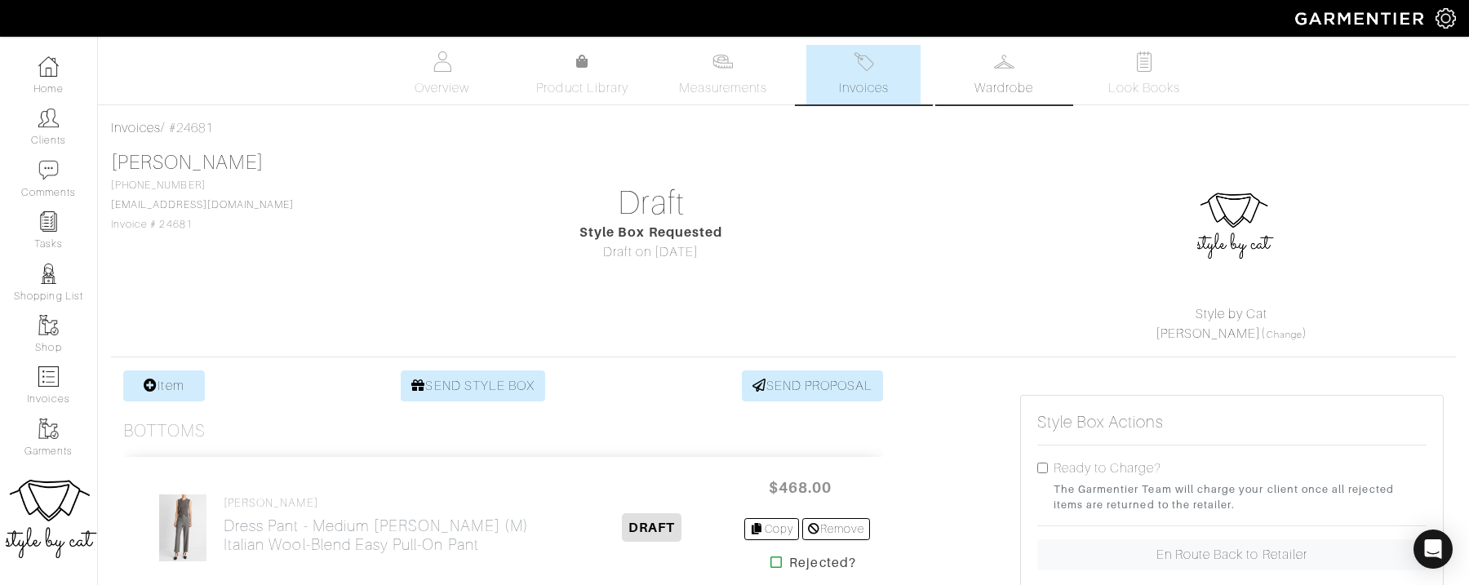
click at [995, 88] on span "Wardrobe" at bounding box center [1004, 88] width 59 height 20
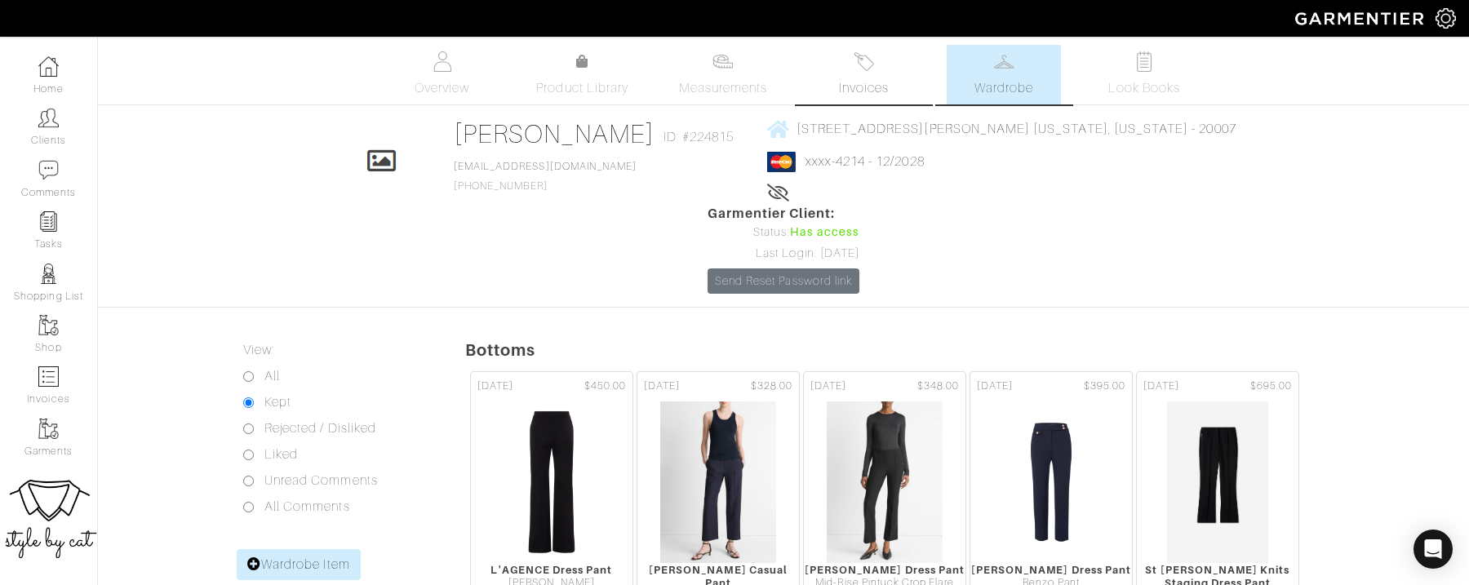
click at [869, 56] on img at bounding box center [864, 61] width 20 height 20
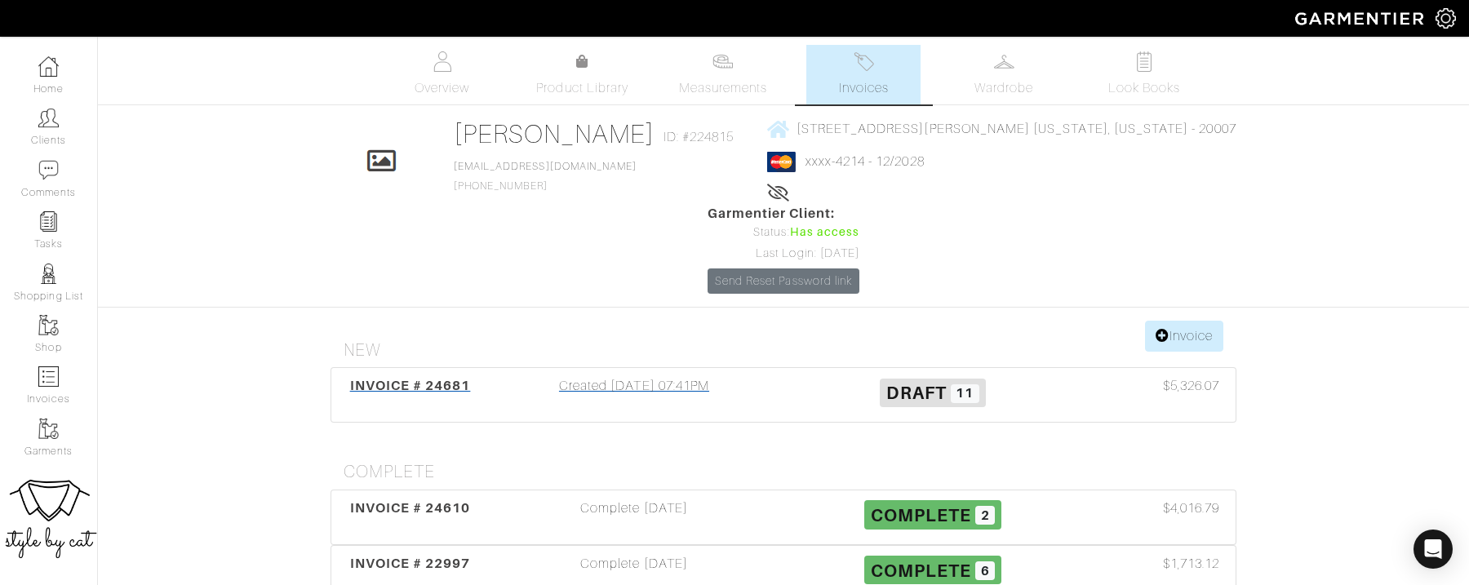
click at [423, 378] on span "INVOICE # 24681" at bounding box center [410, 386] width 121 height 16
click at [994, 82] on span "Wardrobe" at bounding box center [1004, 88] width 59 height 20
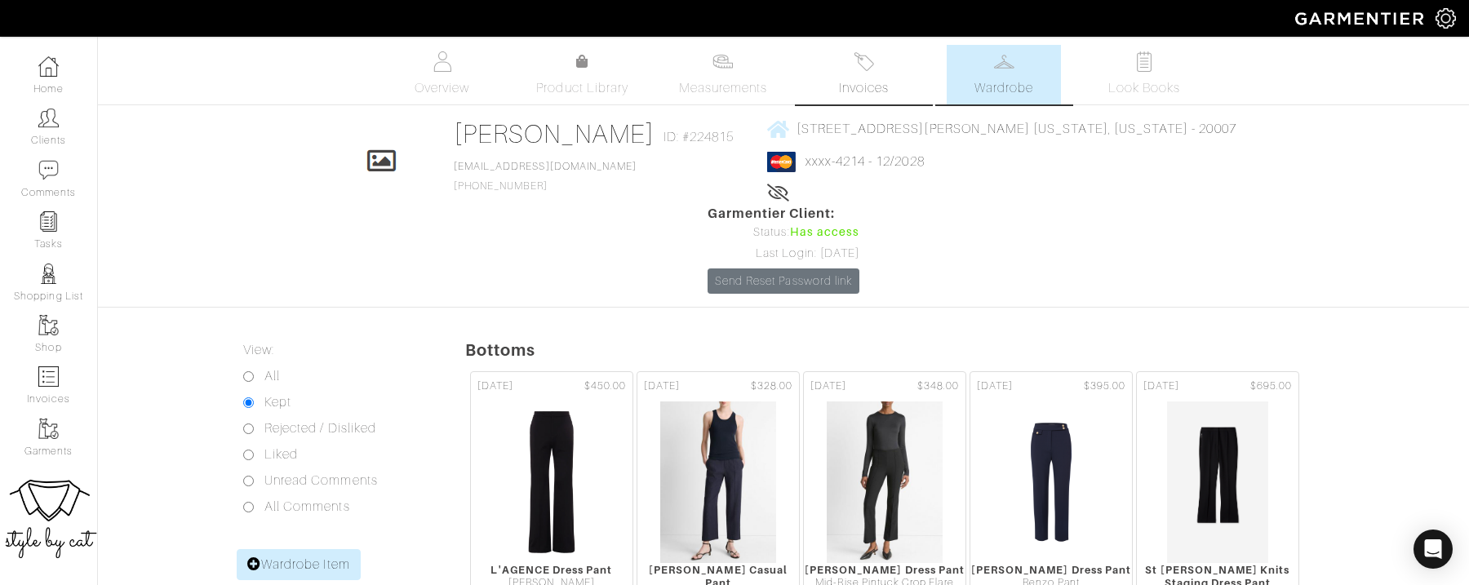
click at [853, 90] on span "Invoices" at bounding box center [864, 88] width 50 height 20
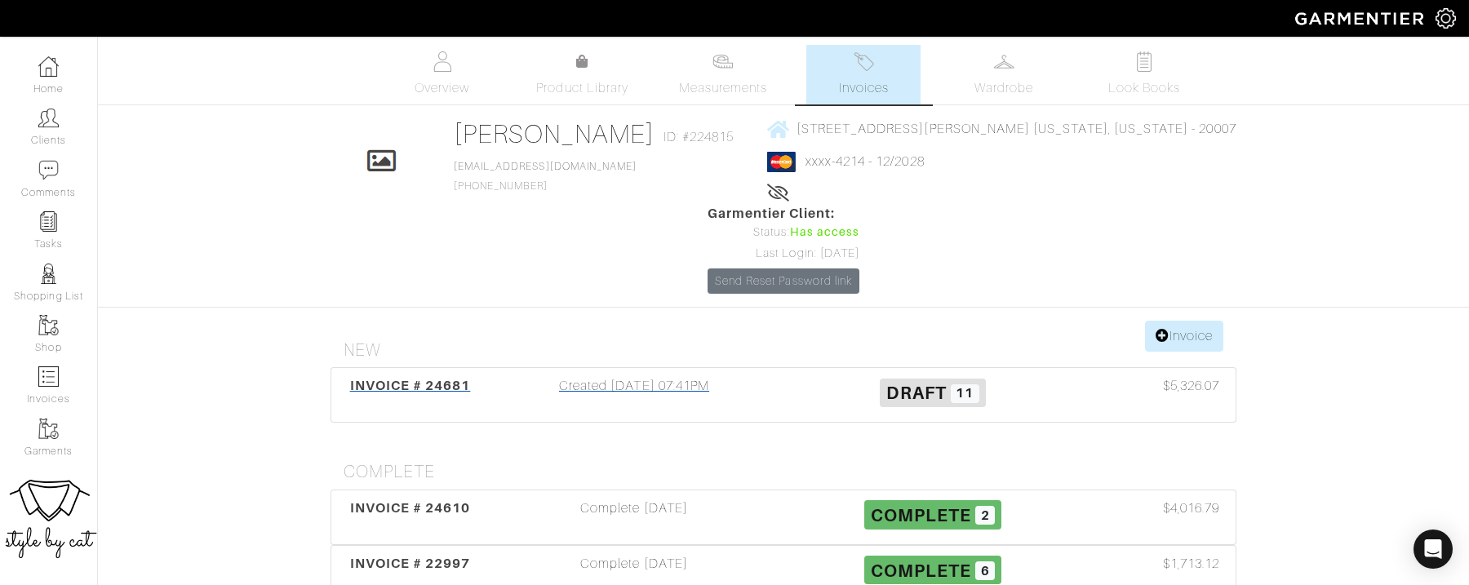
click at [460, 378] on span "INVOICE # 24681" at bounding box center [410, 386] width 121 height 16
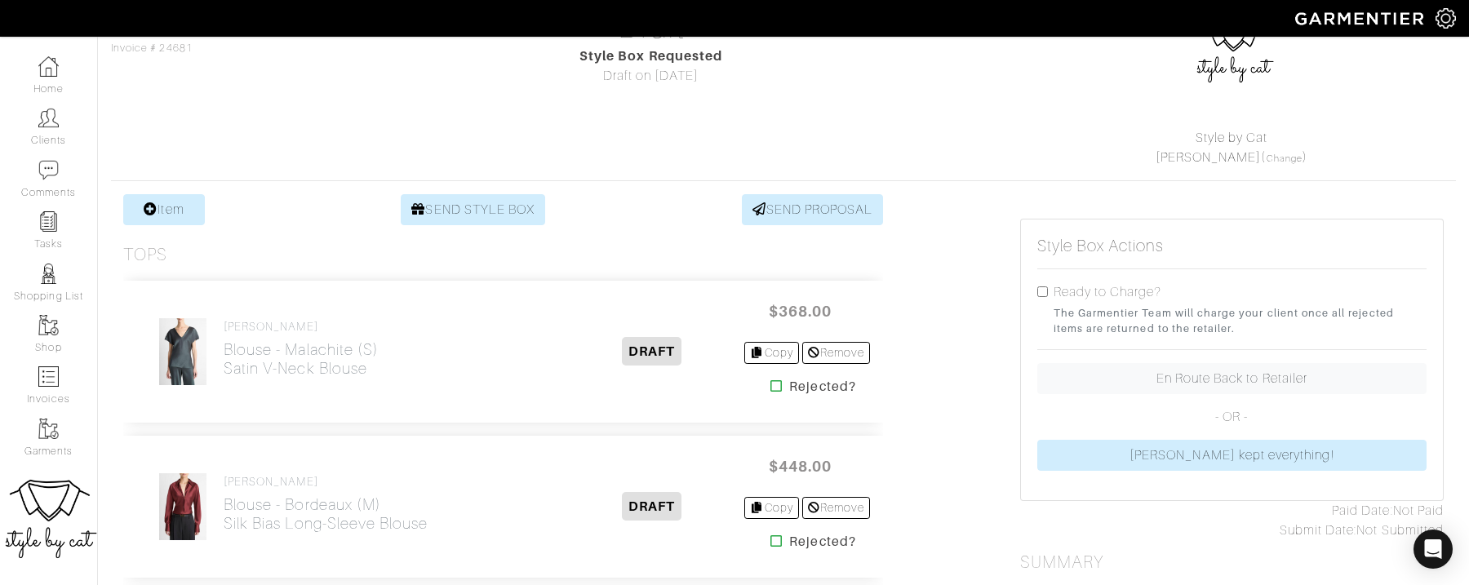
scroll to position [139, 0]
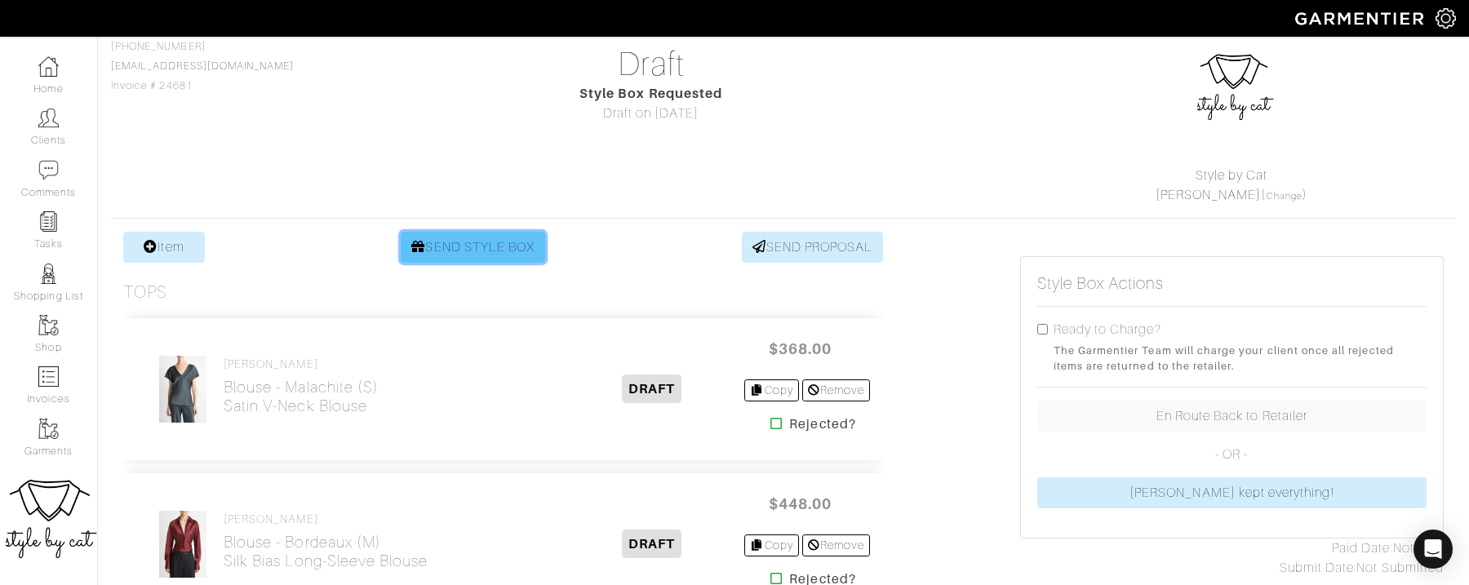
click at [482, 238] on link "SEND STYLE BOX" at bounding box center [473, 247] width 144 height 31
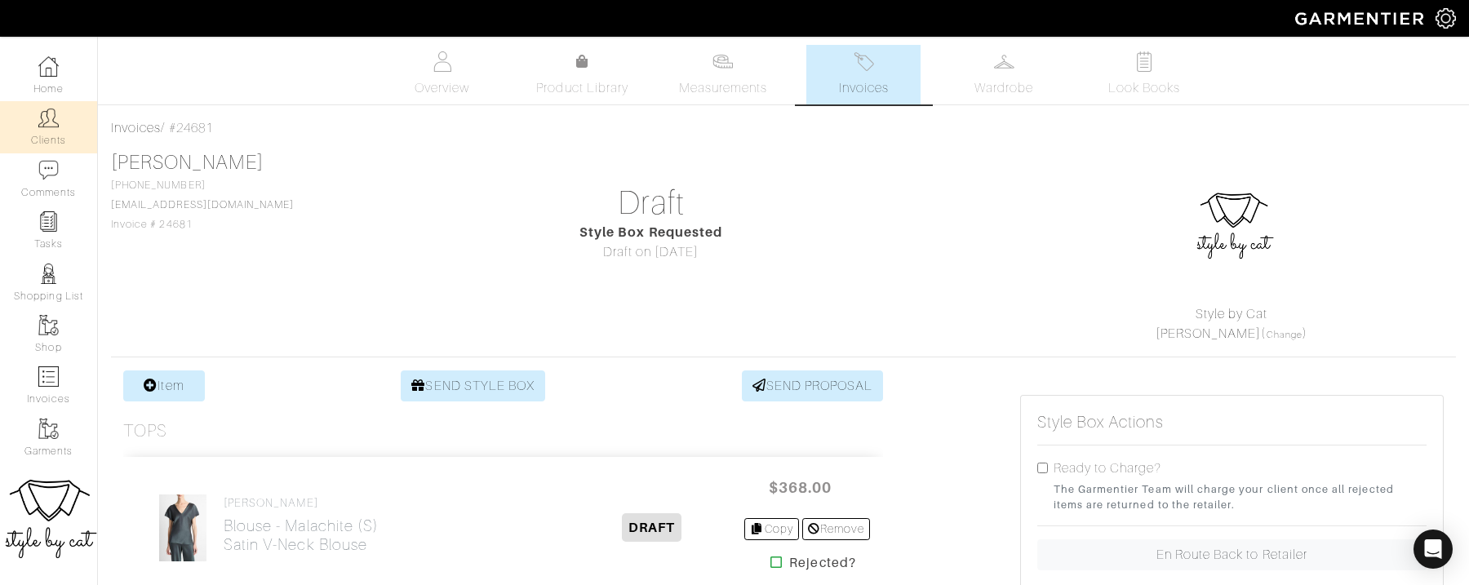
click at [41, 140] on link "Clients" at bounding box center [48, 126] width 97 height 51
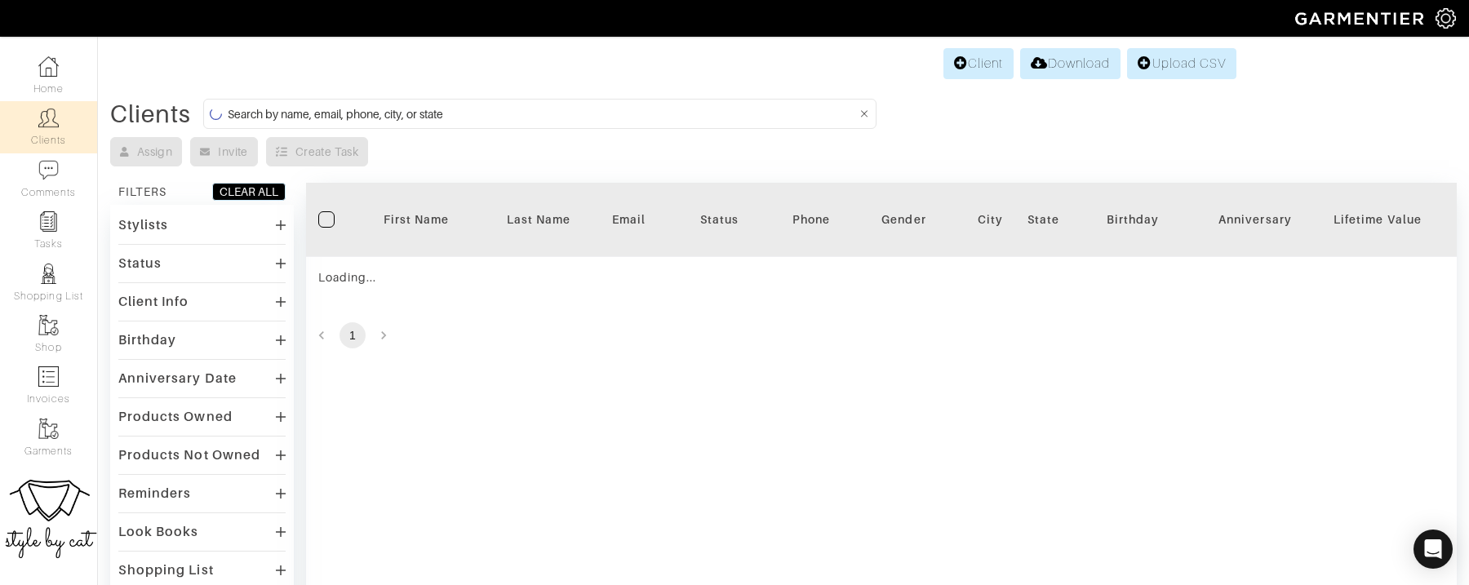
click at [520, 110] on input at bounding box center [542, 114] width 629 height 20
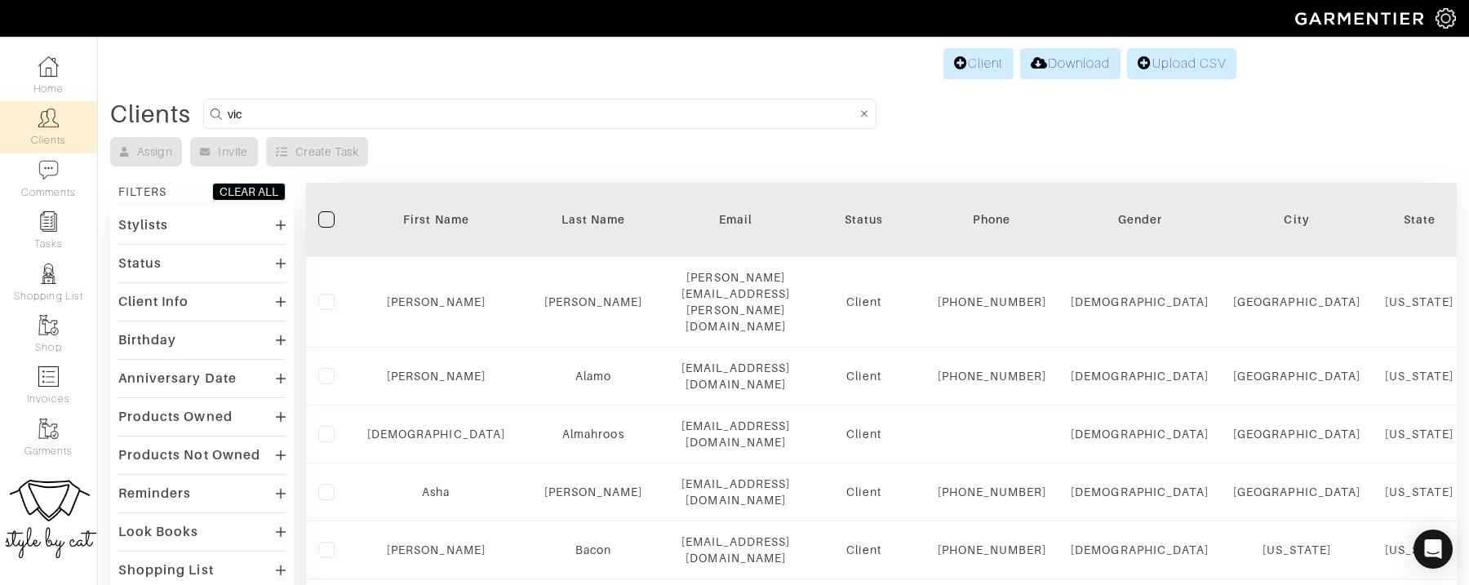
type input "victoria"
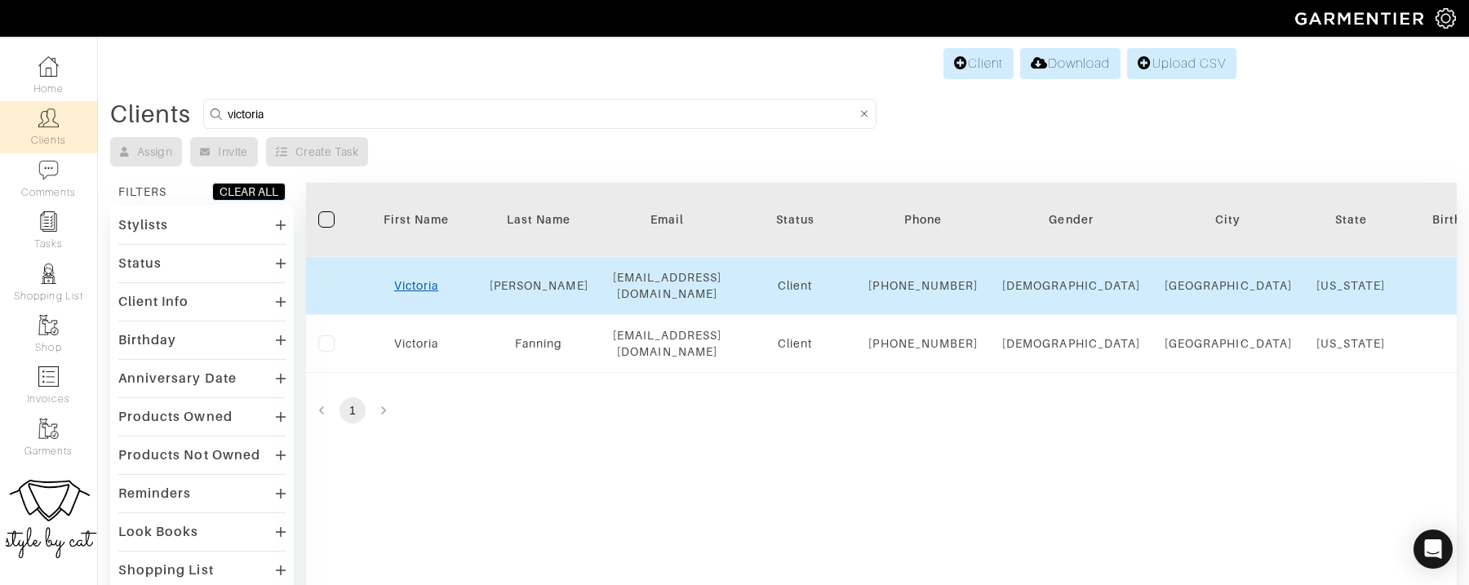
click at [418, 292] on link "Victoria" at bounding box center [416, 285] width 44 height 13
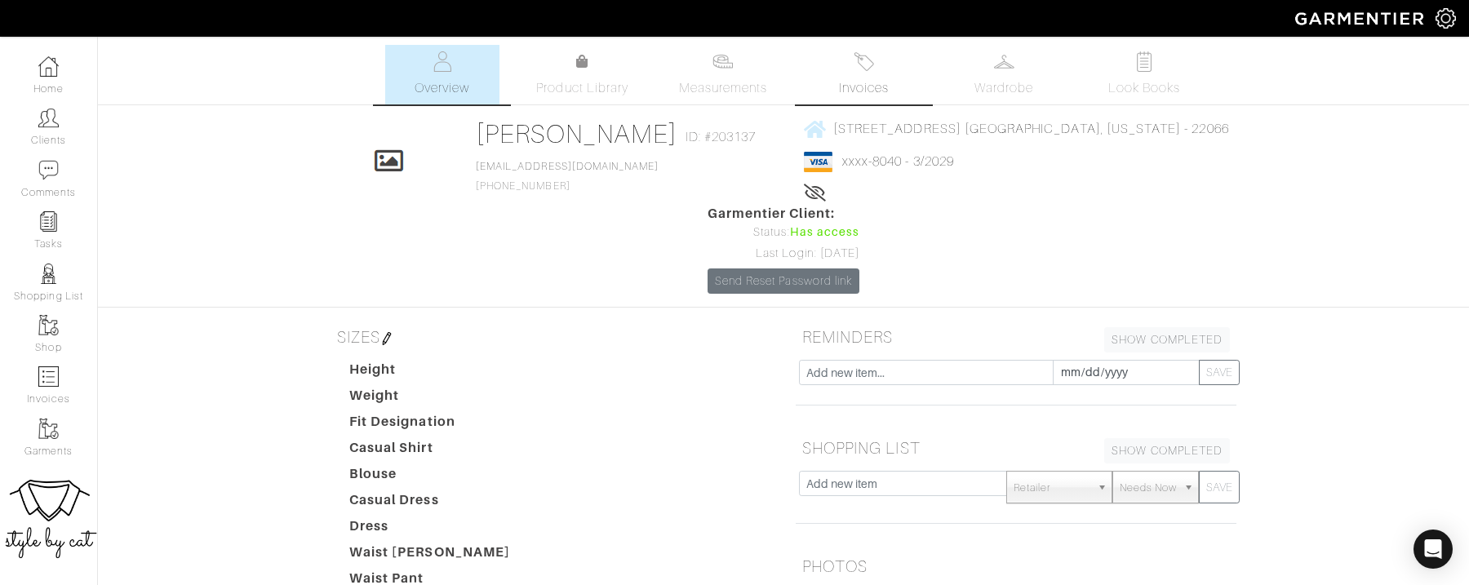
click at [870, 70] on img at bounding box center [864, 61] width 20 height 20
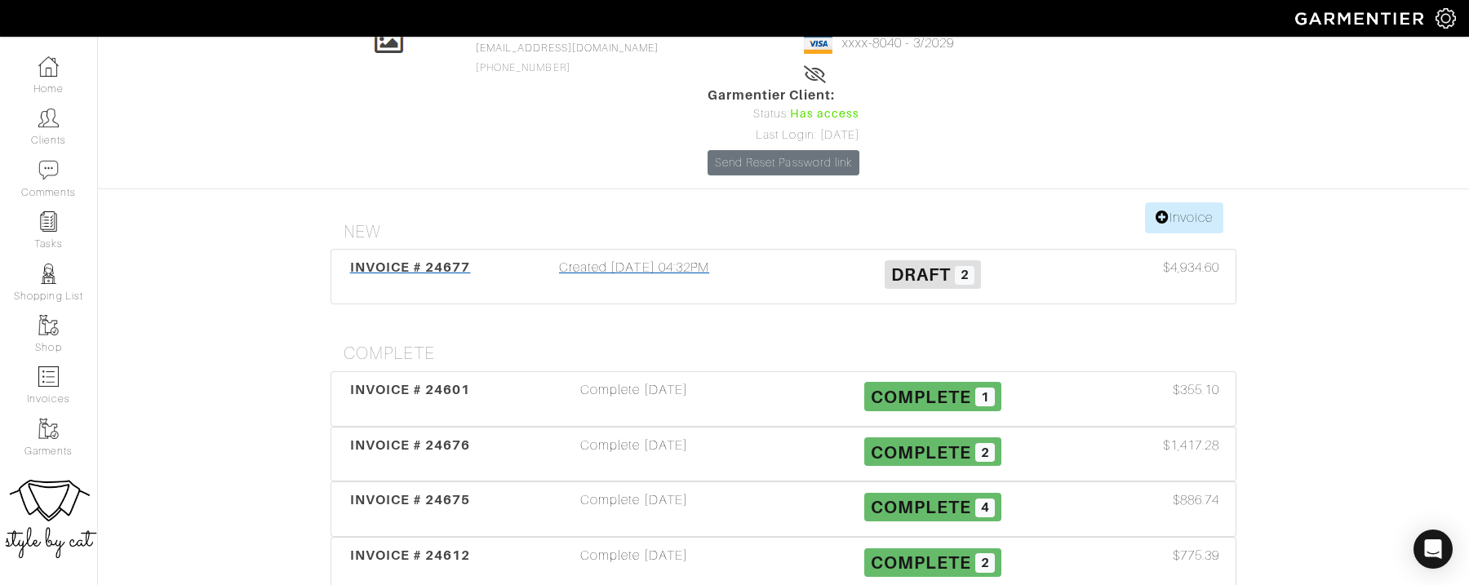
scroll to position [120, 0]
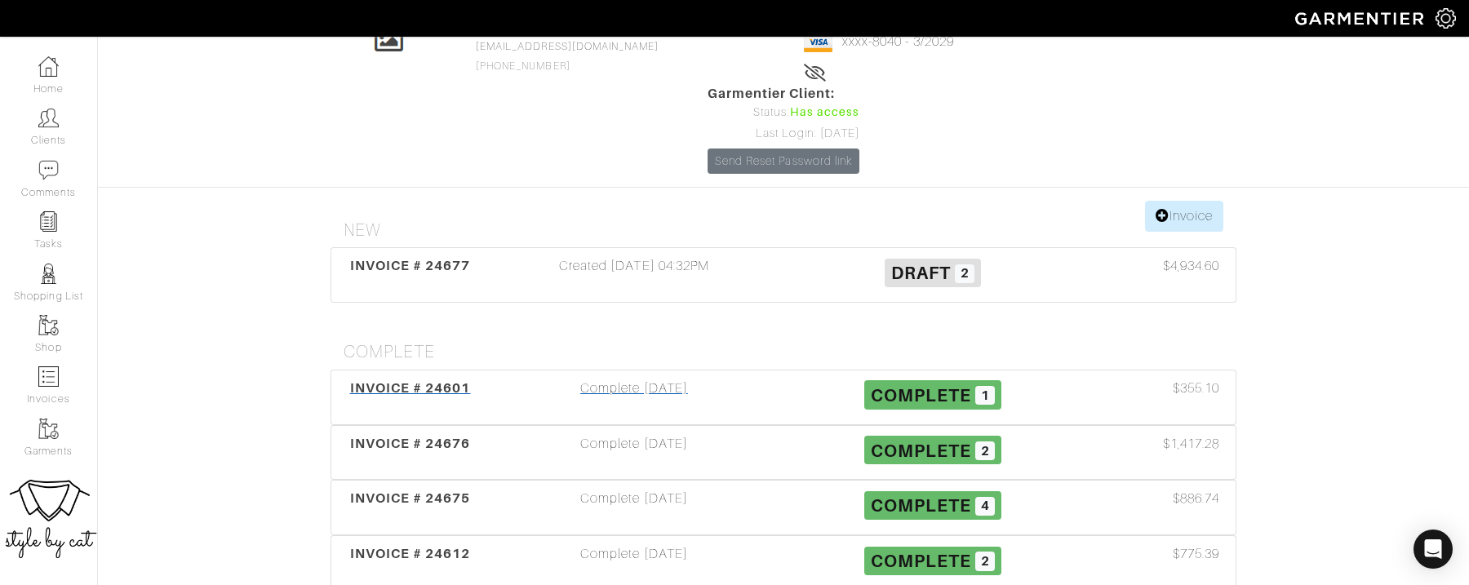
click at [389, 380] on span "INVOICE # 24601" at bounding box center [410, 388] width 121 height 16
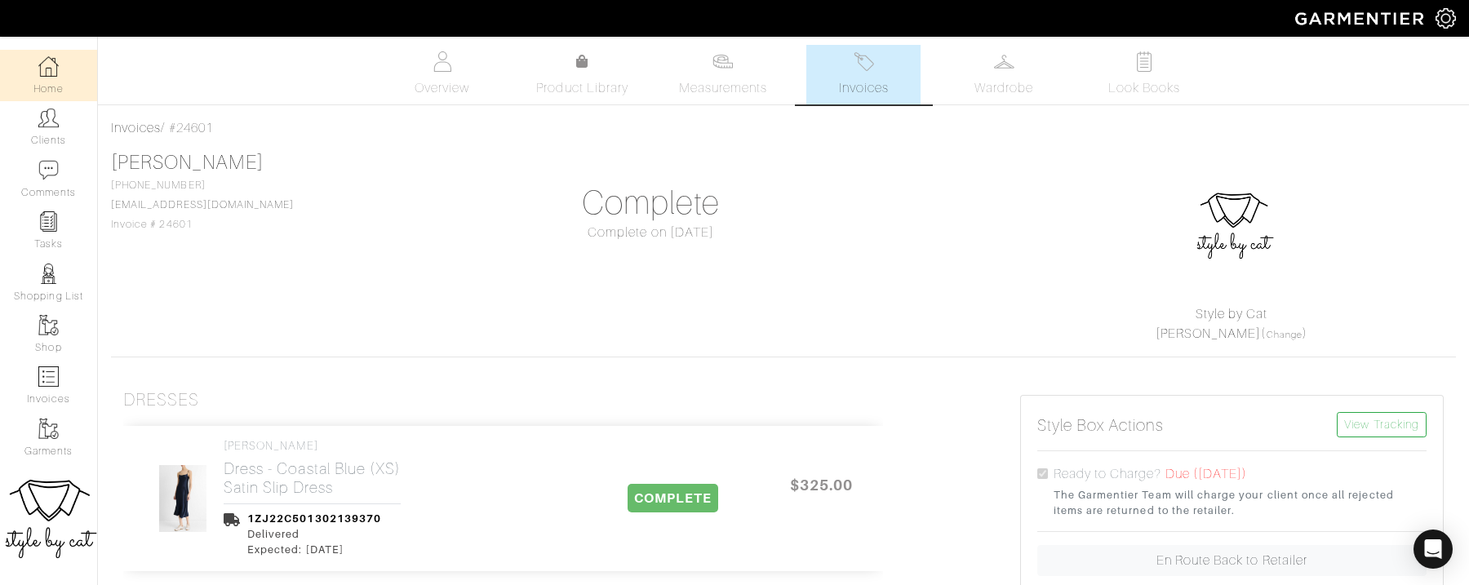
click at [56, 73] on img at bounding box center [48, 66] width 20 height 20
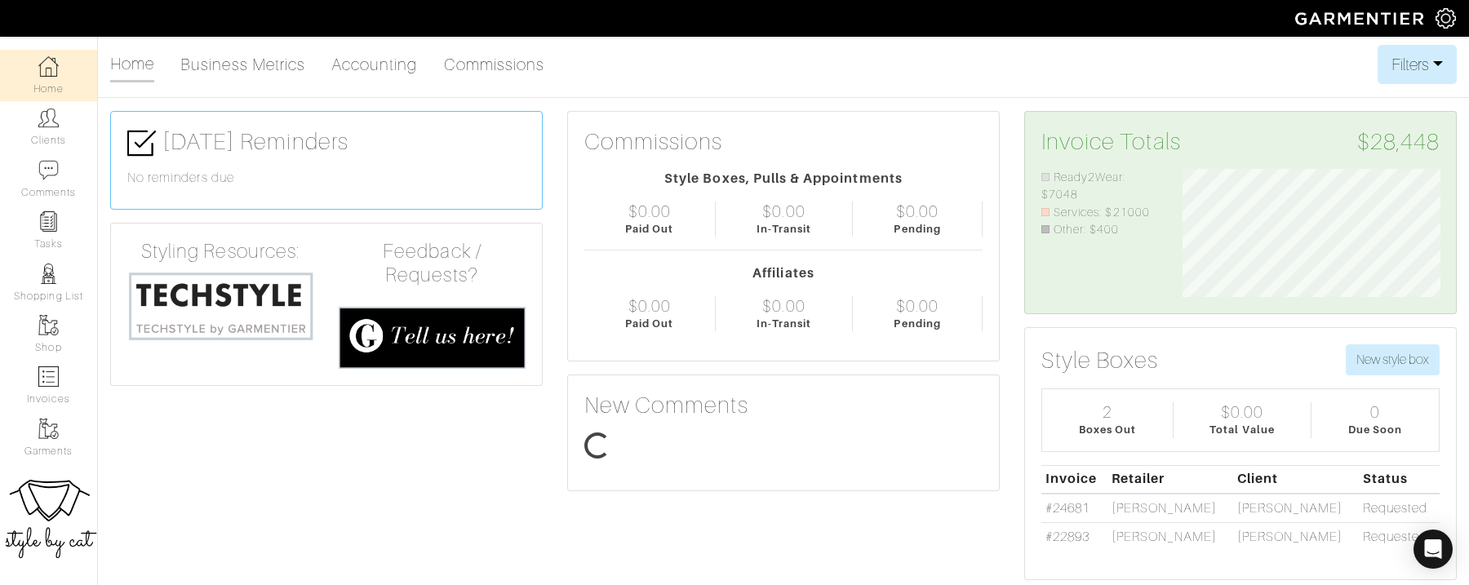
scroll to position [129, 282]
